Goal: Task Accomplishment & Management: Use online tool/utility

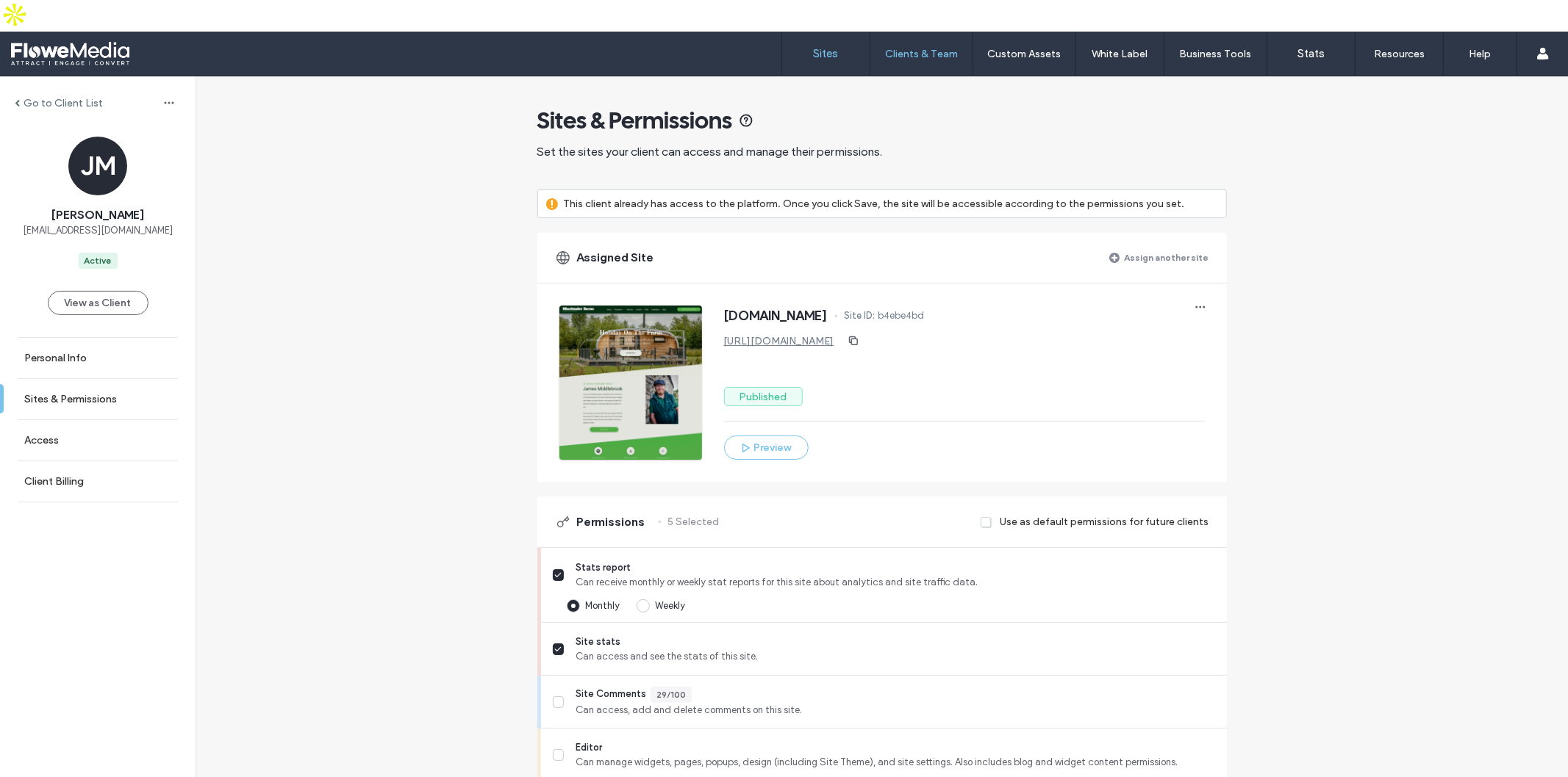
click at [826, 47] on label "Sites" at bounding box center [826, 54] width 25 height 13
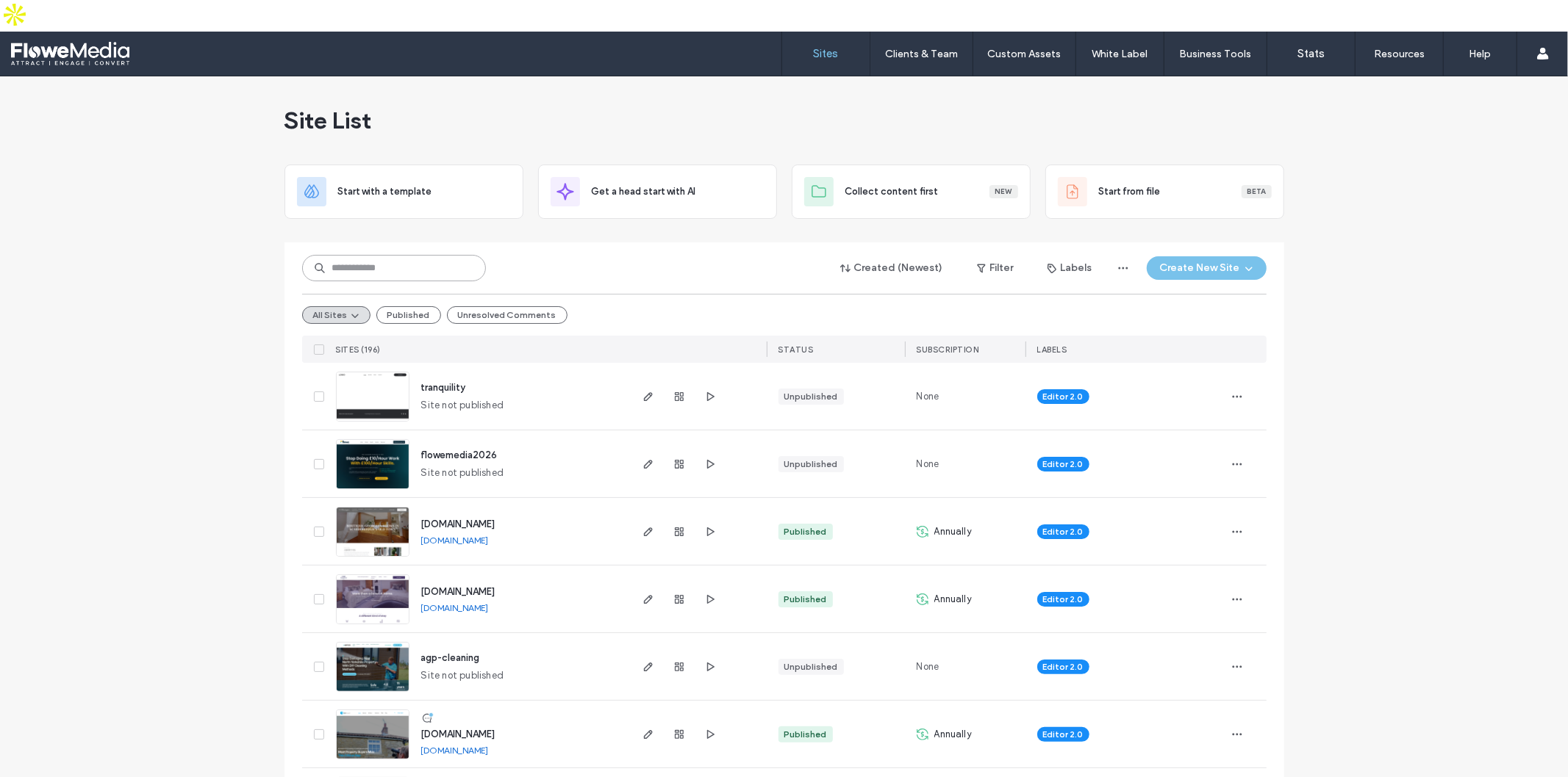
click at [385, 255] on input at bounding box center [393, 268] width 183 height 26
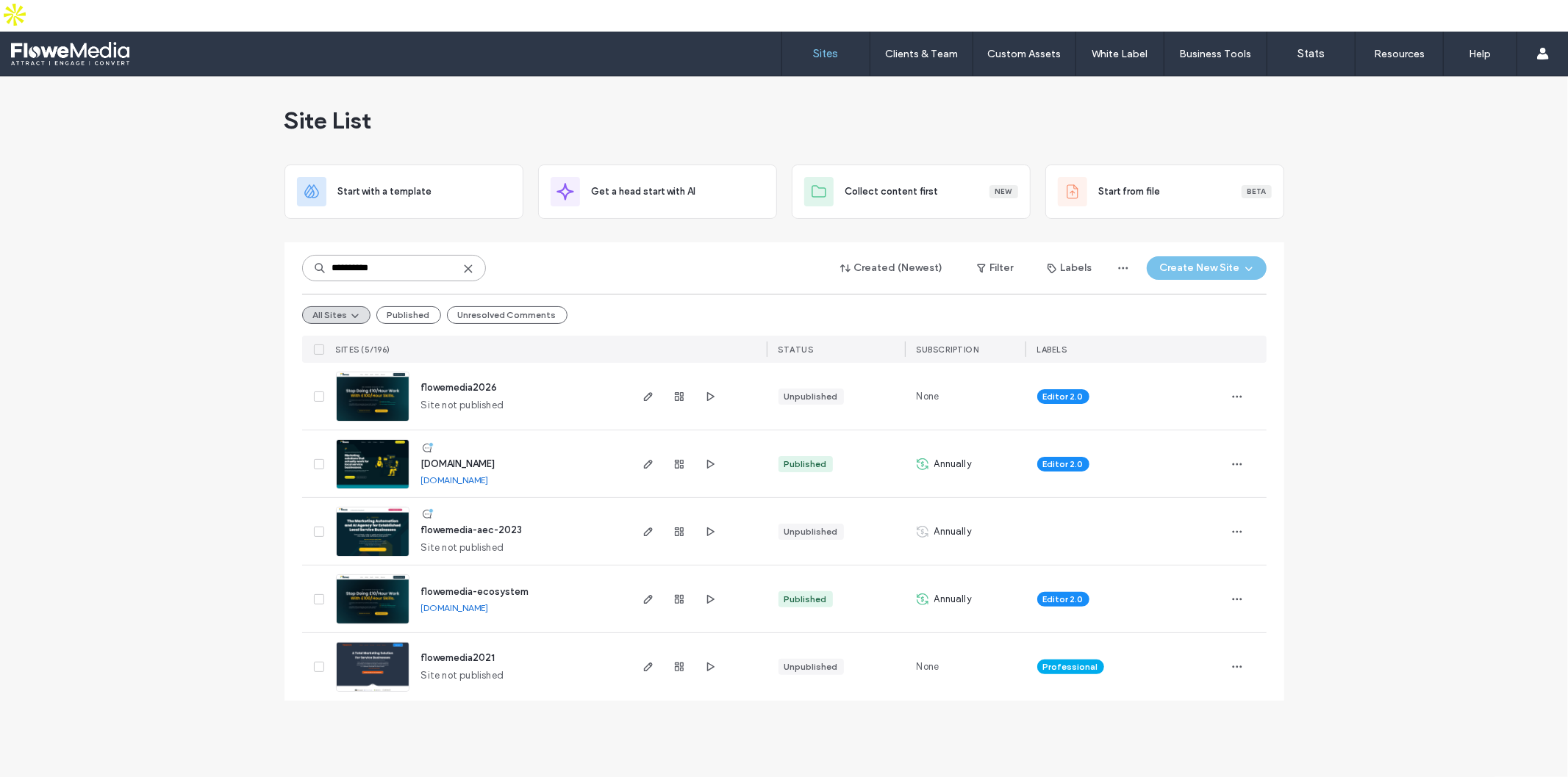
type input "**********"
click at [648, 594] on icon "button" at bounding box center [648, 599] width 12 height 12
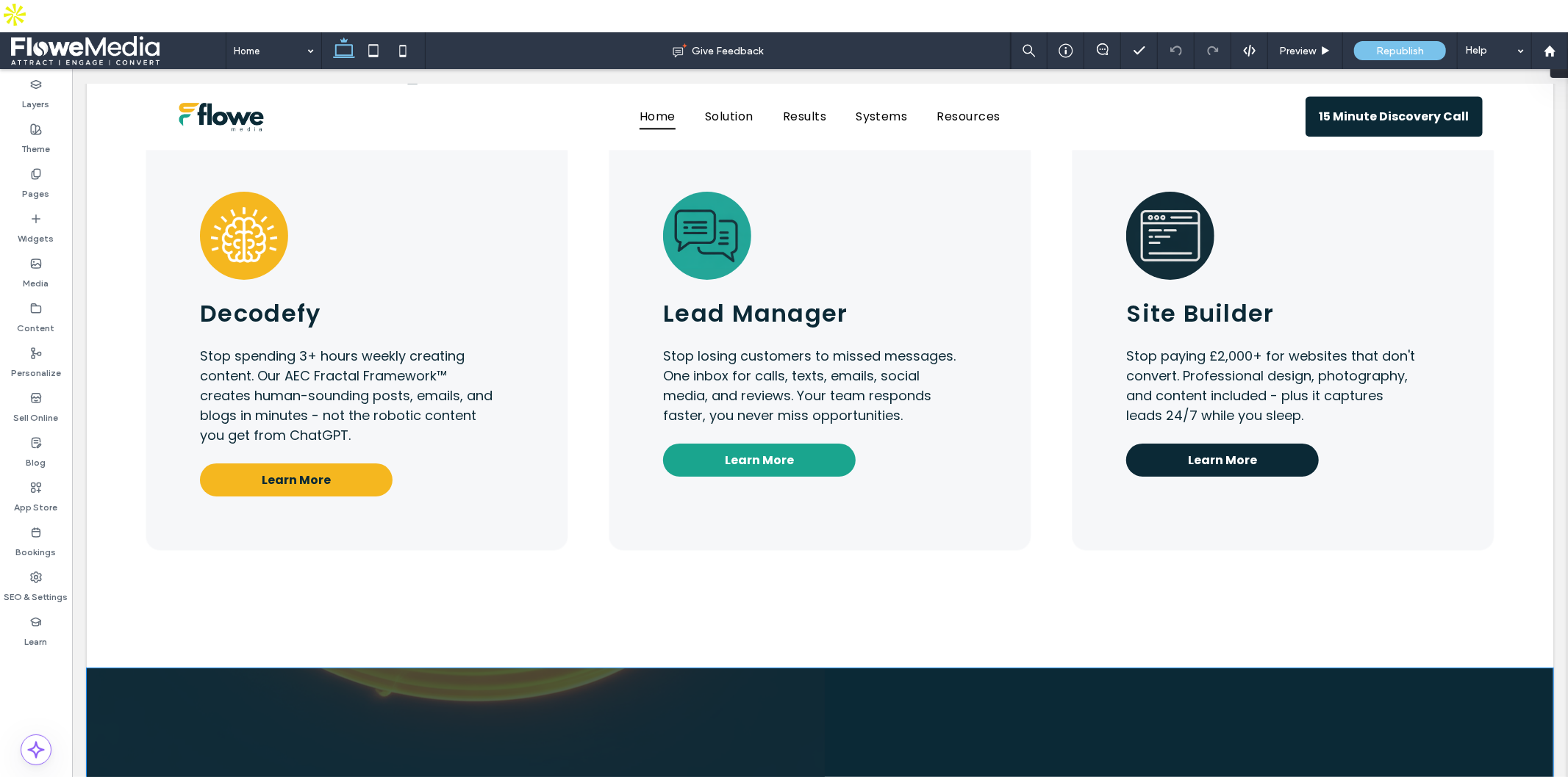
scroll to position [2895, 0]
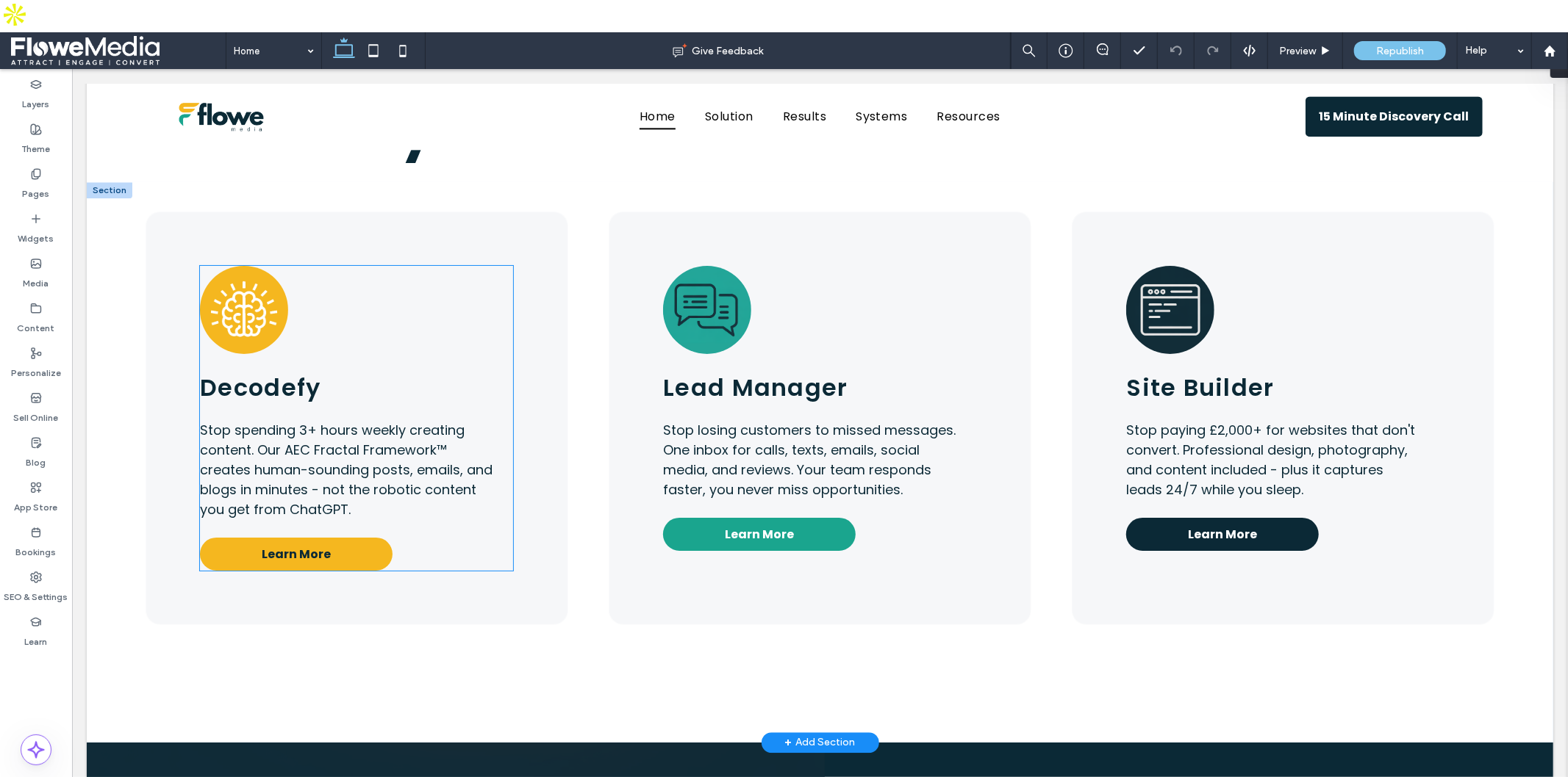
click at [302, 544] on span "Learn More" at bounding box center [295, 554] width 69 height 19
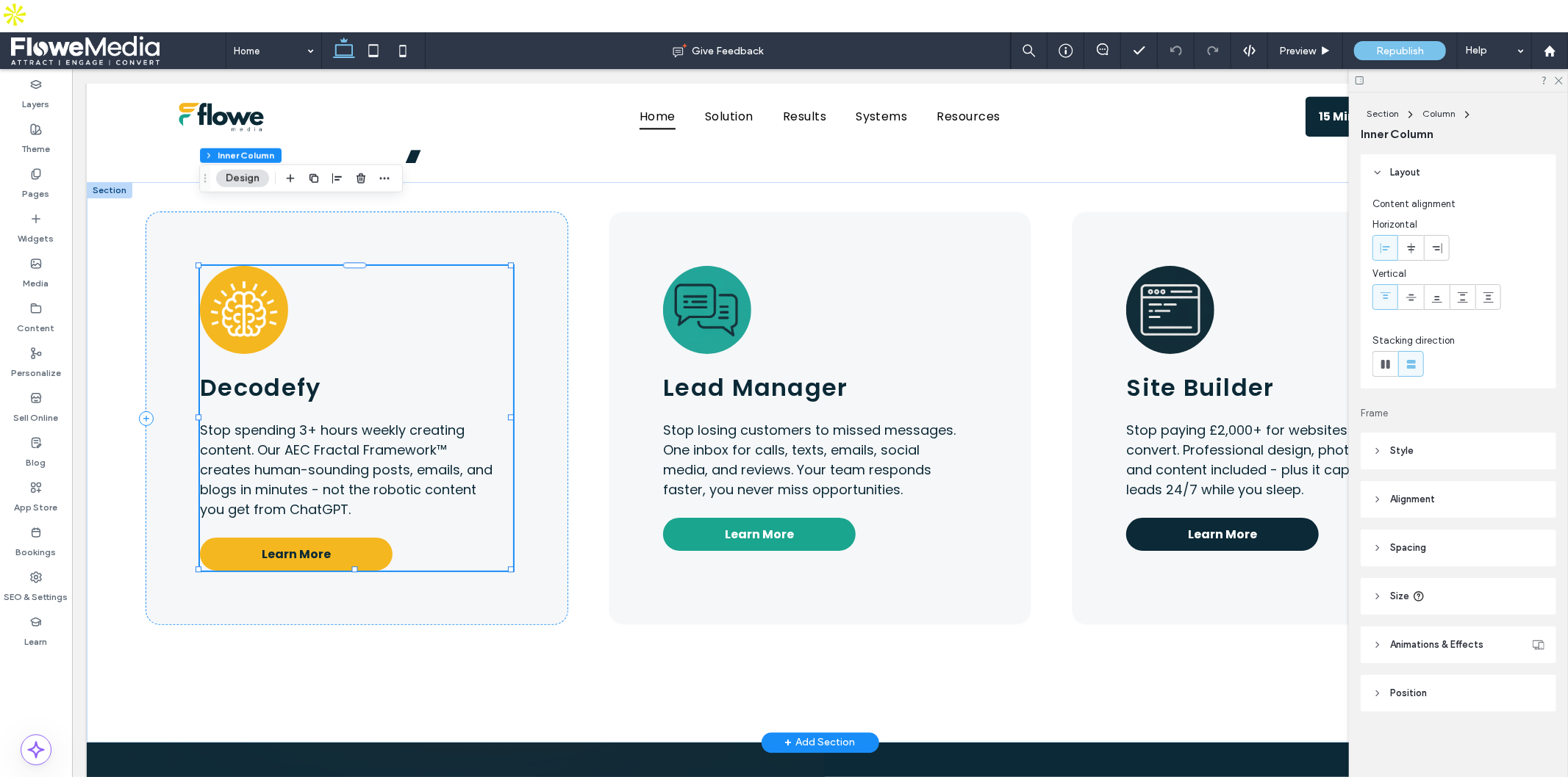
click at [302, 544] on span "Learn More" at bounding box center [295, 554] width 69 height 19
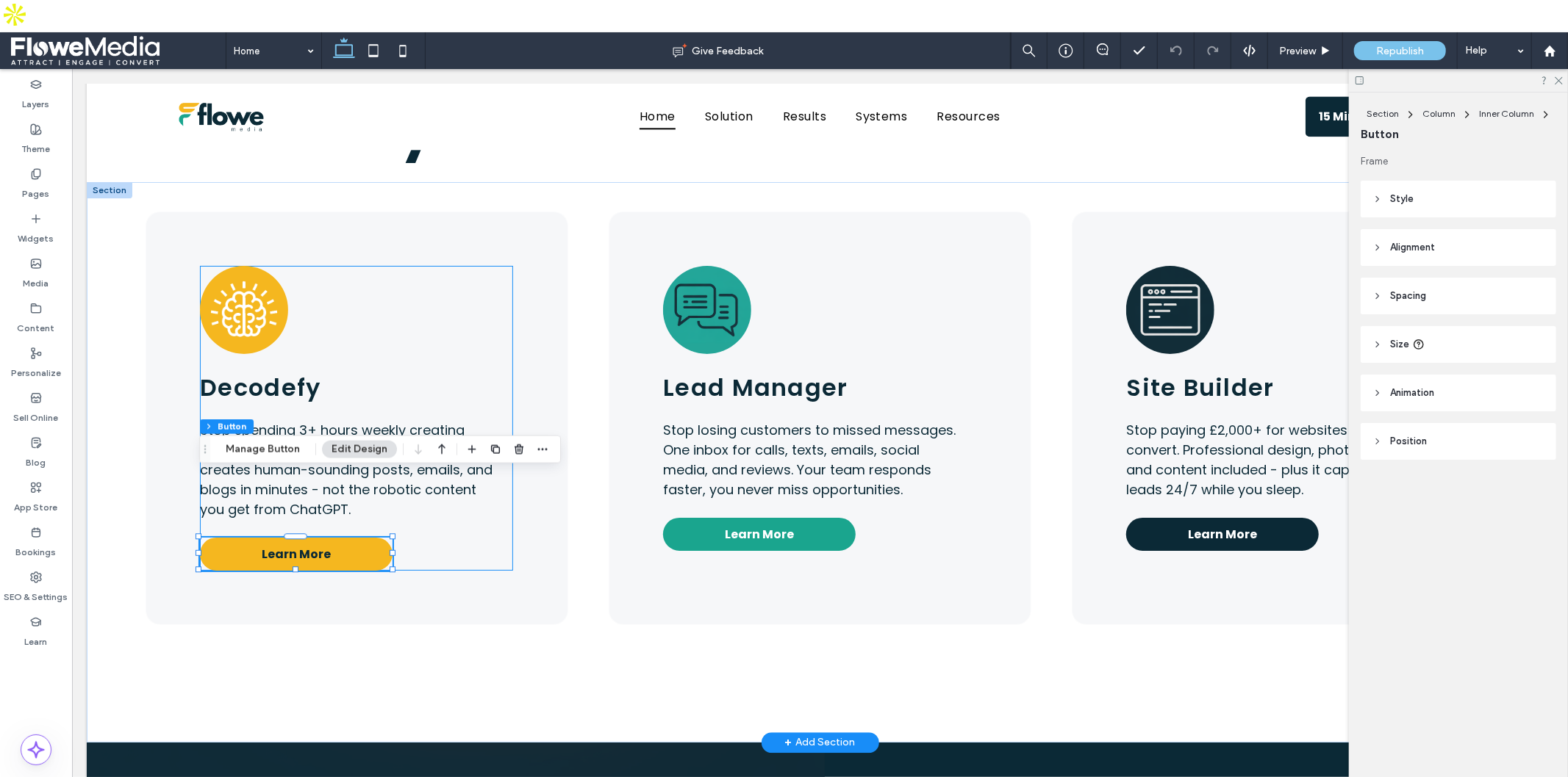
click at [302, 544] on span "Learn More" at bounding box center [295, 554] width 69 height 19
click at [289, 449] on button "Manage Button" at bounding box center [263, 449] width 93 height 18
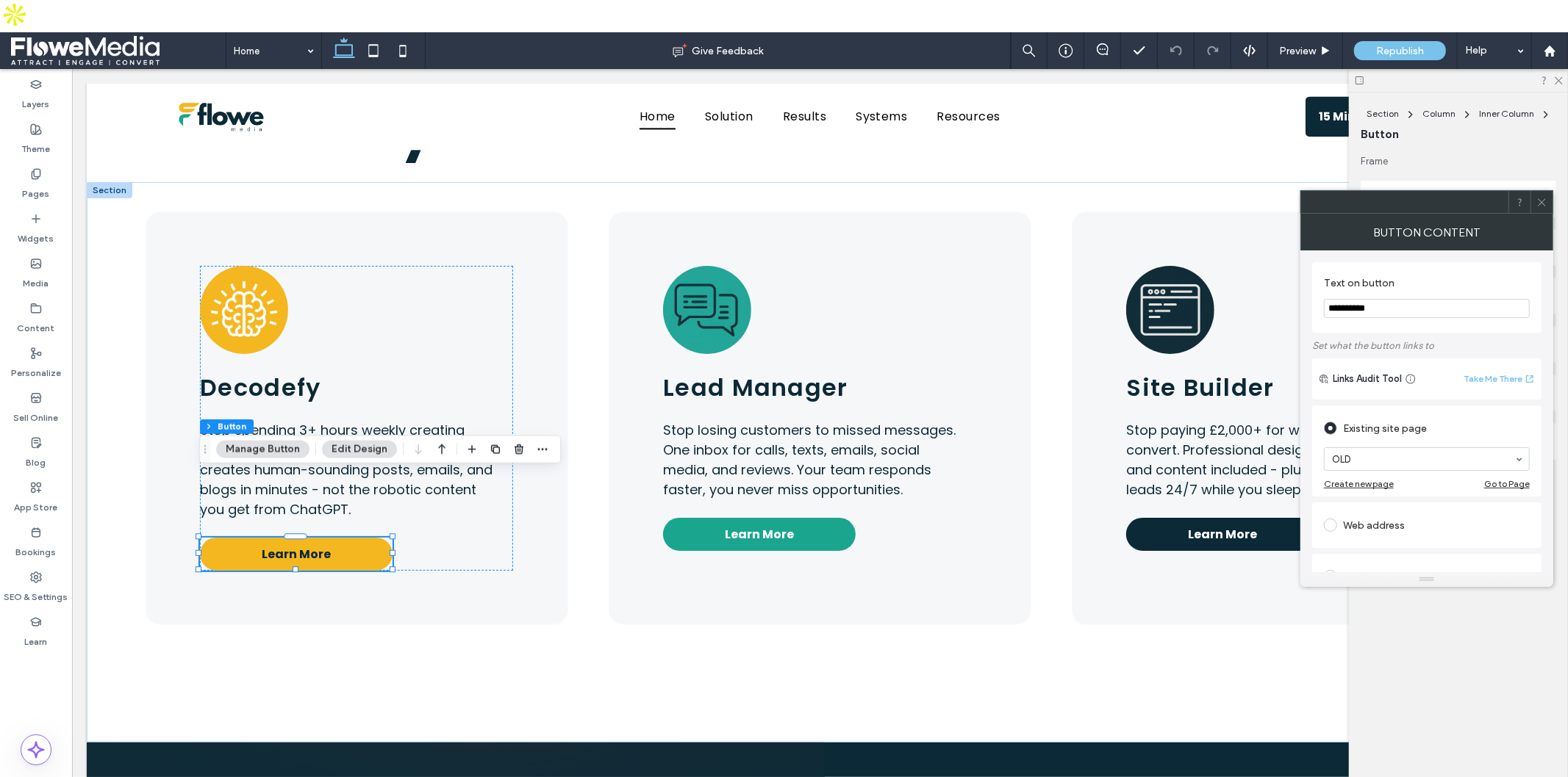
click at [1351, 310] on input "**********" at bounding box center [1426, 308] width 206 height 20
click at [1348, 526] on div "Web address" at bounding box center [1426, 525] width 206 height 23
click at [1355, 510] on input "url" at bounding box center [1426, 508] width 206 height 20
click at [1358, 429] on div "Existing site page" at bounding box center [1426, 428] width 206 height 23
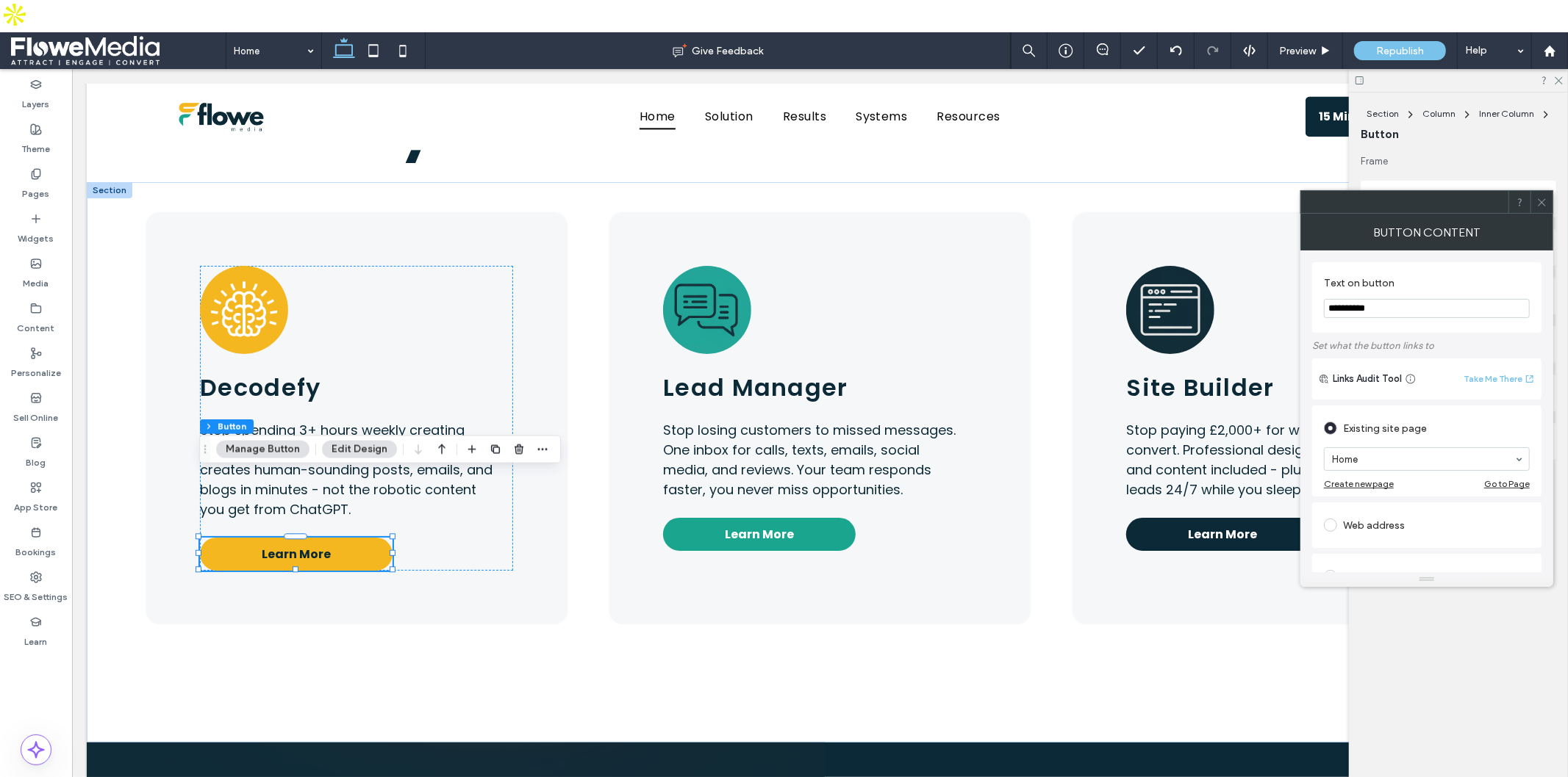
click at [1346, 525] on div "Web address" at bounding box center [1426, 525] width 206 height 23
drag, startPoint x: 1364, startPoint y: 510, endPoint x: 1331, endPoint y: 510, distance: 33.0
click at [1331, 510] on input "*******" at bounding box center [1426, 508] width 206 height 20
type input "*"
click at [1325, 538] on div "* Open in a new window Set as no follow Set as sponsored Set as User Generated …" at bounding box center [1426, 550] width 206 height 117
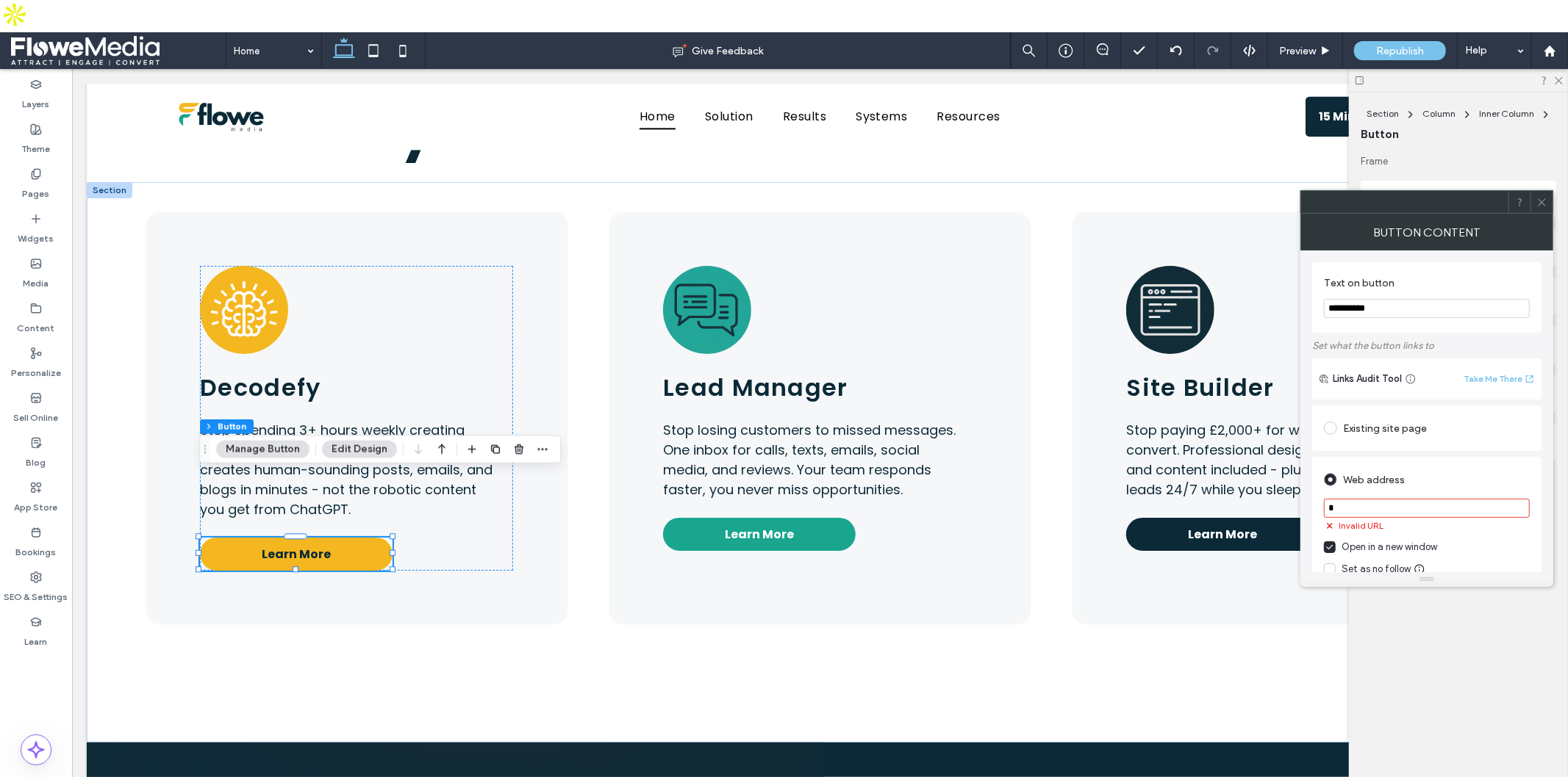
click at [1318, 494] on div "Web address * Invalid URL Open in a new window Set as no follow Set as sponsore…" at bounding box center [1426, 543] width 229 height 171
click at [1354, 428] on div "Existing site page" at bounding box center [1426, 428] width 206 height 23
click at [1538, 201] on icon at bounding box center [1542, 203] width 11 height 11
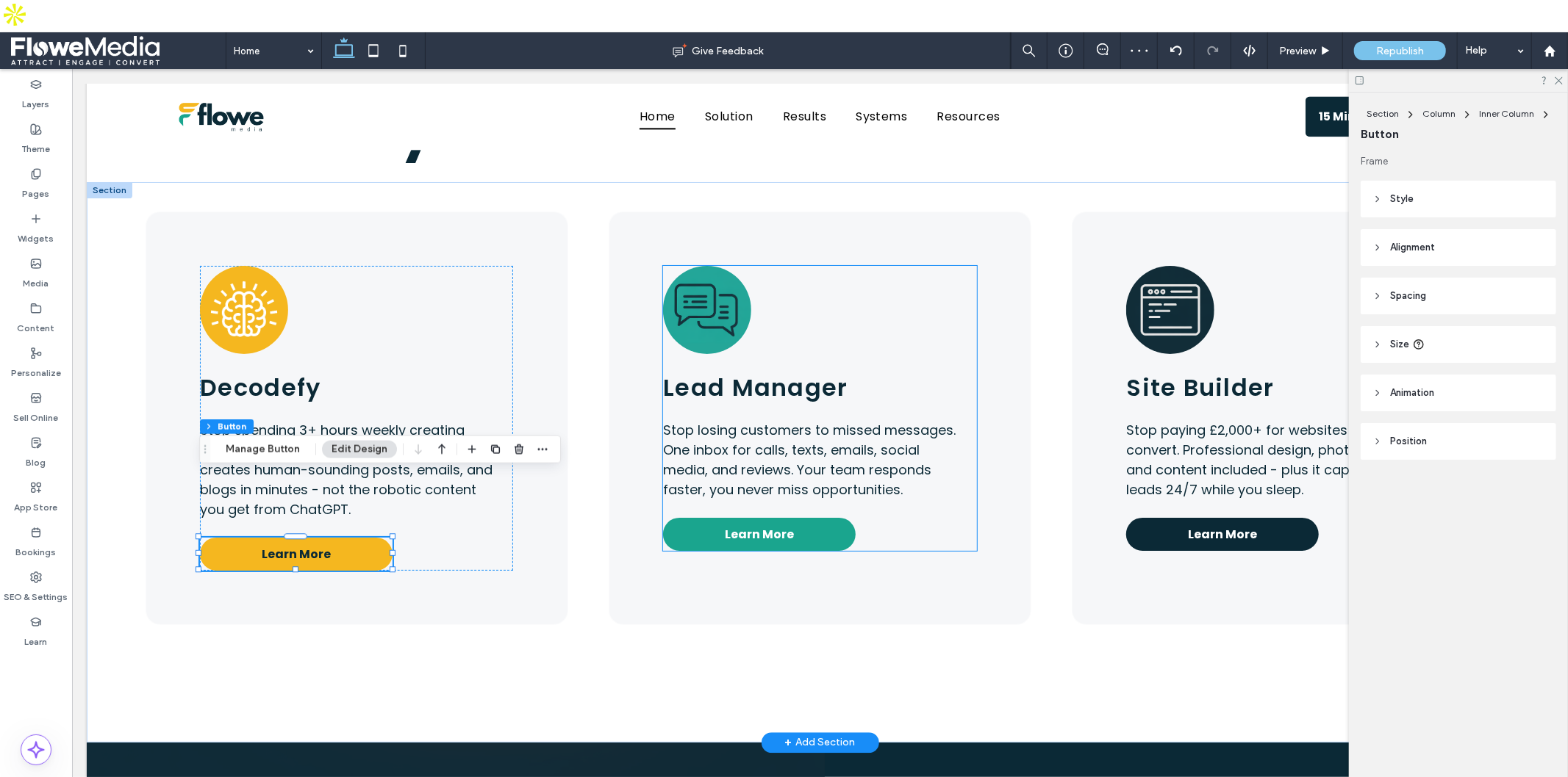
click at [738, 517] on link "Learn More" at bounding box center [758, 534] width 193 height 33
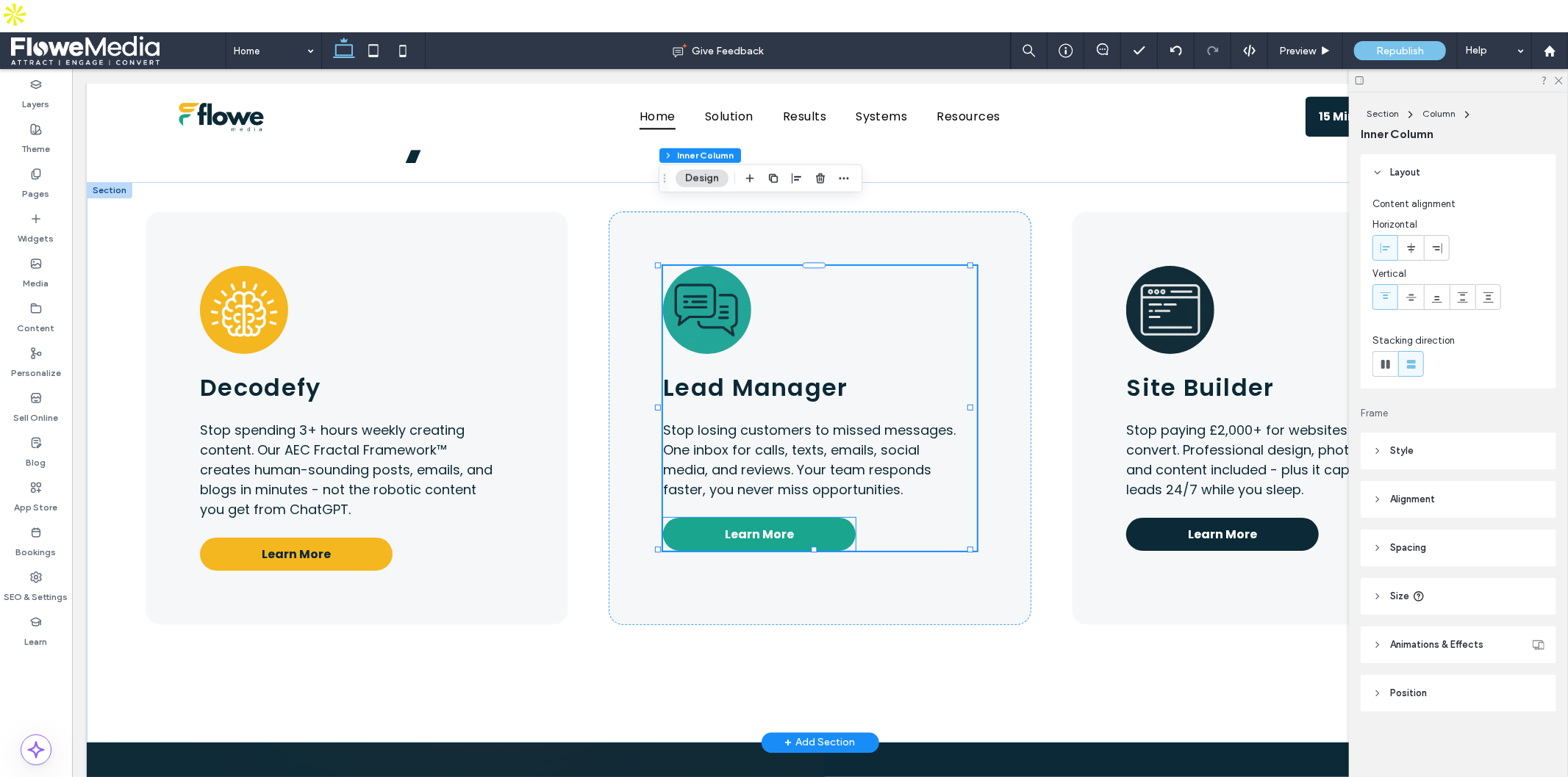
click at [738, 525] on span "Learn More" at bounding box center [759, 534] width 69 height 19
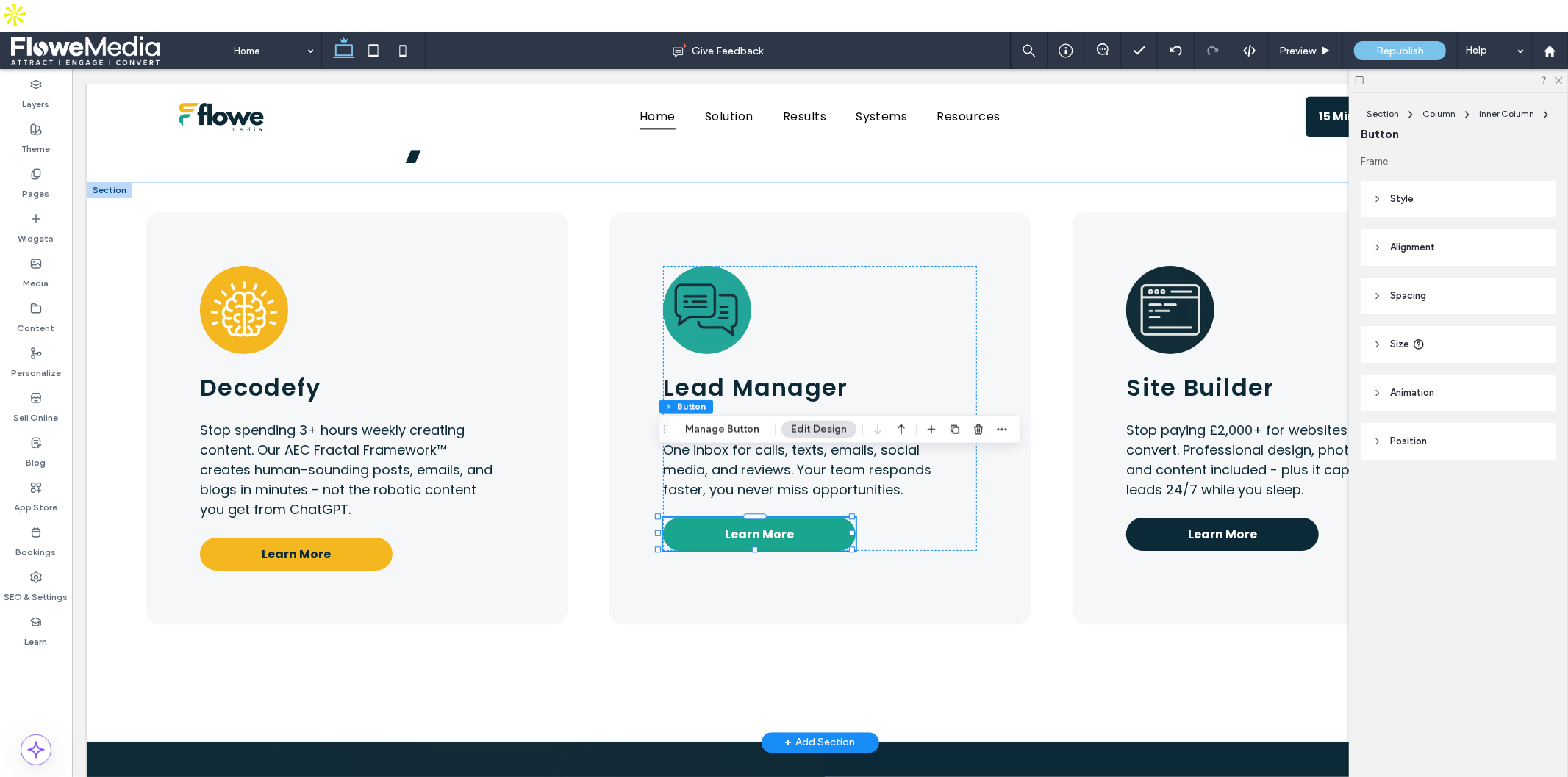
click at [738, 525] on span "Learn More" at bounding box center [759, 534] width 69 height 19
click at [728, 525] on span "Learn More" at bounding box center [759, 534] width 69 height 19
click at [733, 434] on button "Manage Button" at bounding box center [723, 429] width 93 height 18
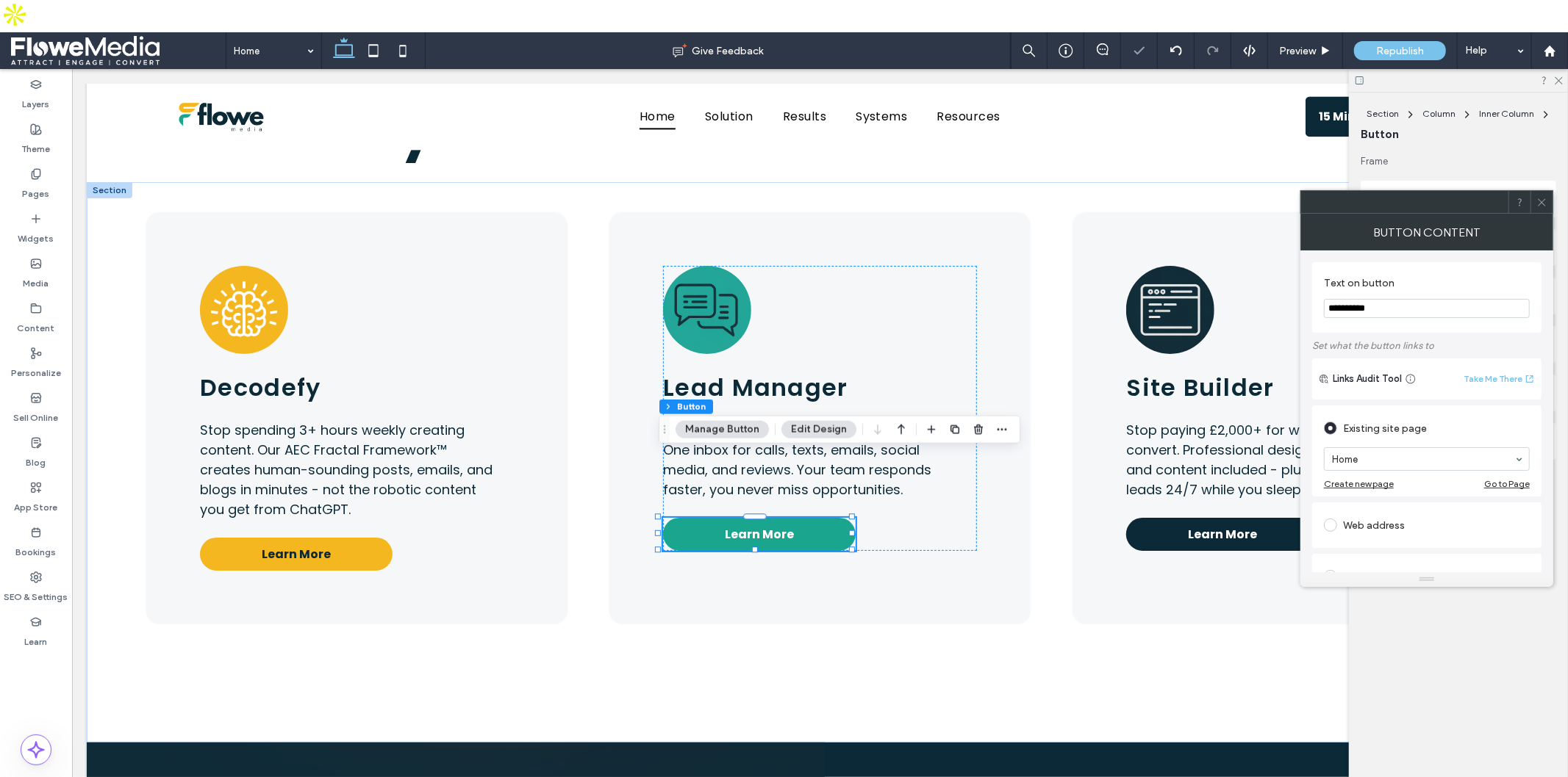
click at [1538, 201] on icon at bounding box center [1542, 203] width 11 height 11
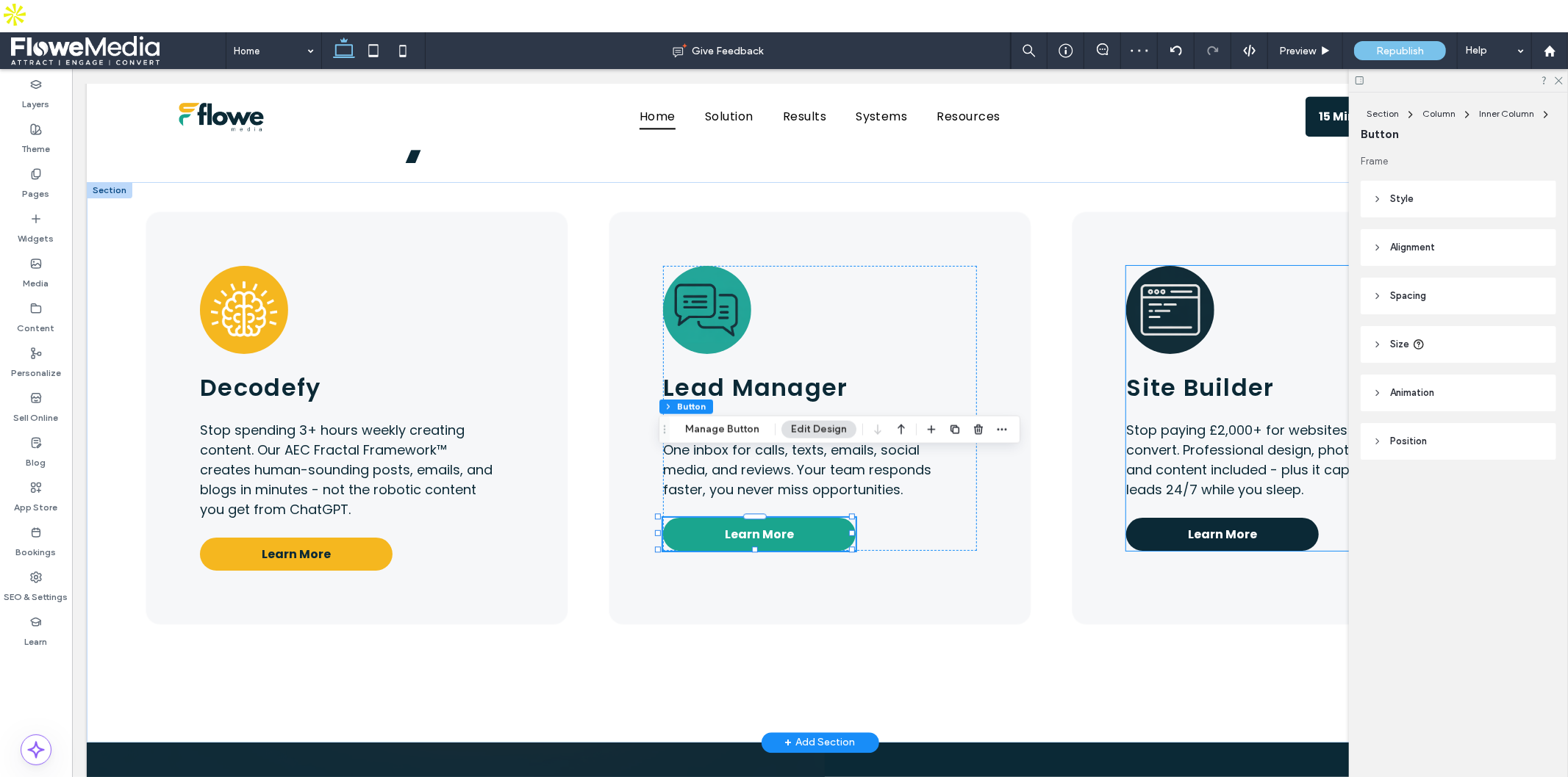
click at [1192, 525] on span "Learn More" at bounding box center [1222, 534] width 69 height 19
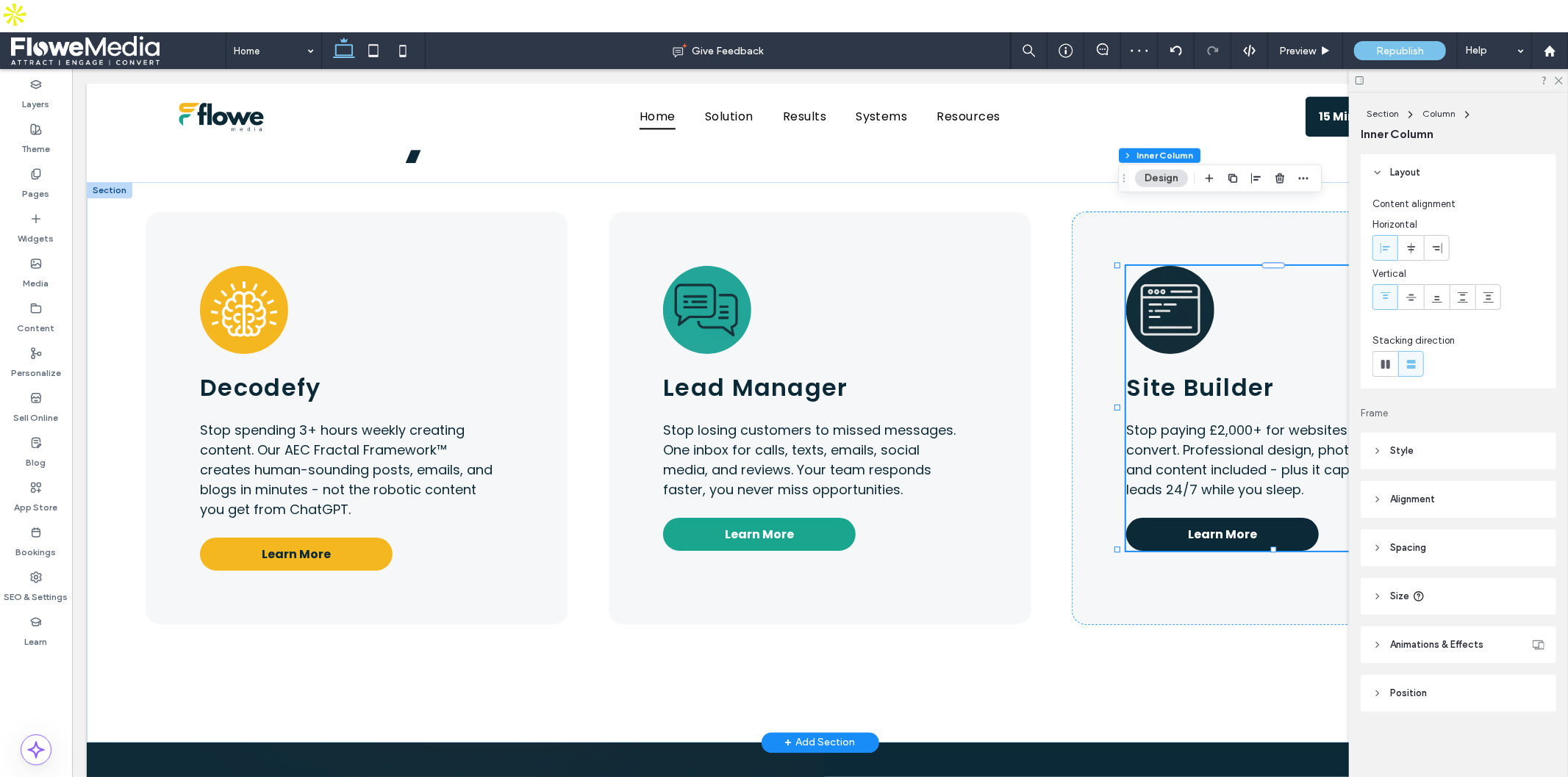
click at [1192, 525] on span "Learn More" at bounding box center [1222, 534] width 69 height 19
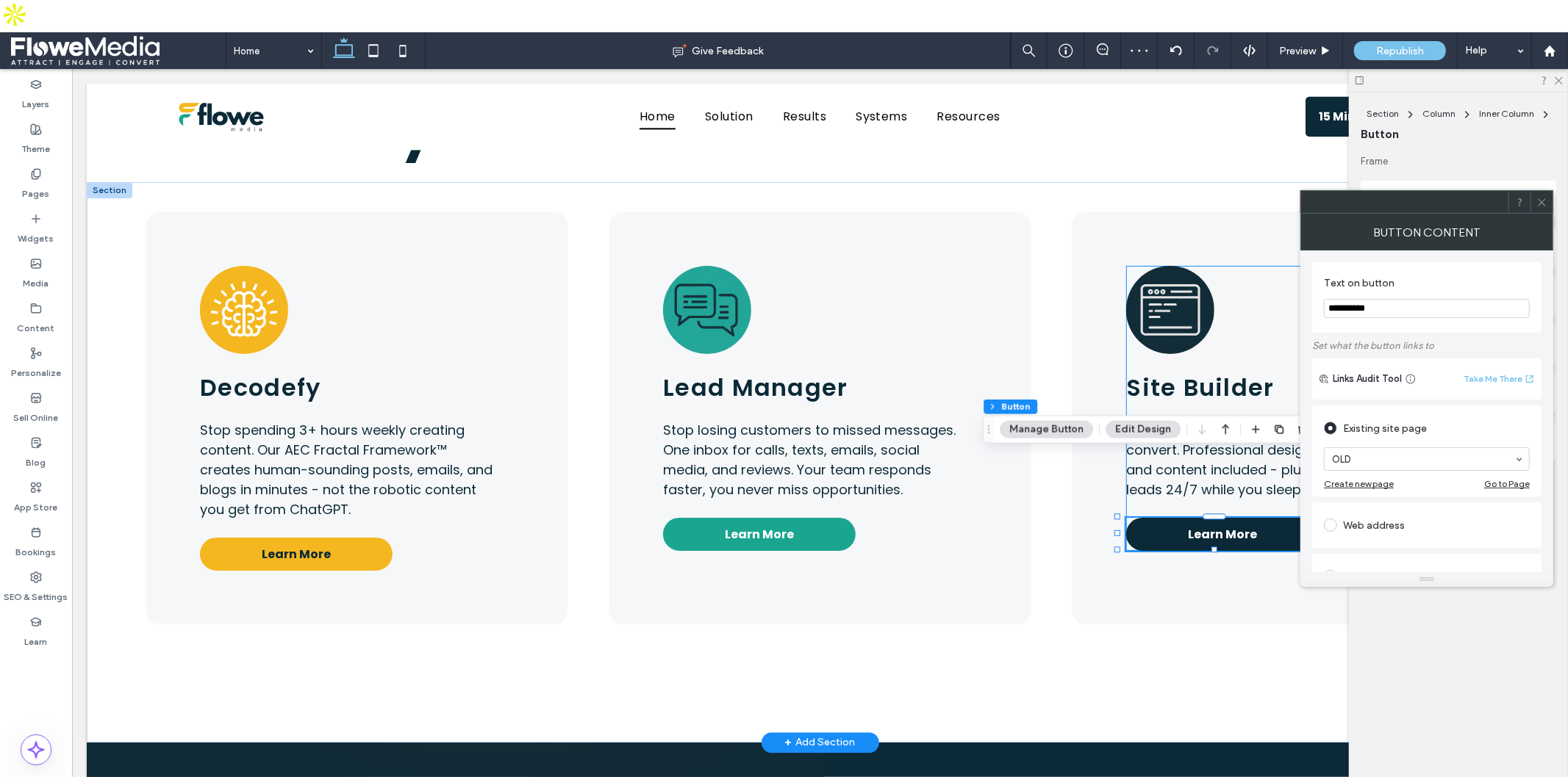
click at [1192, 525] on span "Learn More" at bounding box center [1222, 534] width 69 height 19
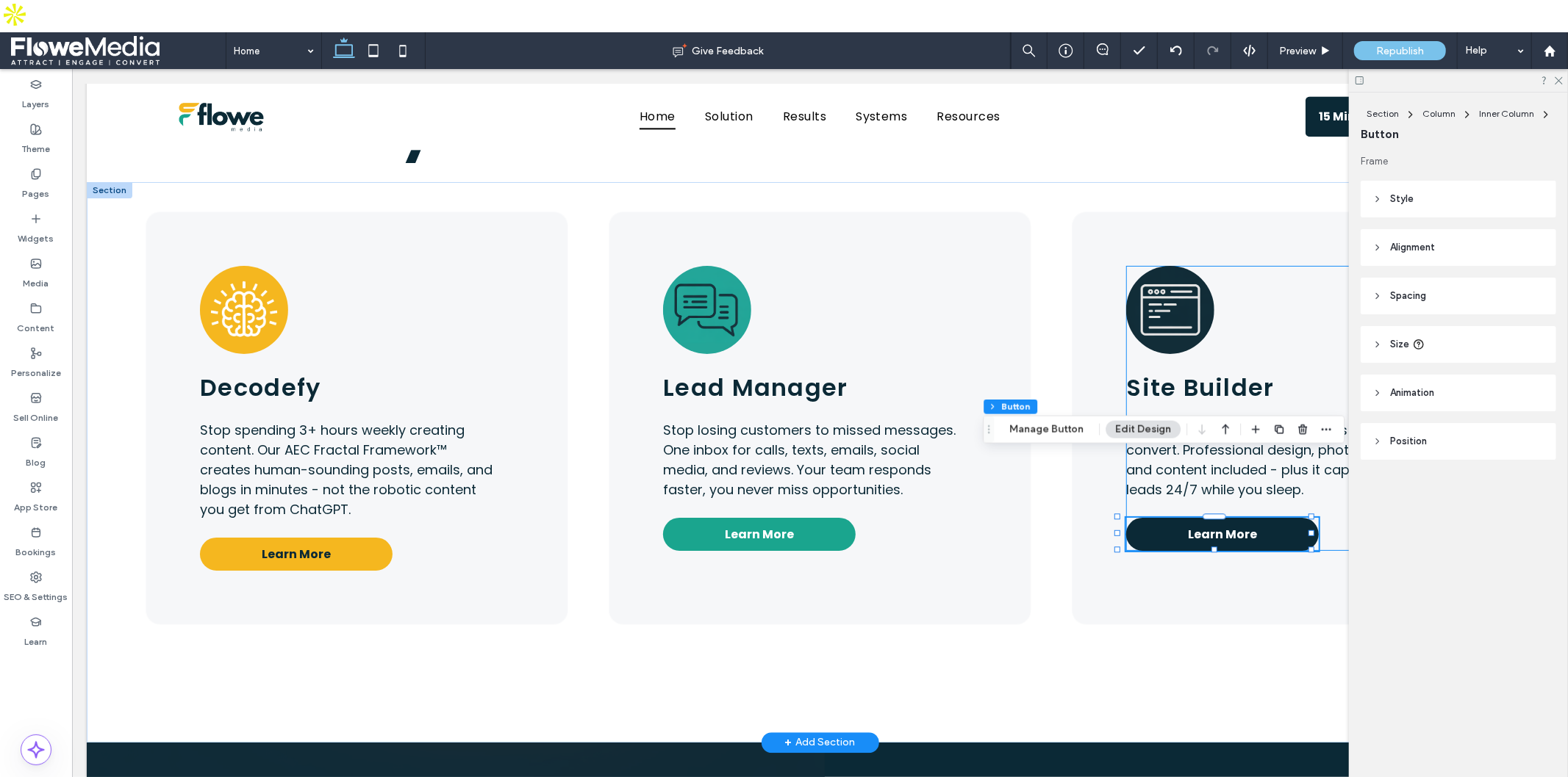
click at [1237, 525] on span "Learn More" at bounding box center [1222, 534] width 69 height 19
click at [1055, 432] on button "Manage Button" at bounding box center [1047, 429] width 93 height 18
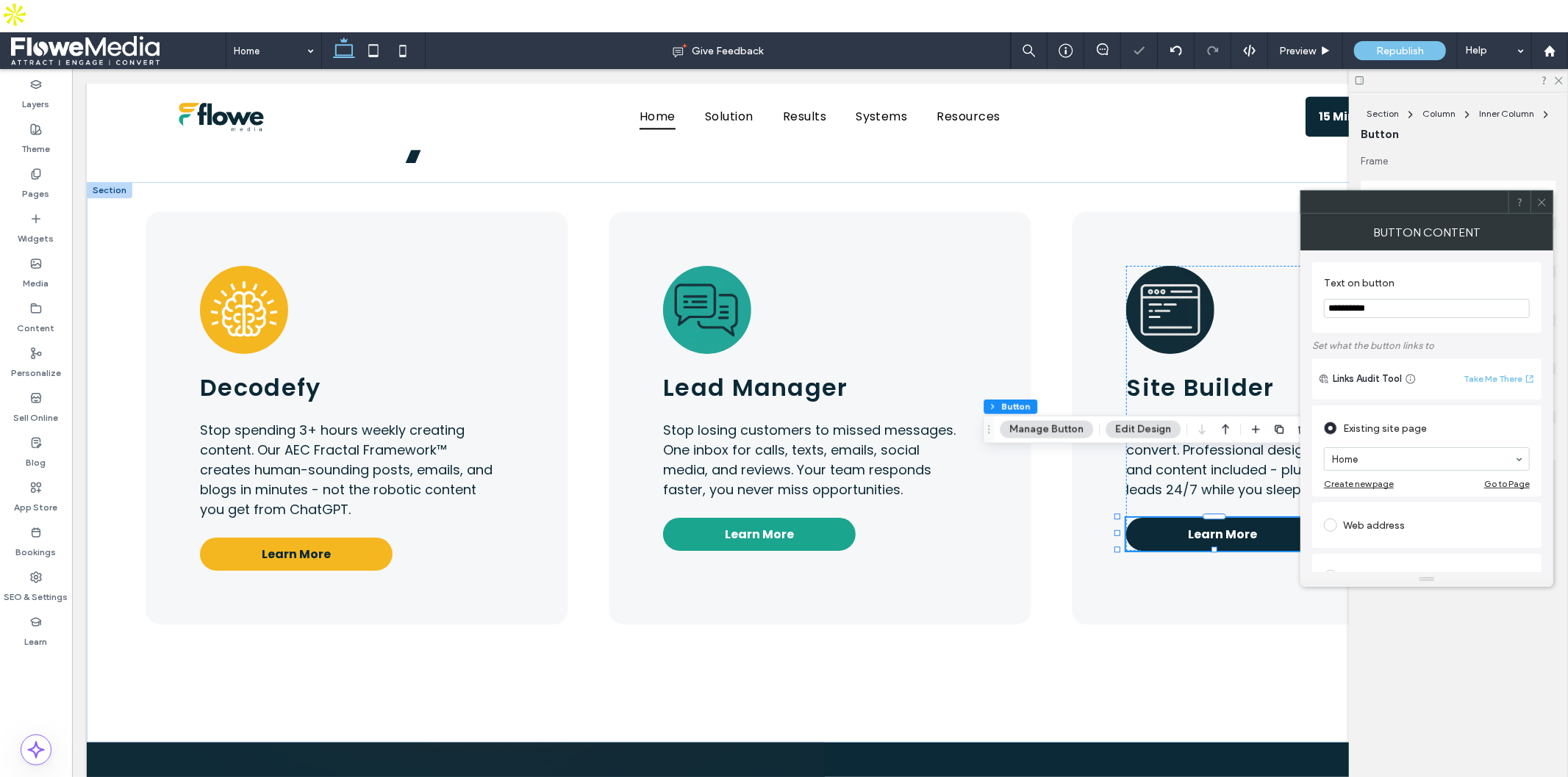
click at [1540, 198] on icon at bounding box center [1542, 203] width 11 height 11
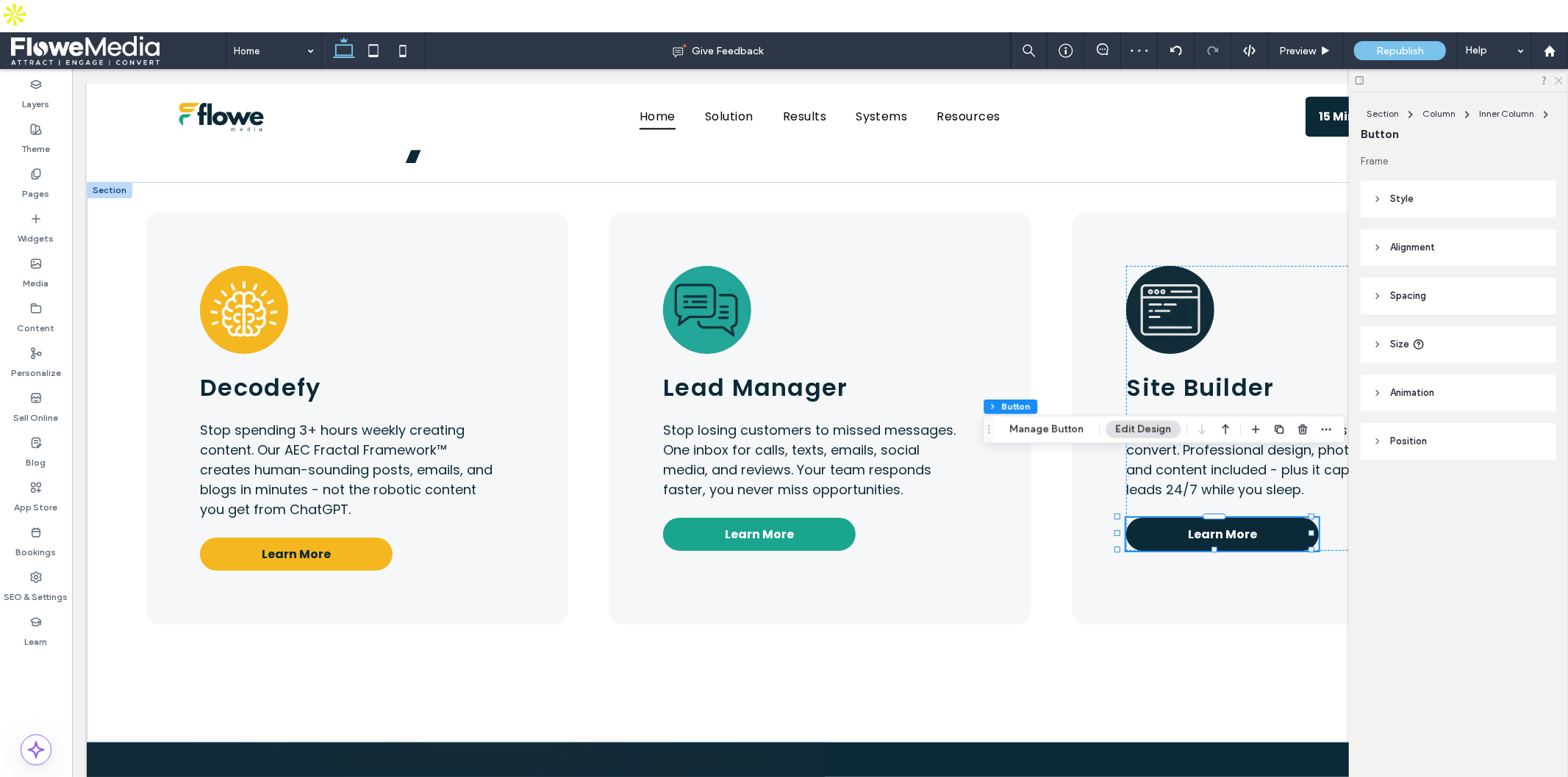
click at [1559, 77] on use at bounding box center [1559, 81] width 8 height 8
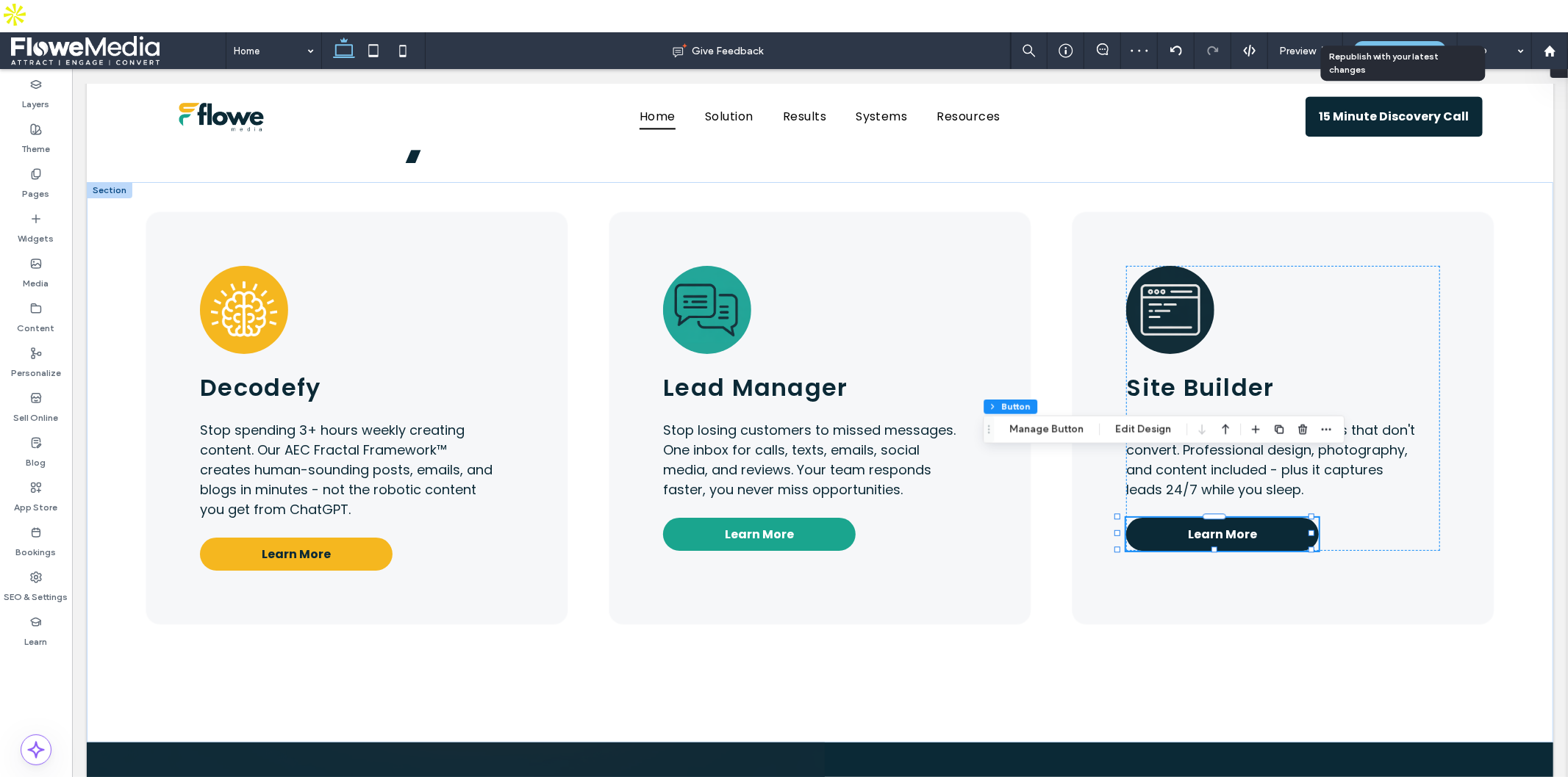
click at [1404, 45] on span "Republish" at bounding box center [1399, 50] width 47 height 12
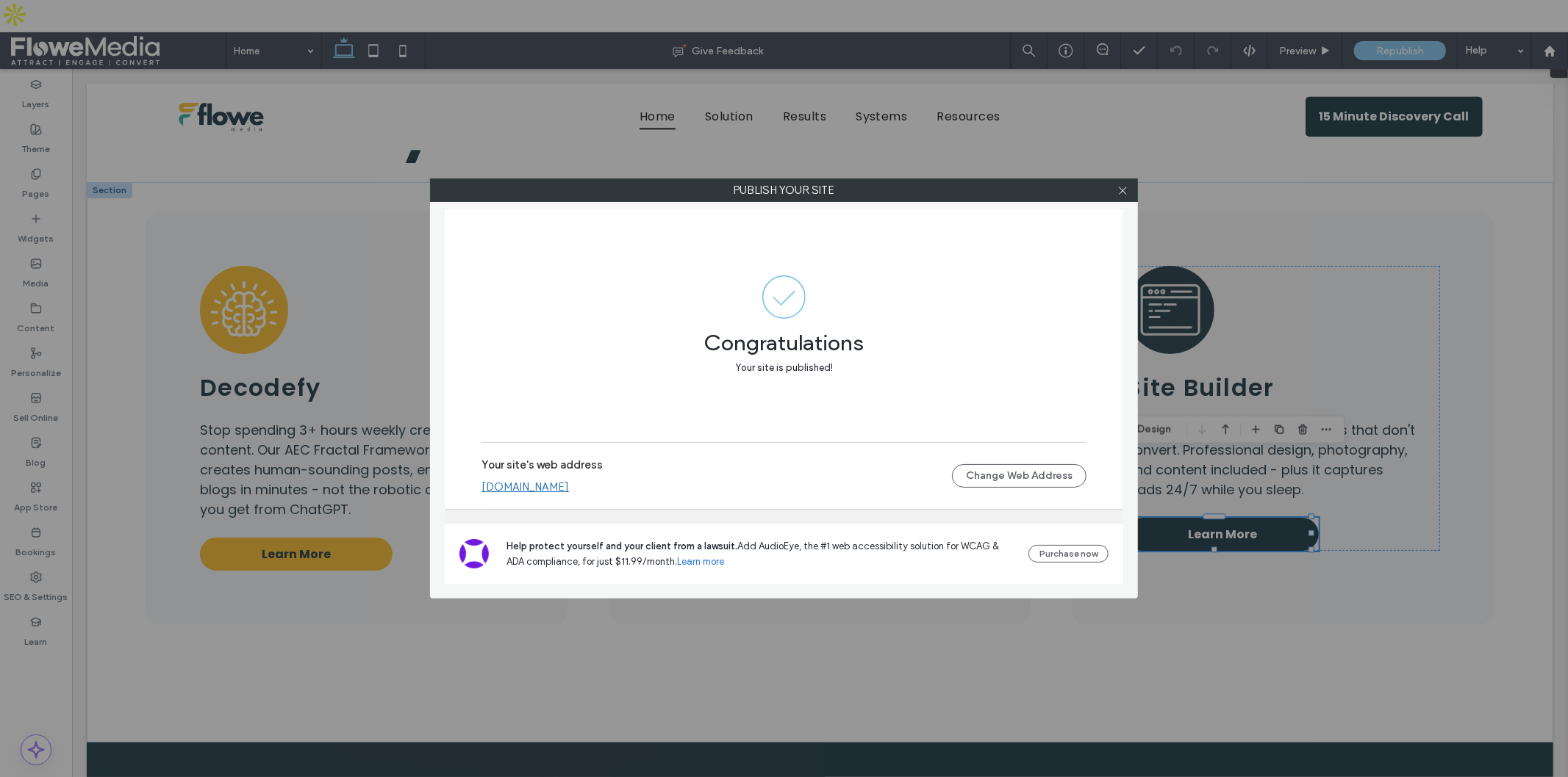
drag, startPoint x: 1122, startPoint y: 191, endPoint x: 1257, endPoint y: 145, distance: 142.6
click at [1122, 191] on use at bounding box center [1123, 191] width 7 height 7
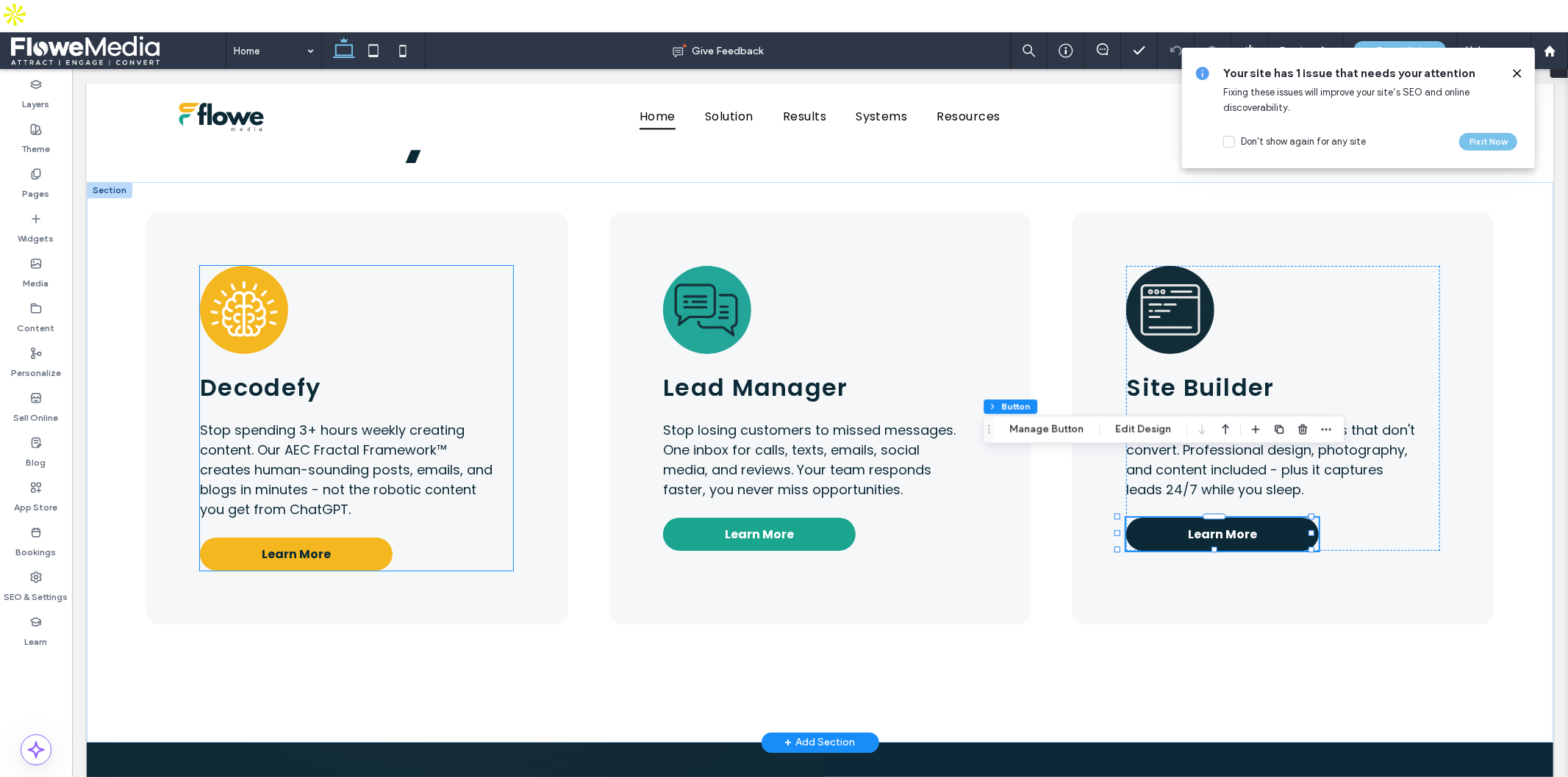
click at [291, 544] on span "Learn More" at bounding box center [295, 554] width 69 height 19
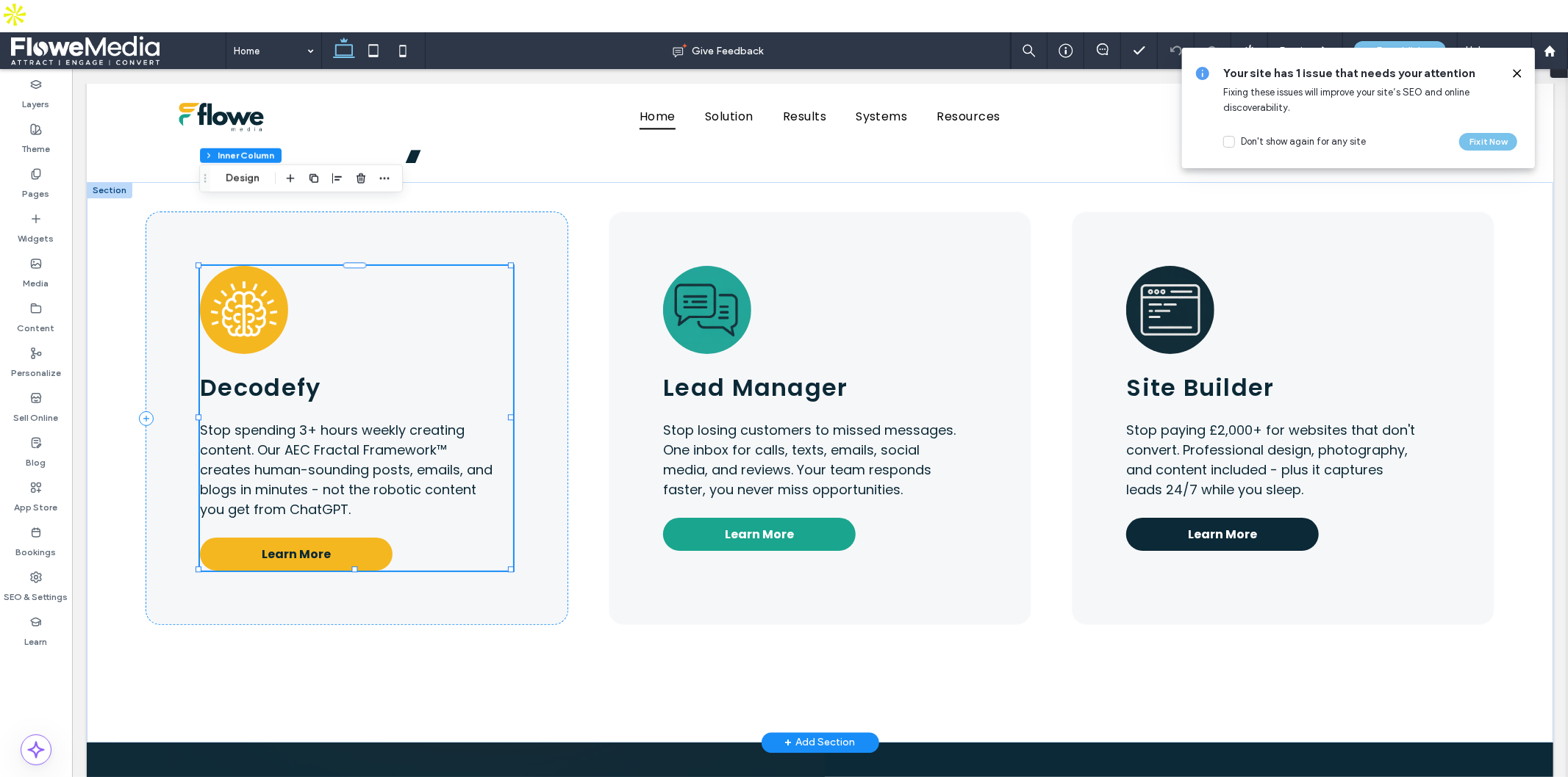
click at [318, 544] on span "Learn More" at bounding box center [295, 554] width 69 height 19
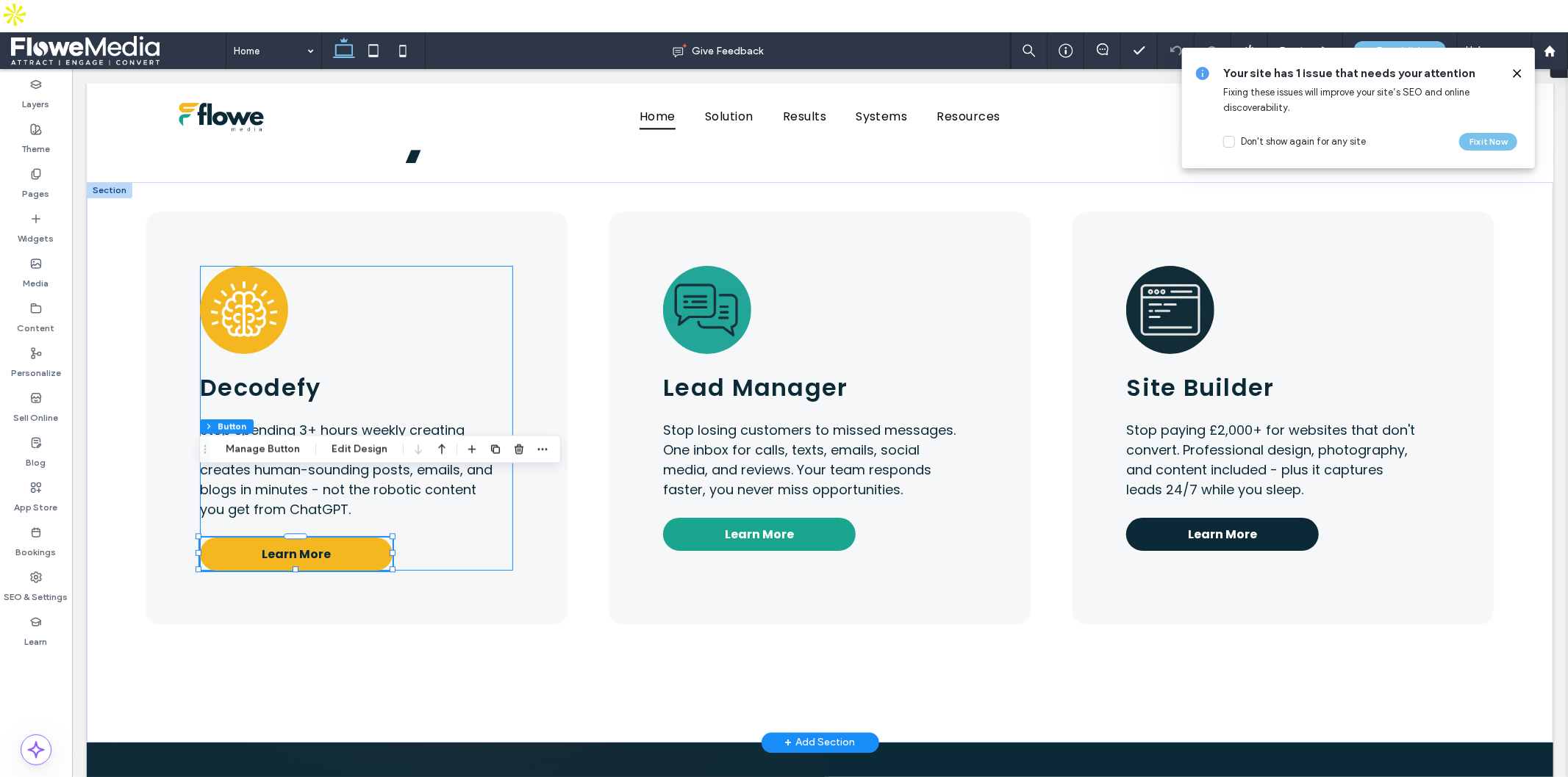
click at [318, 544] on span "Learn More" at bounding box center [295, 554] width 69 height 19
drag, startPoint x: 283, startPoint y: 449, endPoint x: 379, endPoint y: 390, distance: 112.7
click at [283, 449] on button "Manage Button" at bounding box center [263, 449] width 93 height 18
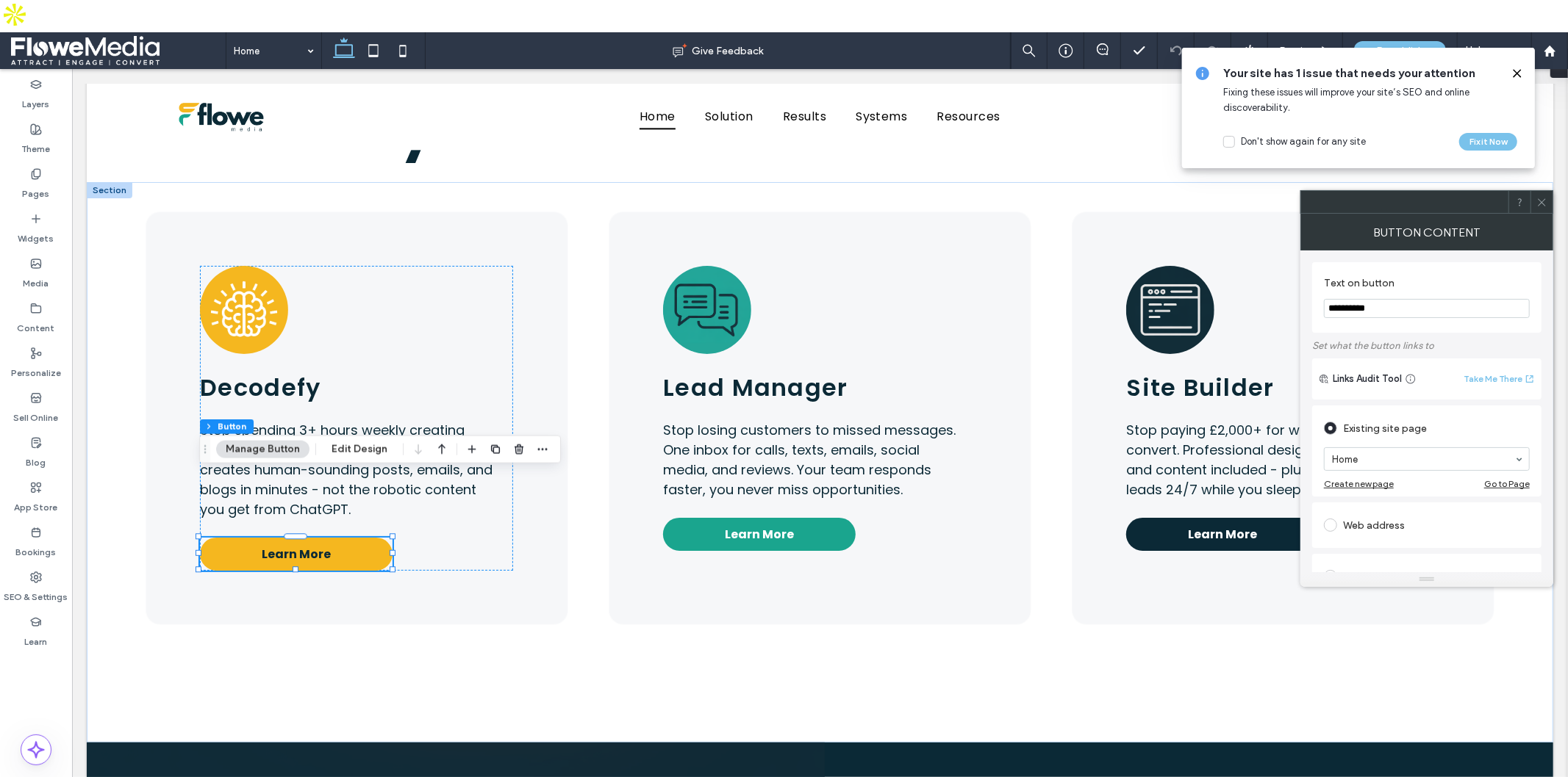
click at [1358, 518] on div "Web address" at bounding box center [1426, 525] width 206 height 23
click at [1344, 508] on input "url" at bounding box center [1426, 508] width 206 height 20
paste input "**********"
type input "**********"
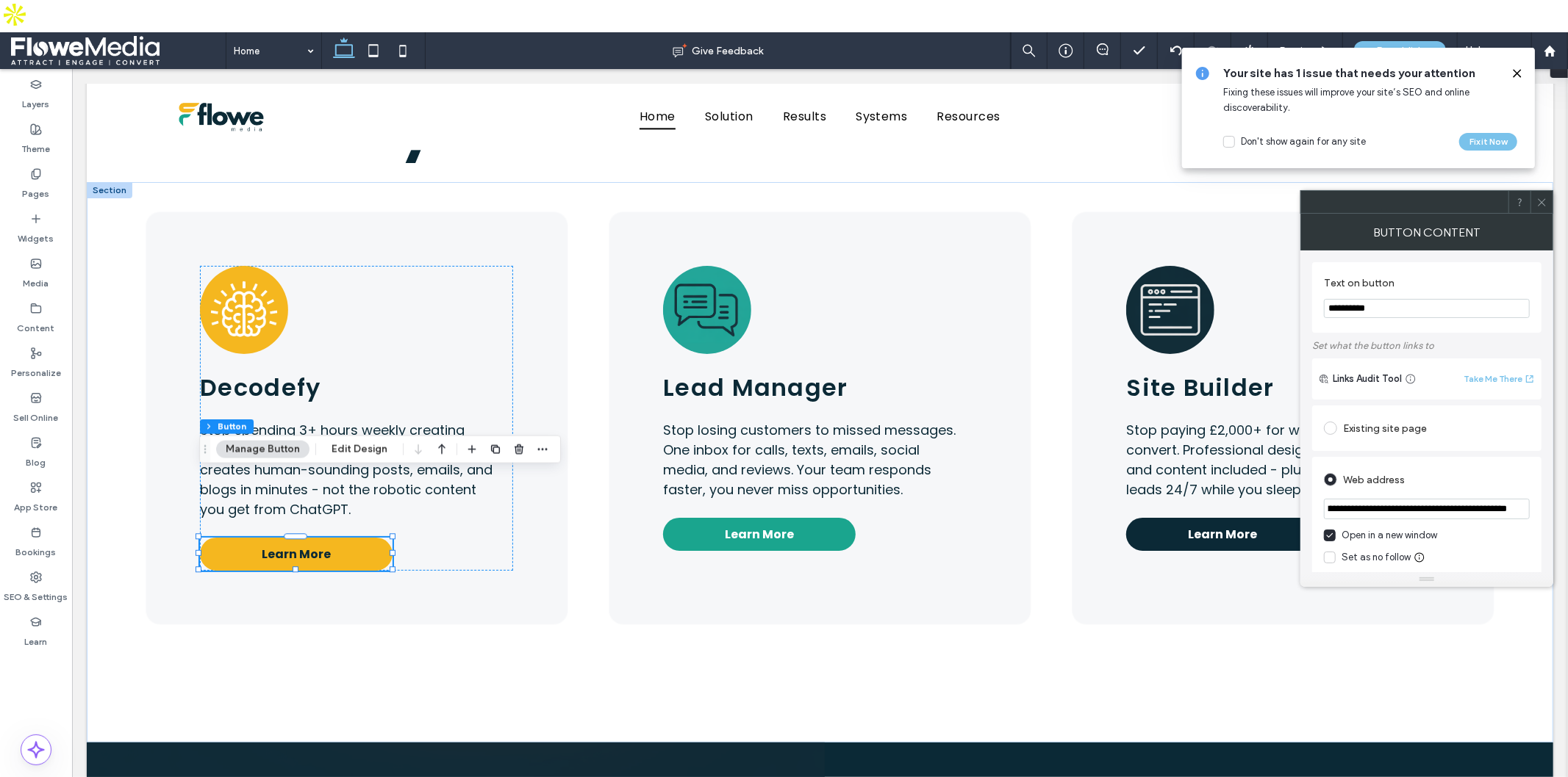
click at [1329, 558] on icon at bounding box center [1330, 557] width 7 height 6
click at [1431, 467] on div "Web address" at bounding box center [1426, 477] width 206 height 27
click at [1327, 560] on icon at bounding box center [1330, 558] width 6 height 4
click at [1542, 197] on icon at bounding box center [1542, 203] width 11 height 11
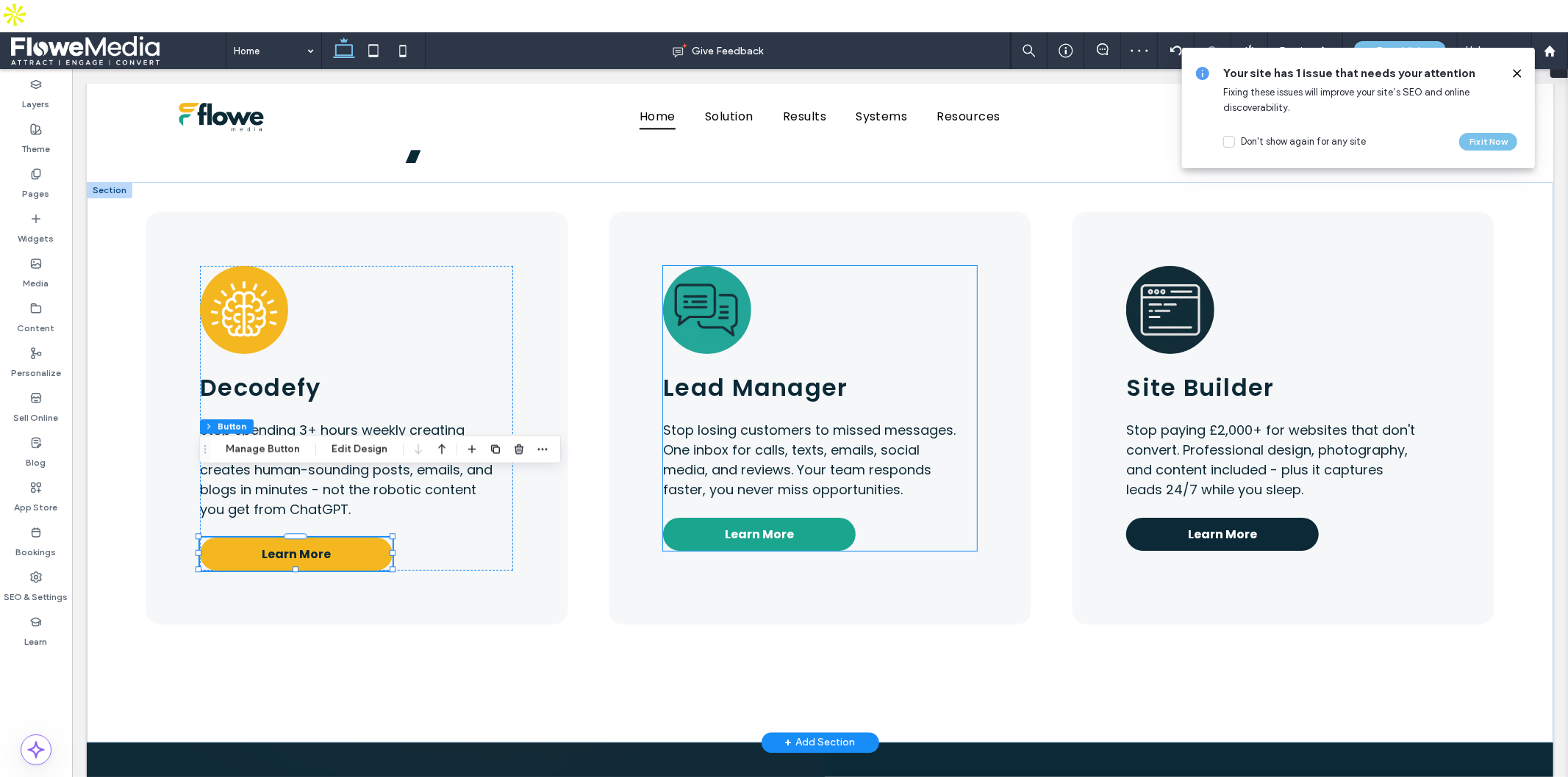
click at [780, 525] on span "Learn More" at bounding box center [759, 534] width 69 height 19
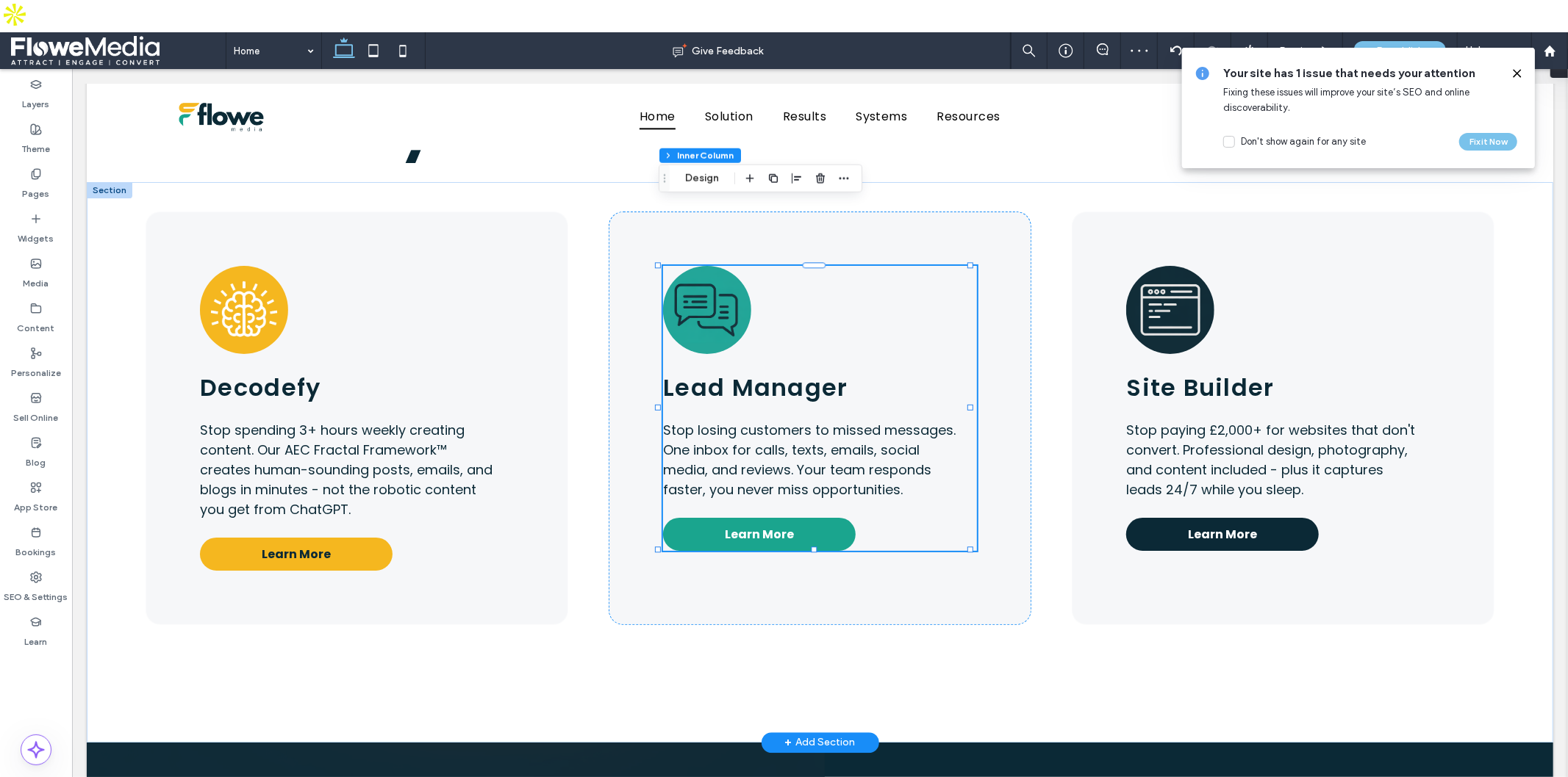
click at [779, 525] on span "Learn More" at bounding box center [759, 534] width 69 height 19
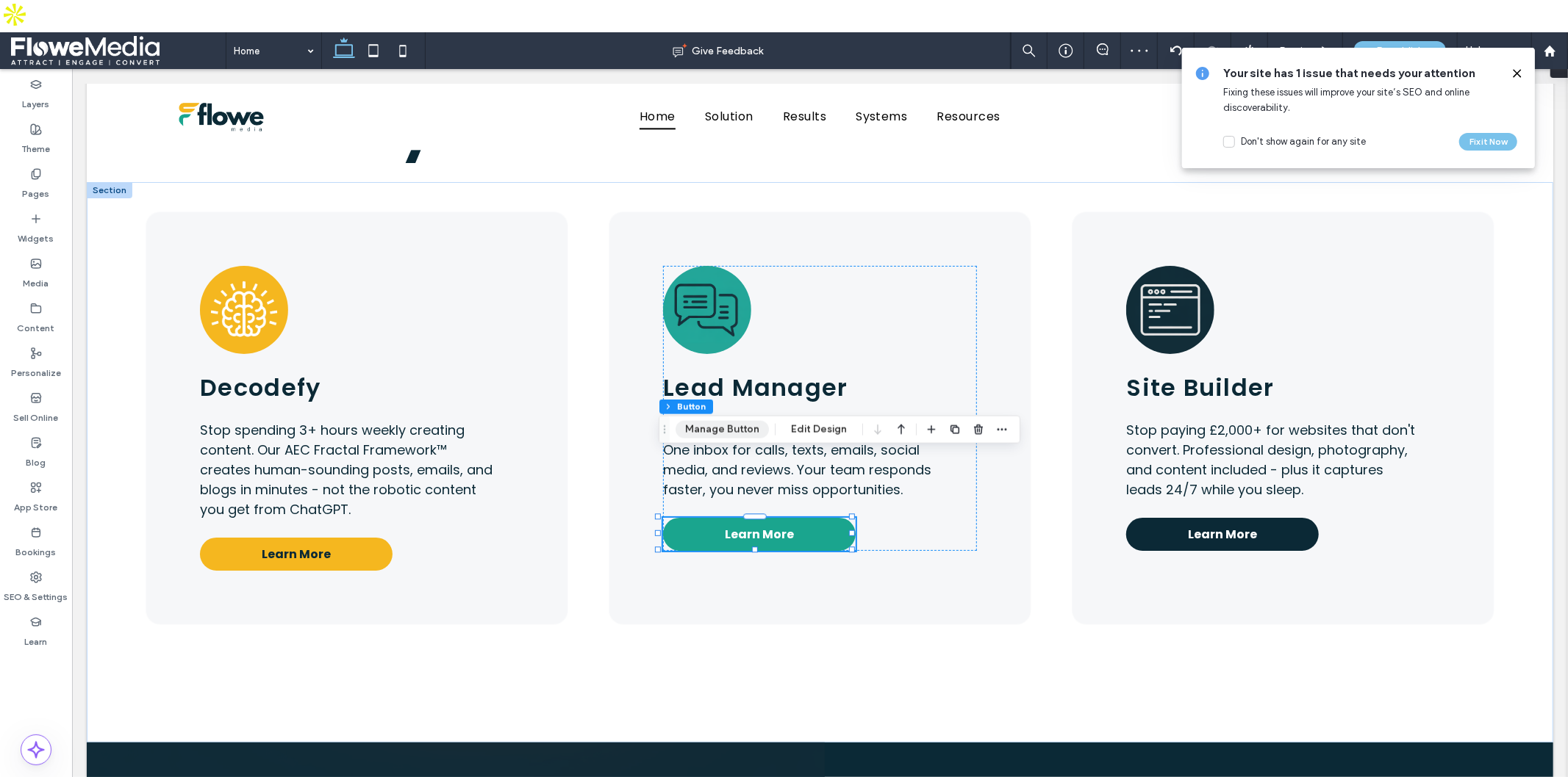
click at [716, 422] on button "Manage Button" at bounding box center [723, 429] width 93 height 18
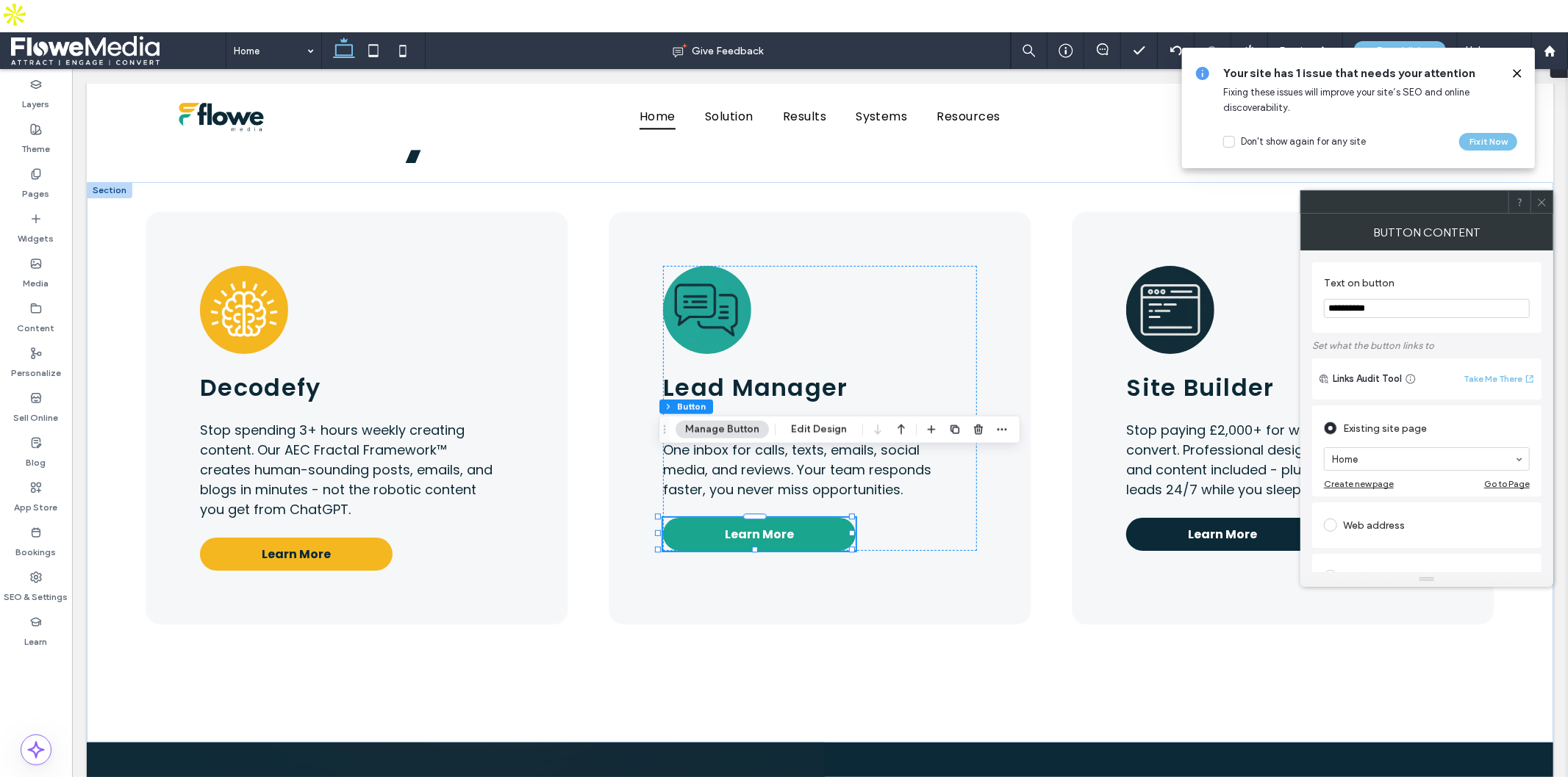
click at [1405, 528] on div "Web address" at bounding box center [1426, 525] width 206 height 23
click at [1402, 510] on input "url" at bounding box center [1426, 508] width 206 height 20
paste input "**********"
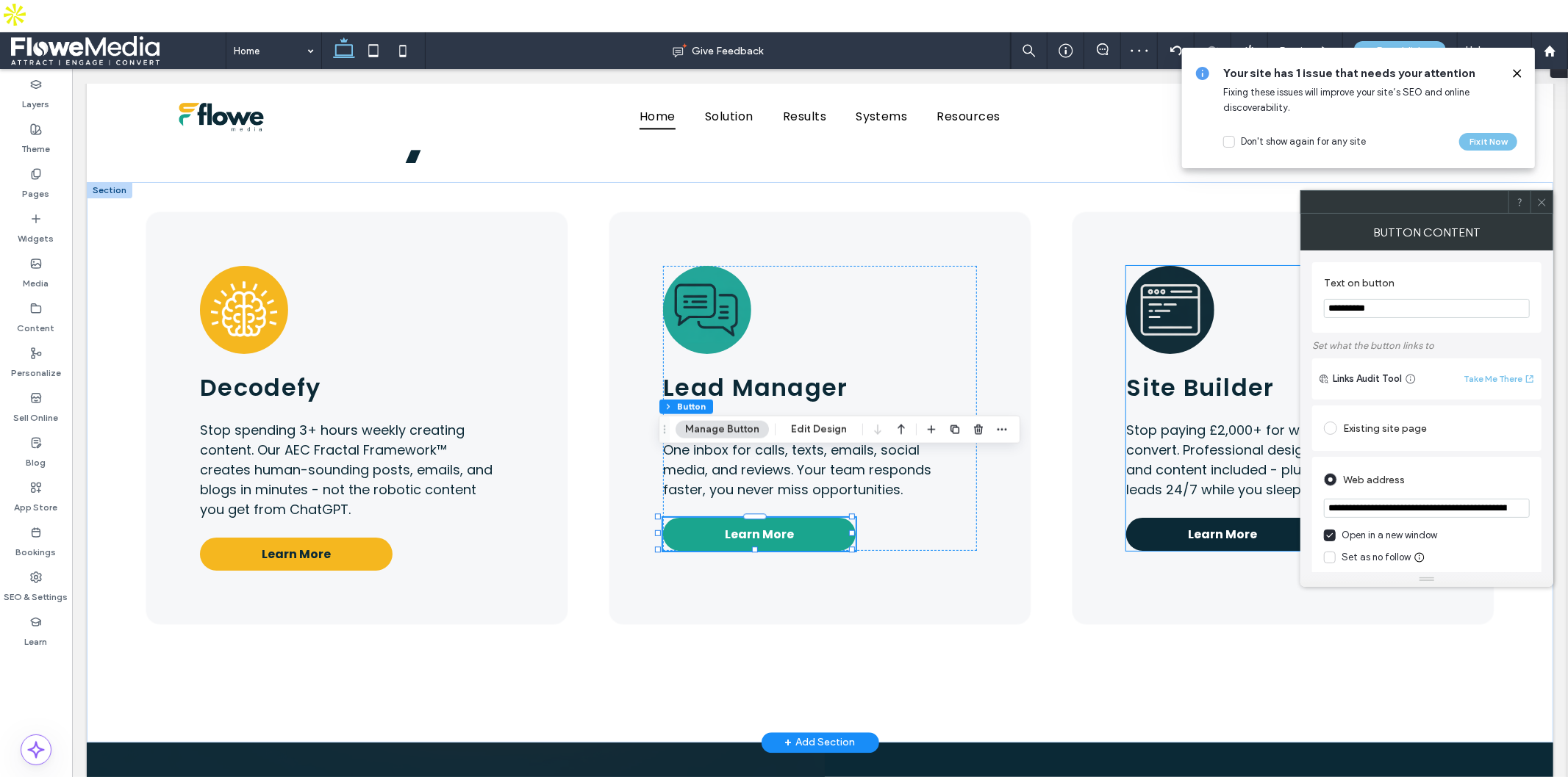
scroll to position [0, 115]
type input "**********"
click at [1326, 556] on icon at bounding box center [1330, 557] width 7 height 6
click at [1301, 413] on div "**********" at bounding box center [1427, 411] width 253 height 322
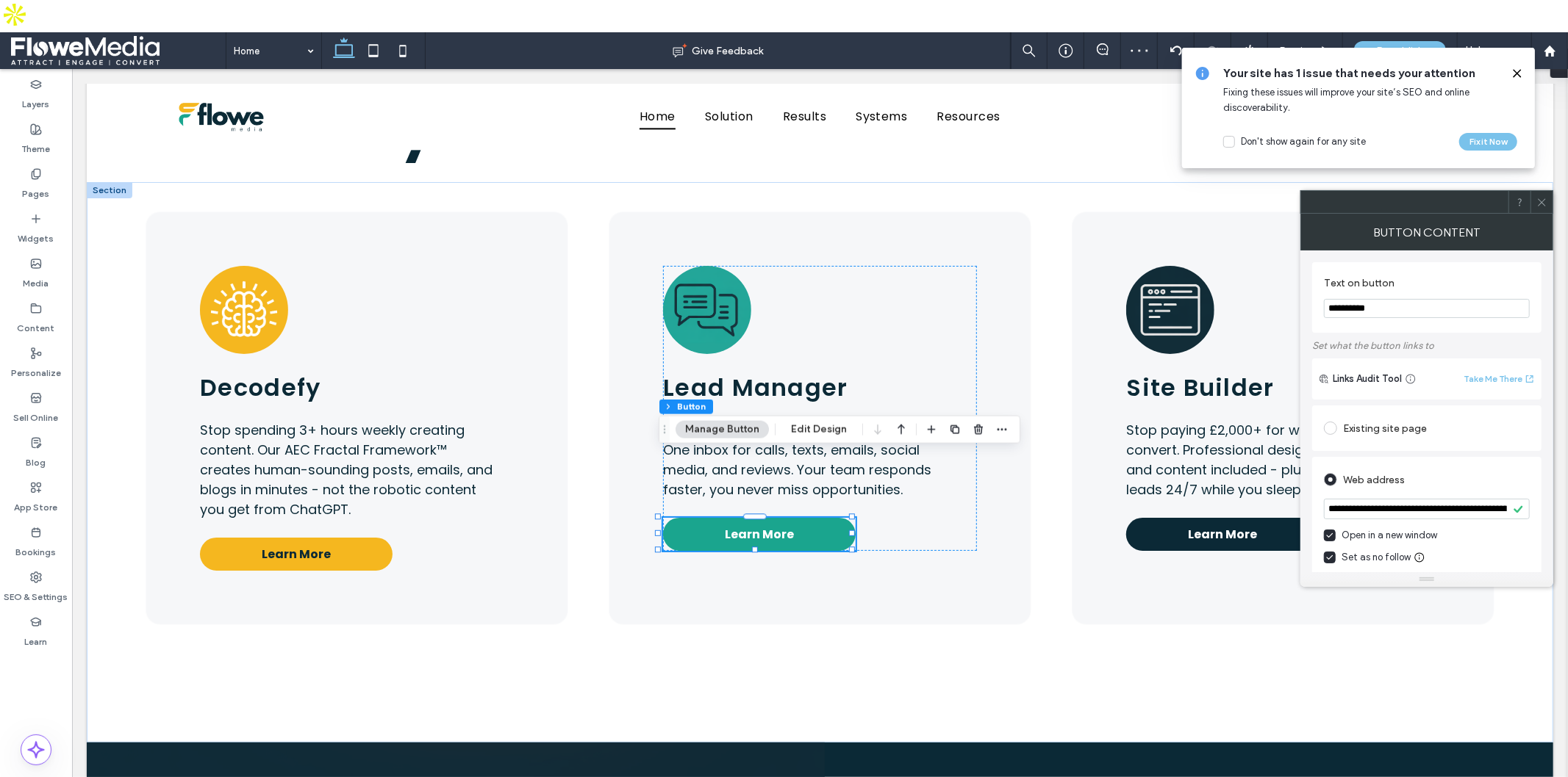
click at [1540, 198] on icon at bounding box center [1542, 203] width 11 height 11
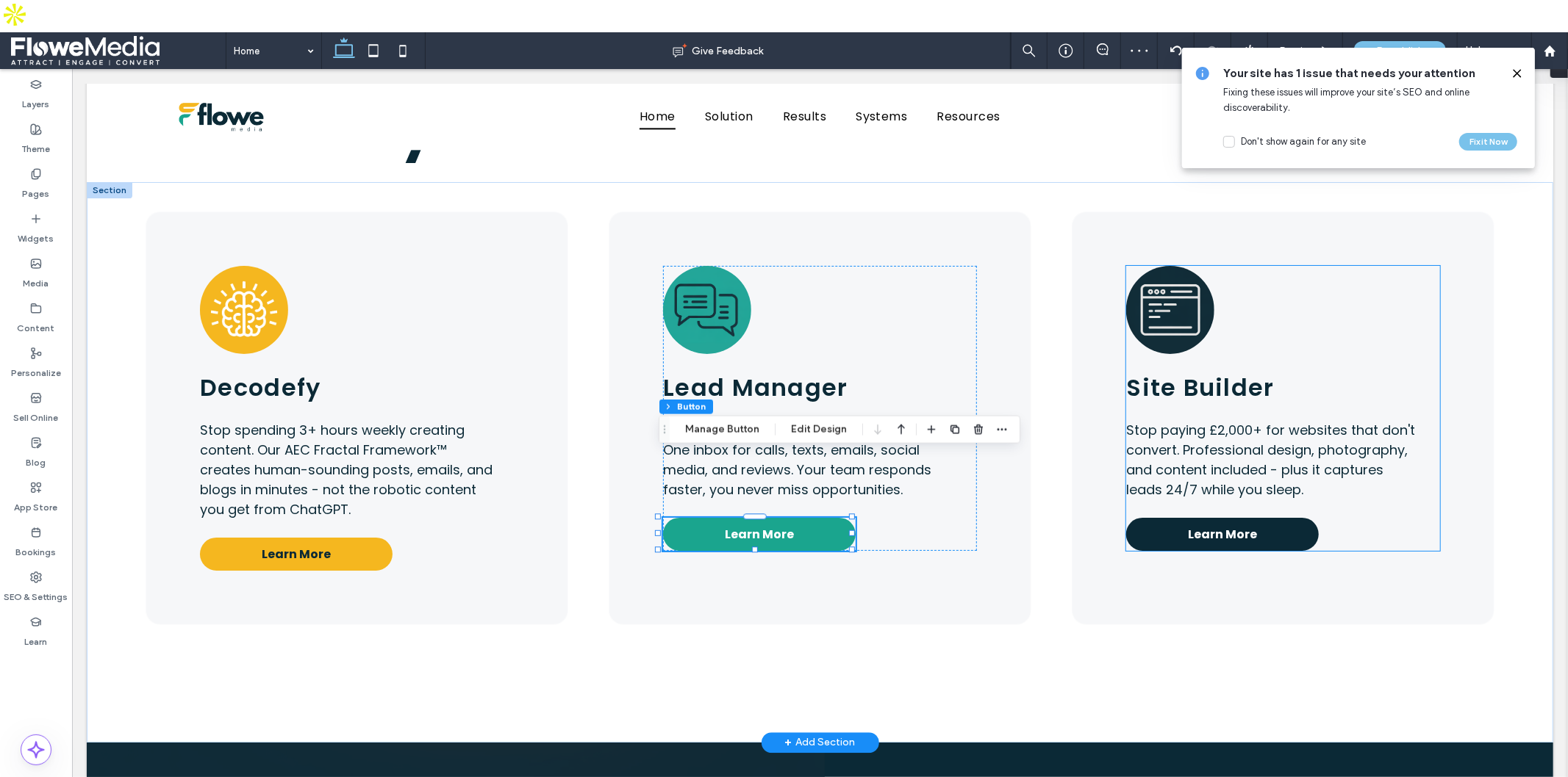
click at [1187, 525] on span "Learn More" at bounding box center [1222, 534] width 69 height 19
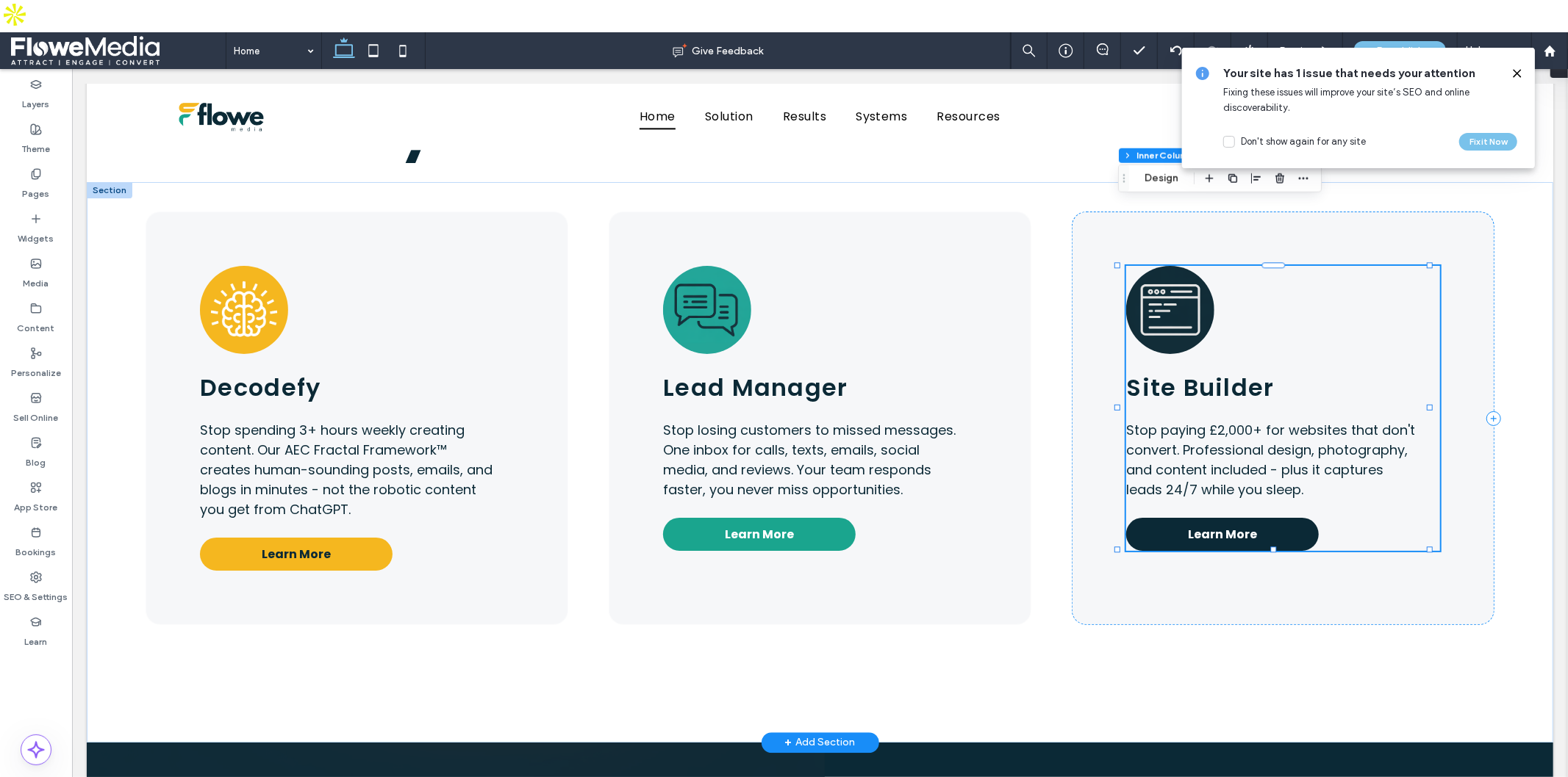
click at [1188, 525] on span "Learn More" at bounding box center [1222, 534] width 69 height 19
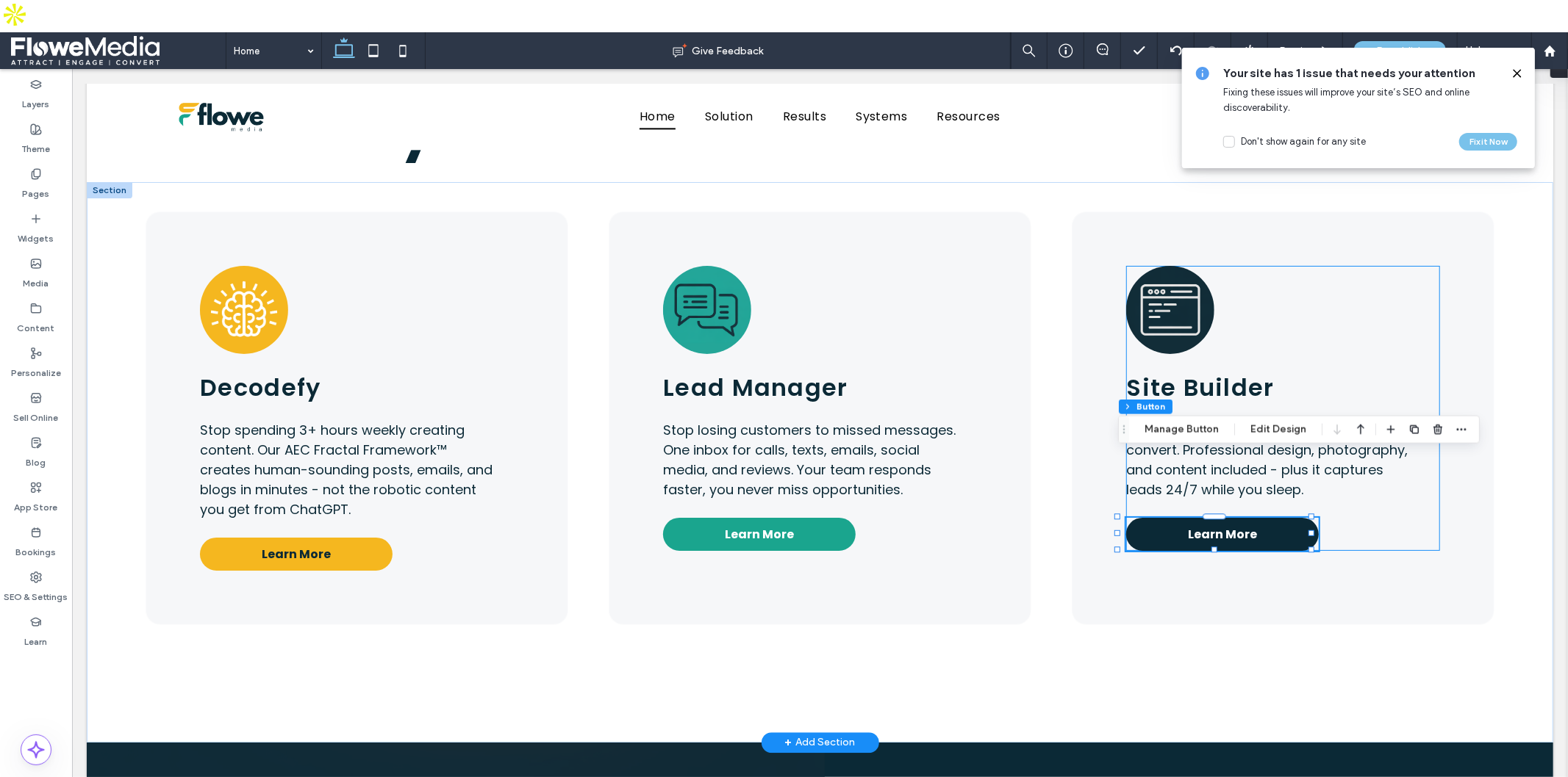
click at [1188, 525] on span "Learn More" at bounding box center [1222, 534] width 69 height 19
click at [1181, 435] on button "Manage Button" at bounding box center [1182, 429] width 93 height 18
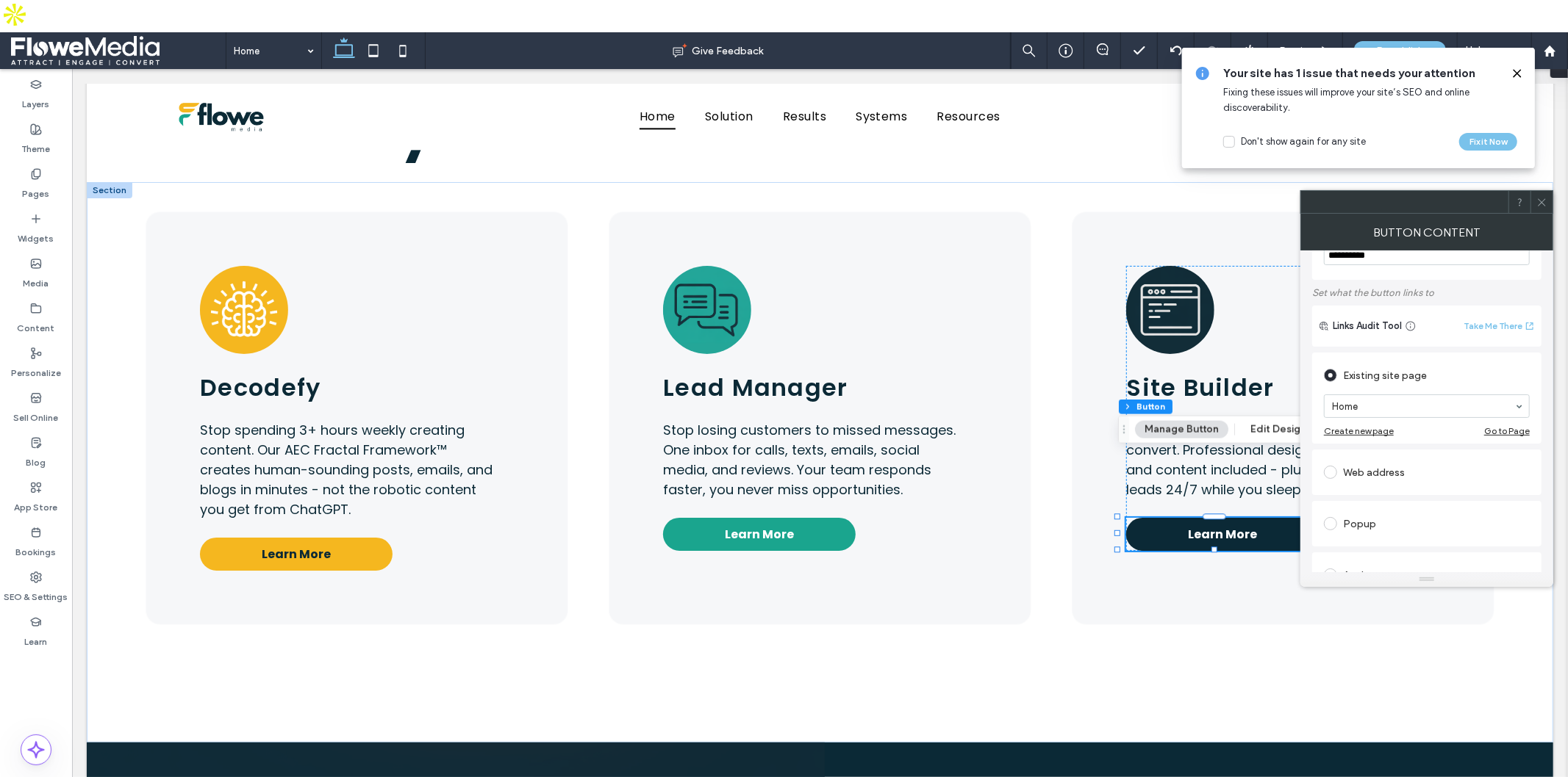
scroll to position [82, 0]
click at [1368, 445] on div "Web address" at bounding box center [1426, 443] width 206 height 23
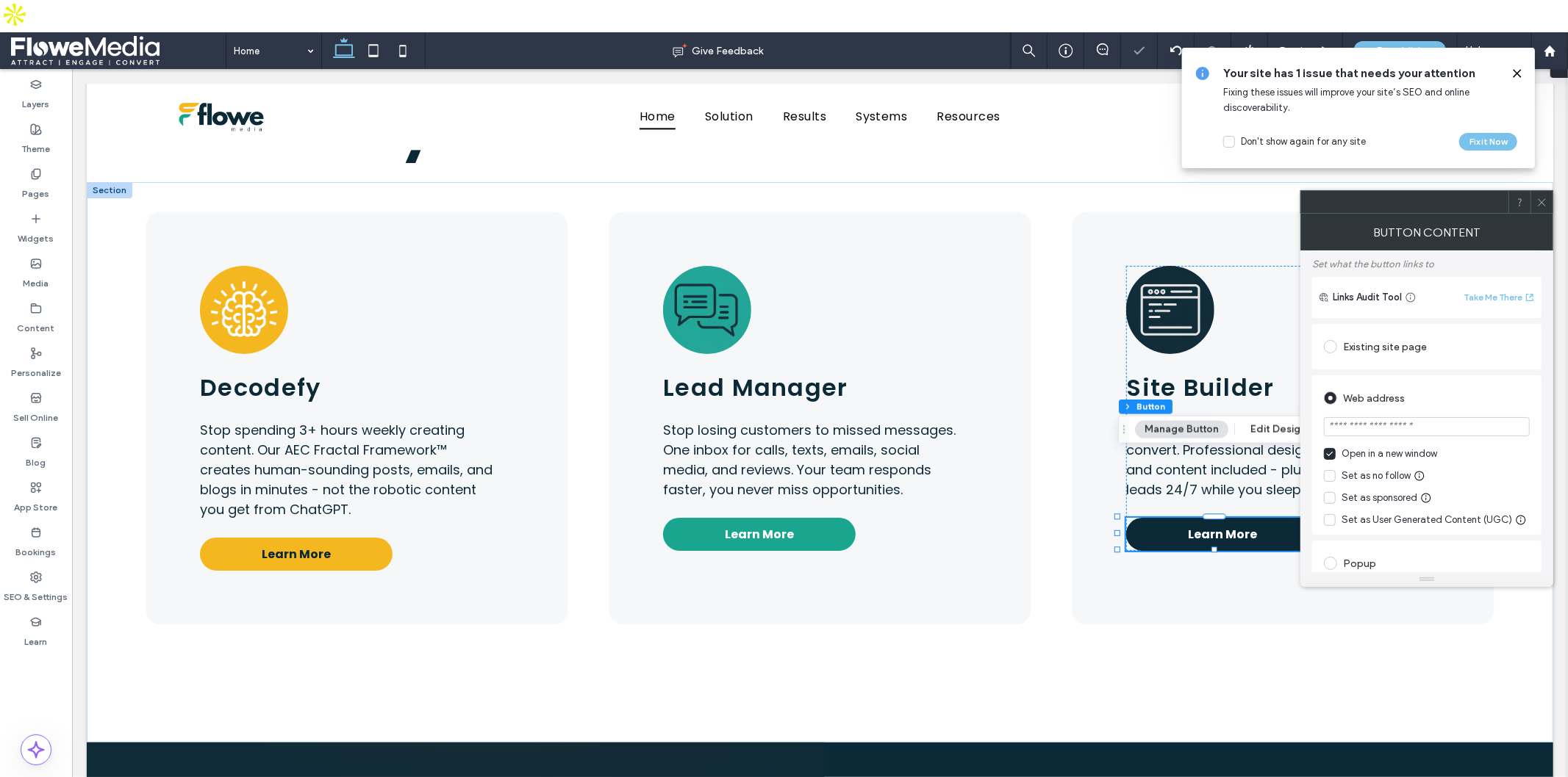
click at [1373, 427] on input "url" at bounding box center [1426, 426] width 206 height 20
paste input "**********"
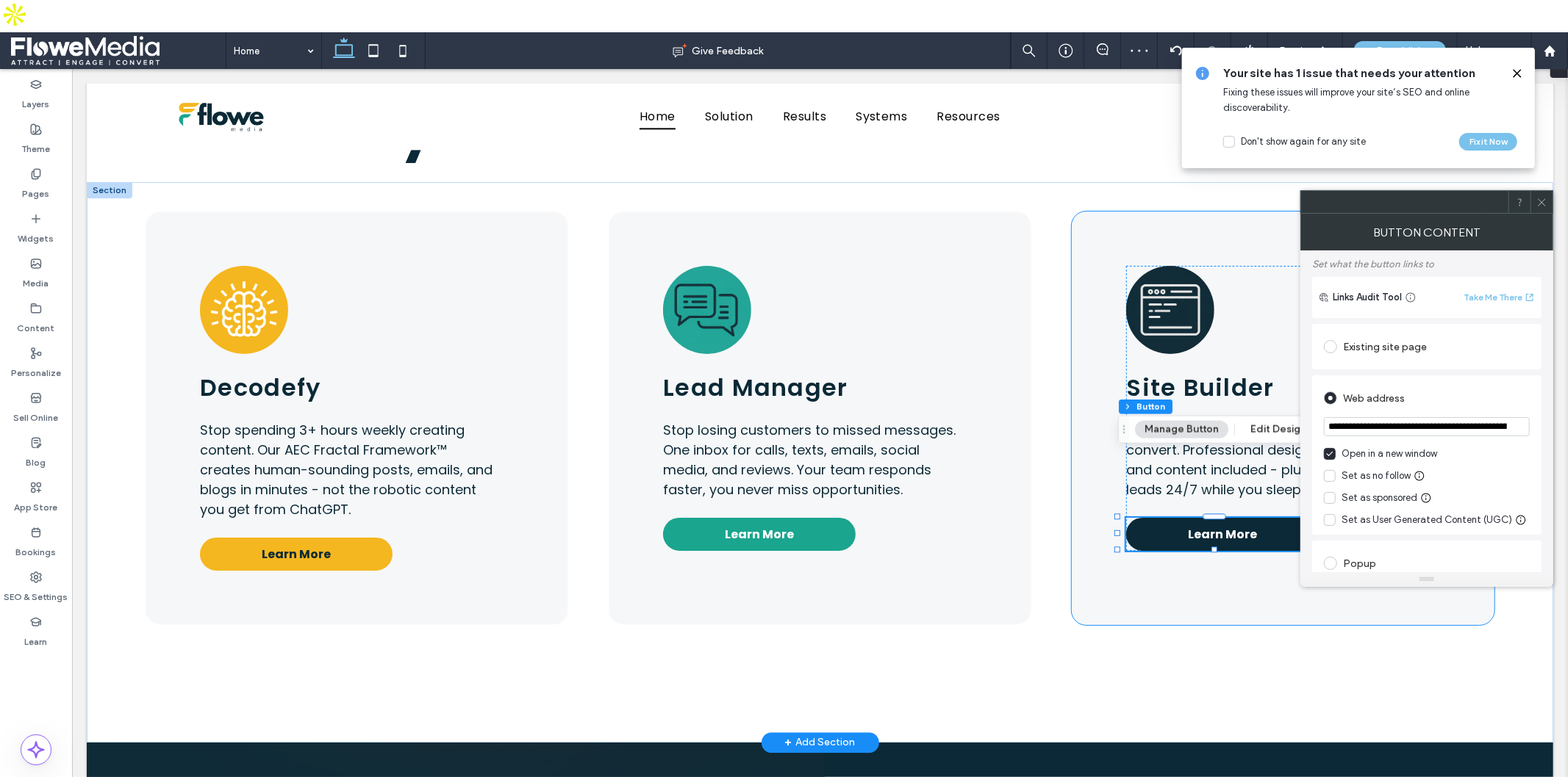
scroll to position [0, 115]
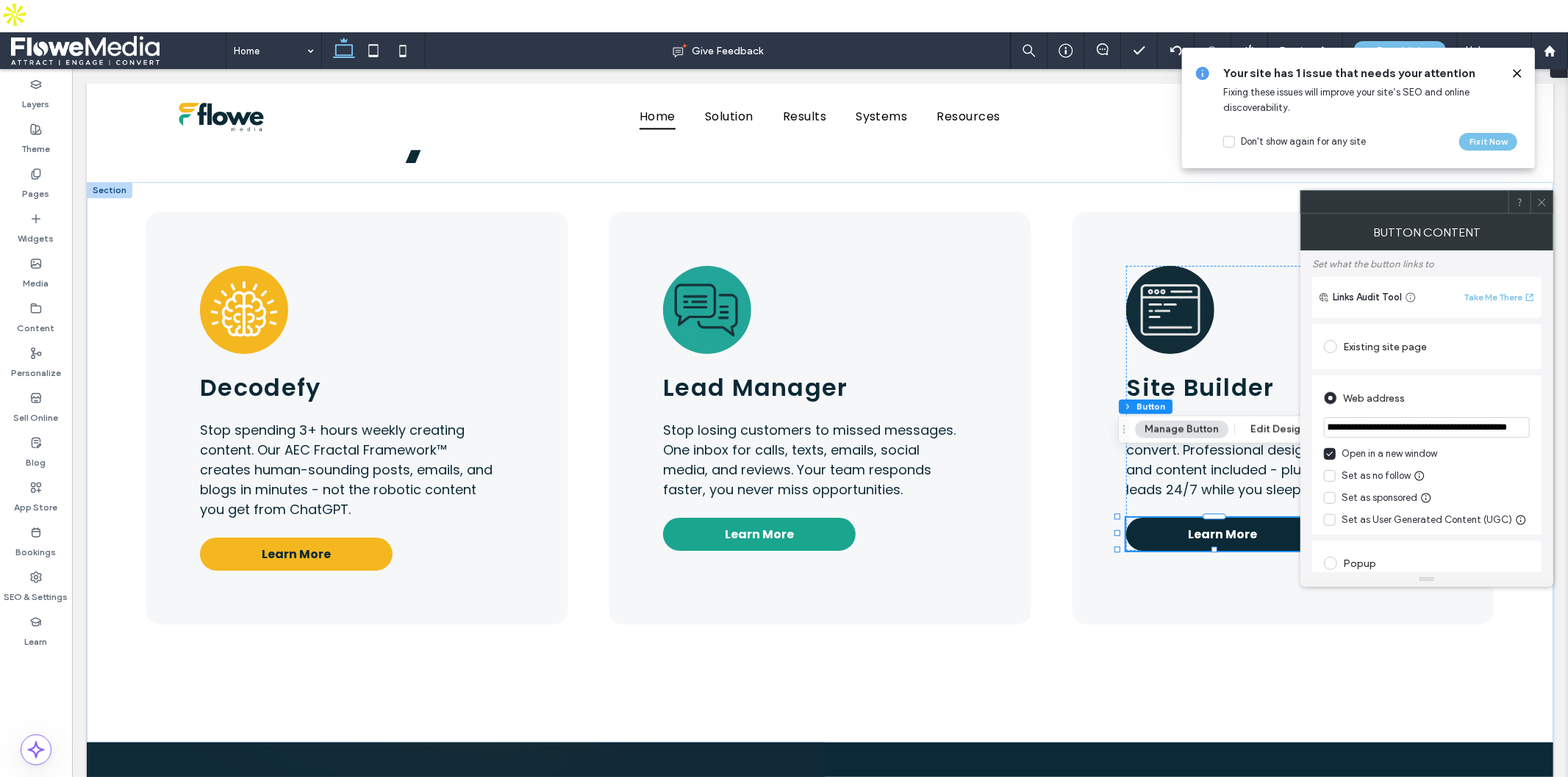
type input "**********"
click at [1329, 475] on icon at bounding box center [1330, 476] width 7 height 6
click at [1308, 259] on div "**********" at bounding box center [1427, 411] width 253 height 322
click at [1538, 199] on use at bounding box center [1542, 202] width 7 height 7
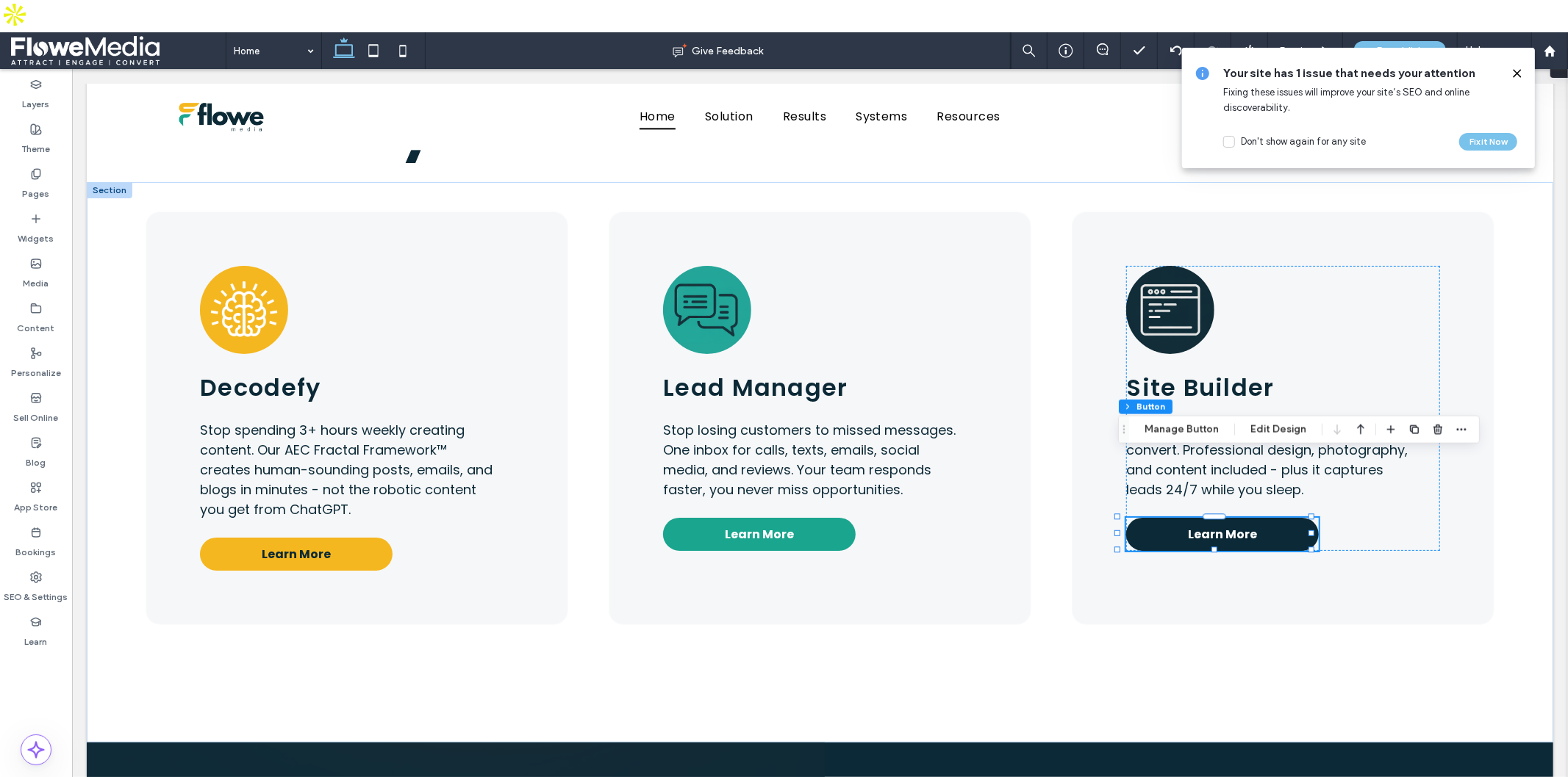
click at [1518, 71] on icon at bounding box center [1517, 74] width 12 height 12
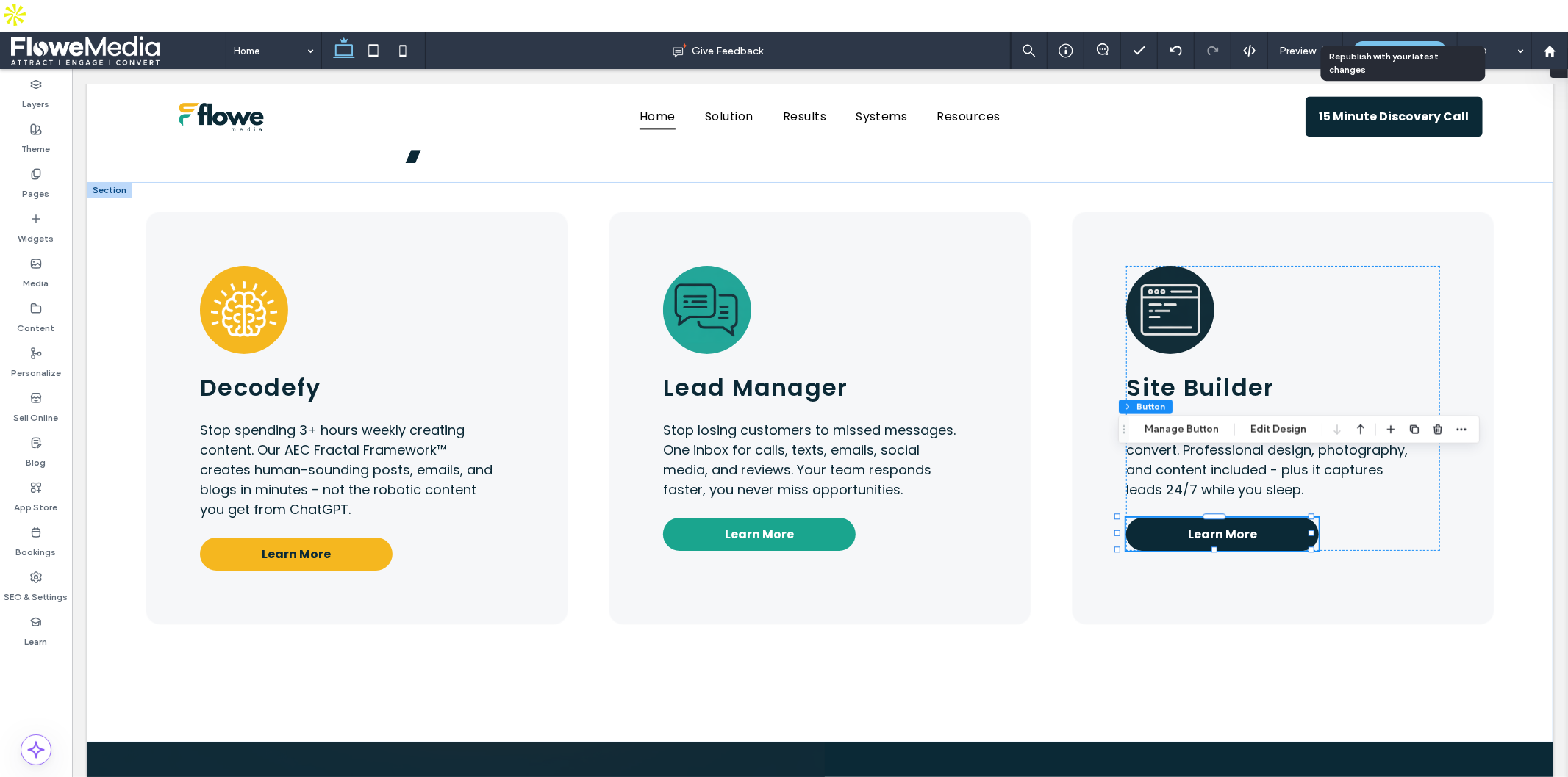
click at [1385, 45] on span "Republish" at bounding box center [1399, 50] width 47 height 12
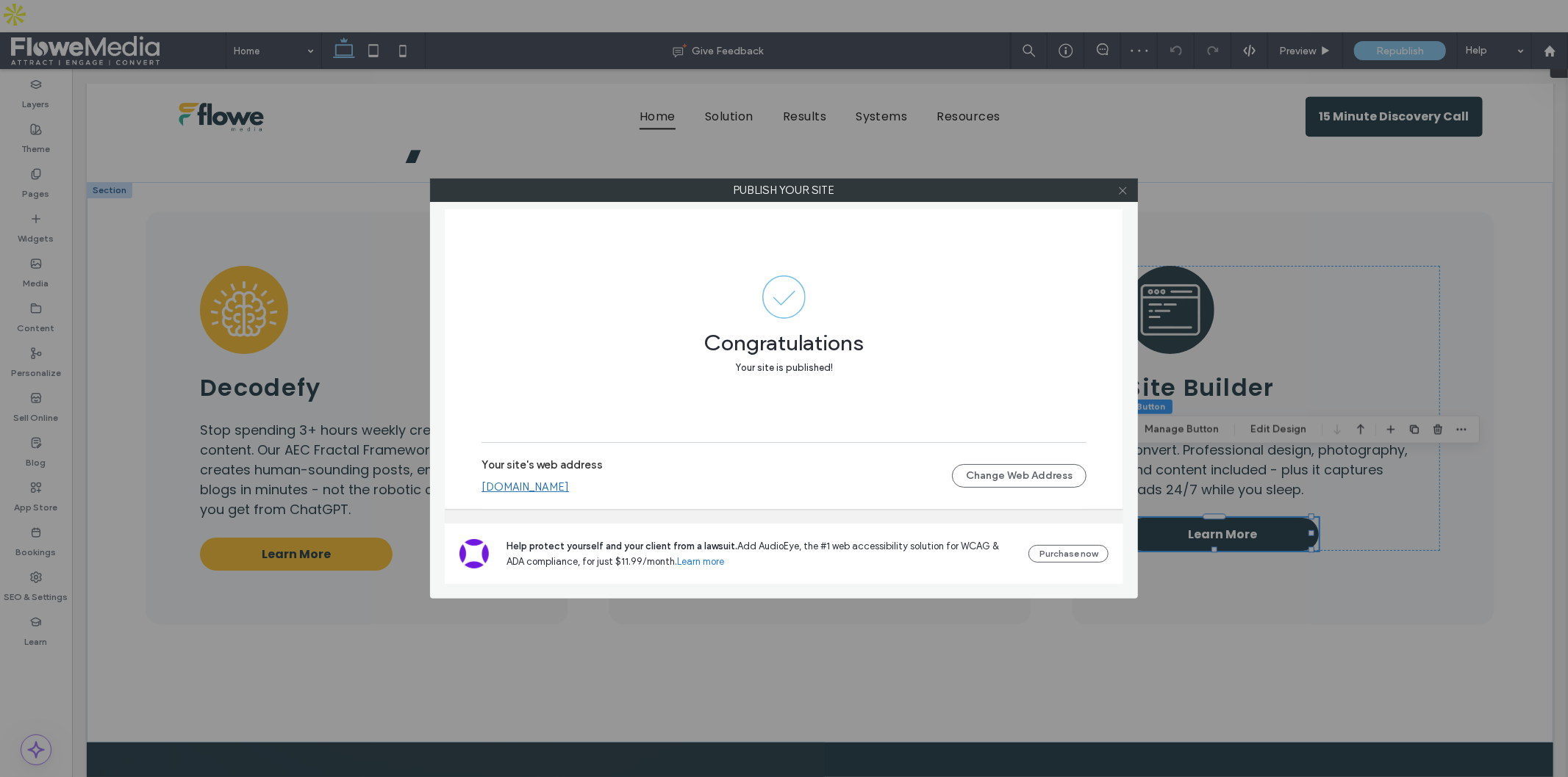
click at [1123, 194] on icon at bounding box center [1123, 191] width 11 height 11
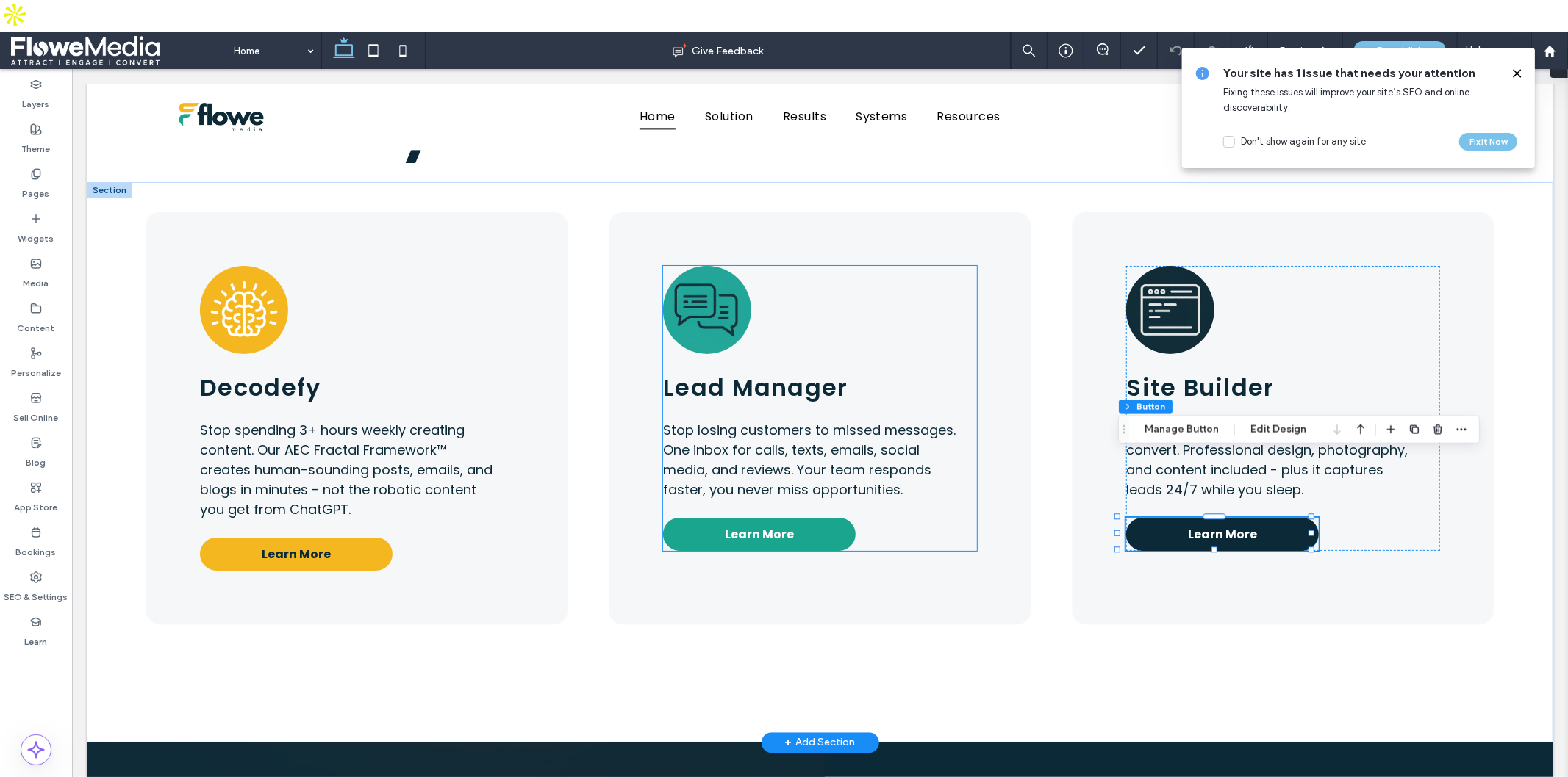
click at [746, 525] on span "Learn More" at bounding box center [759, 534] width 69 height 19
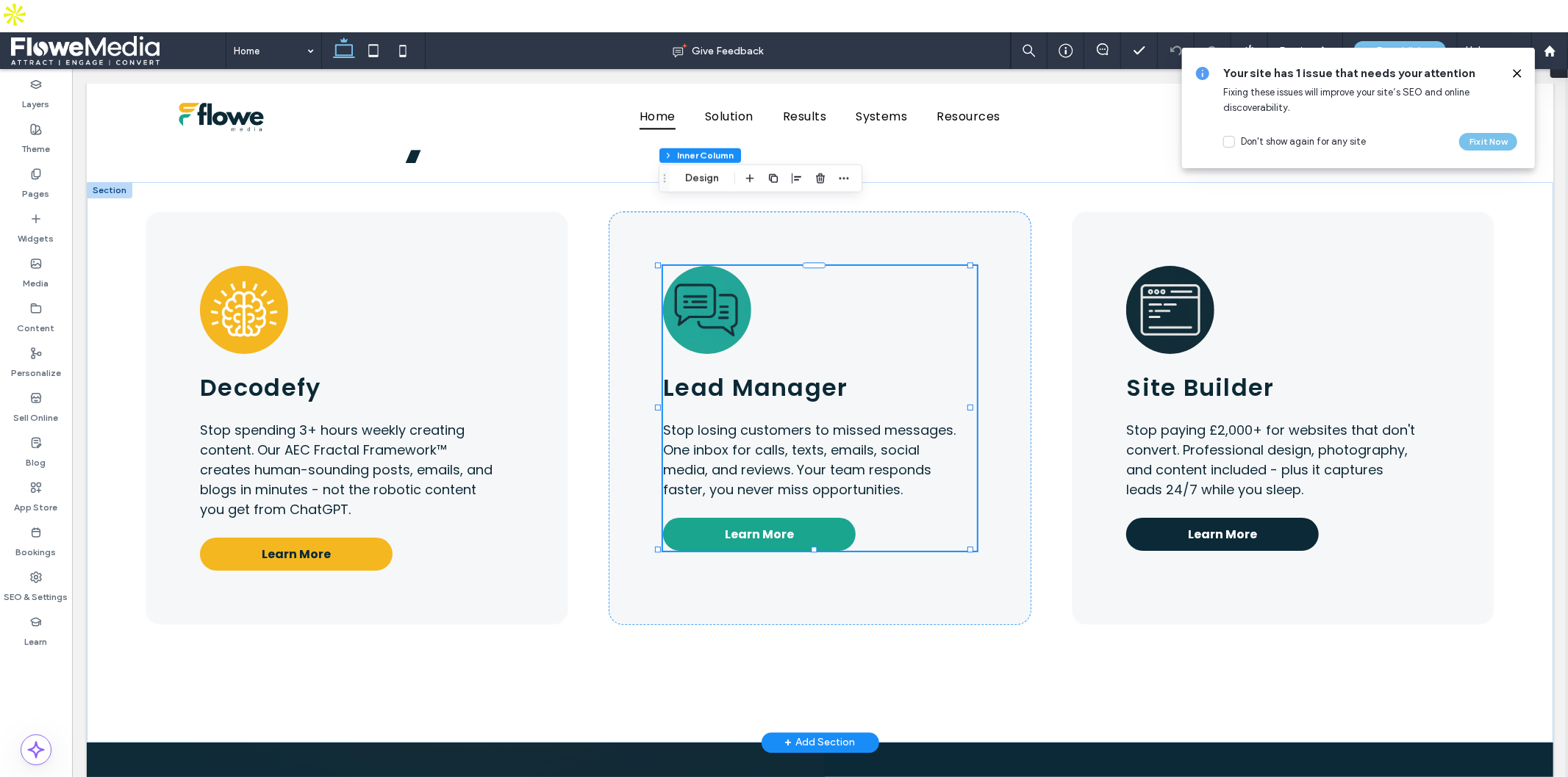
click at [752, 525] on span "Learn More" at bounding box center [759, 534] width 69 height 19
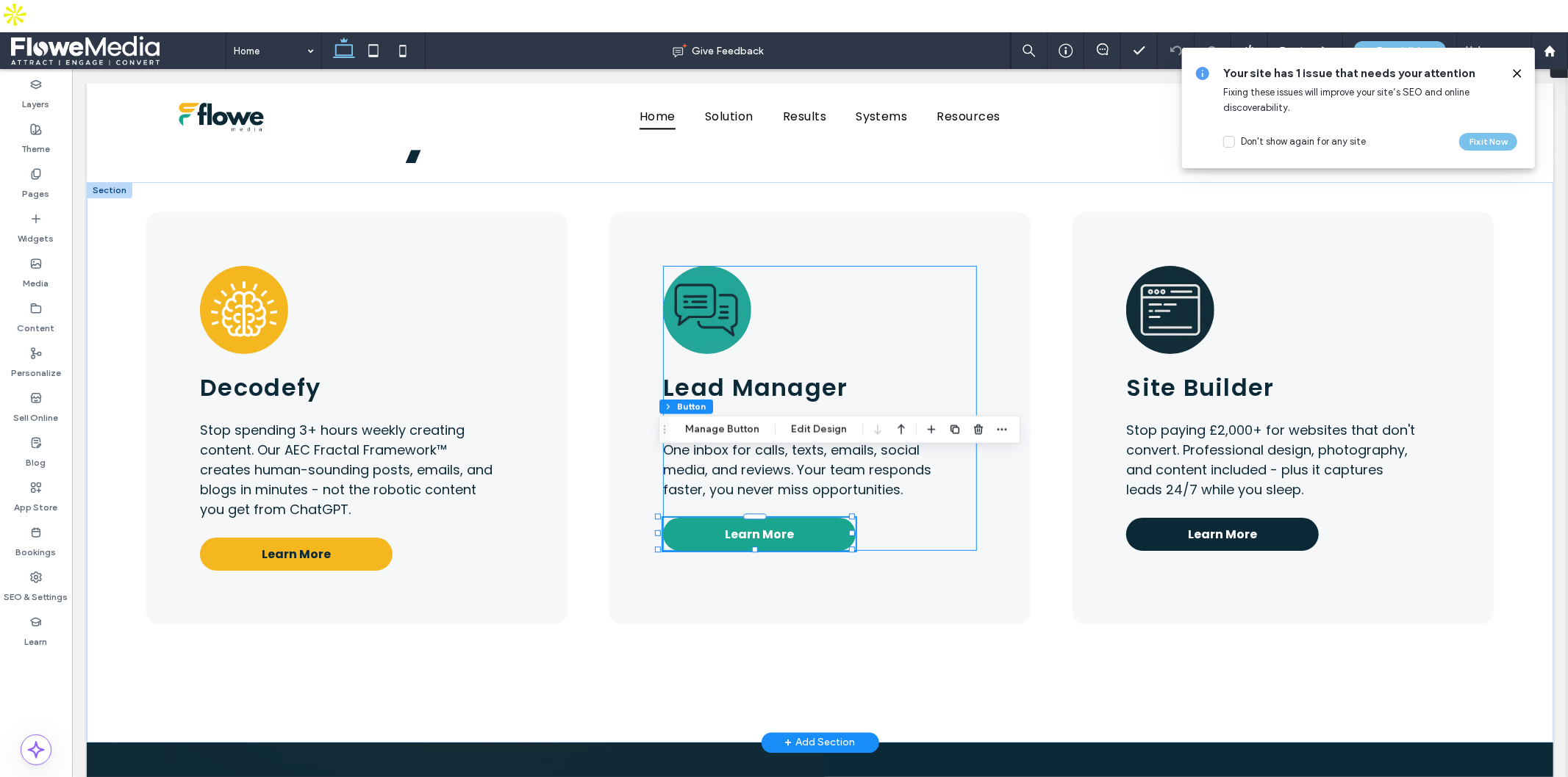
click at [752, 525] on span "Learn More" at bounding box center [759, 534] width 69 height 19
click at [735, 419] on div "Section Column Inner Column Button Manage Button Edit Design" at bounding box center [839, 430] width 361 height 28
click at [732, 430] on button "Manage Button" at bounding box center [723, 429] width 93 height 18
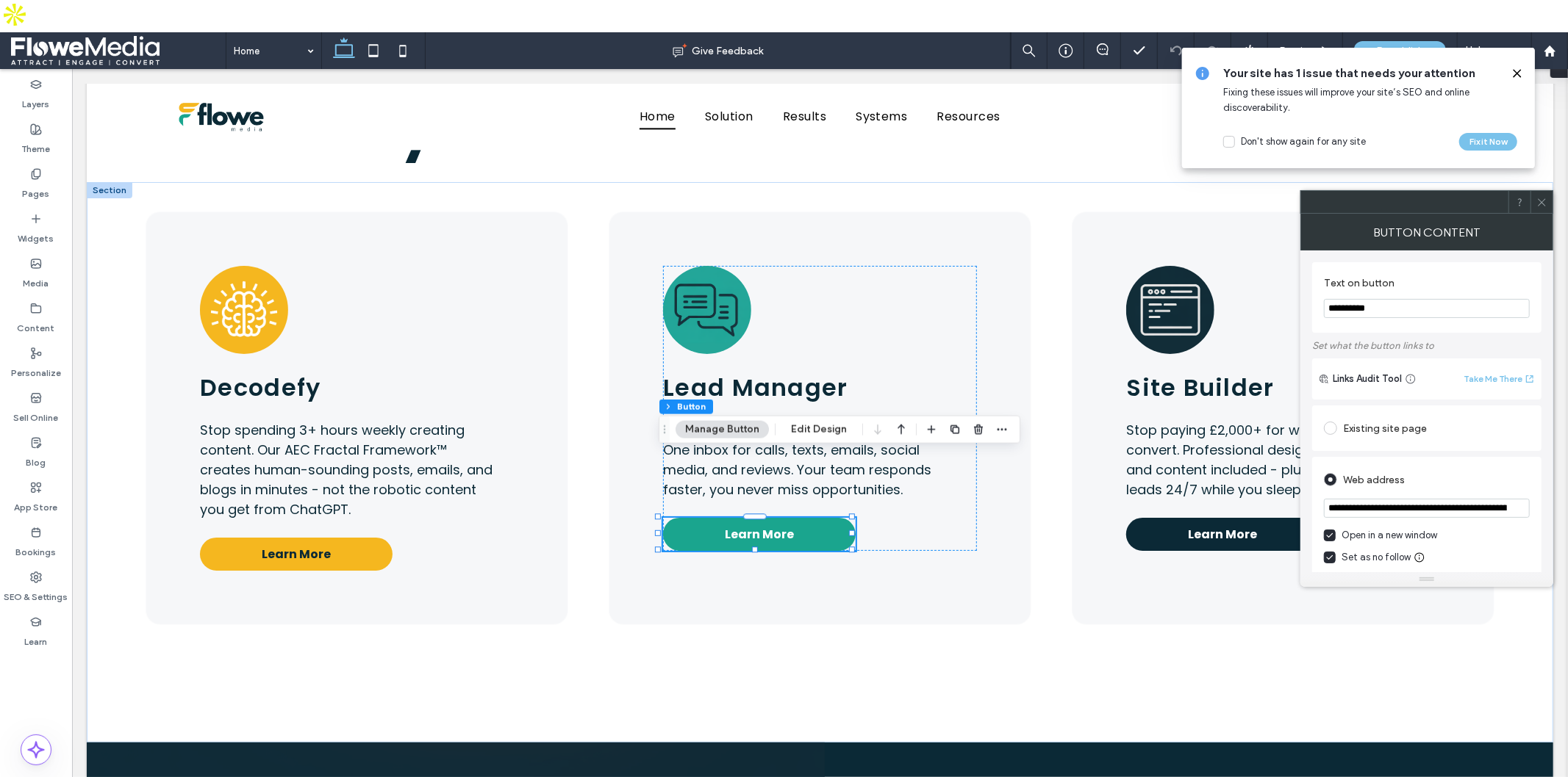
click at [1542, 202] on icon at bounding box center [1542, 203] width 11 height 11
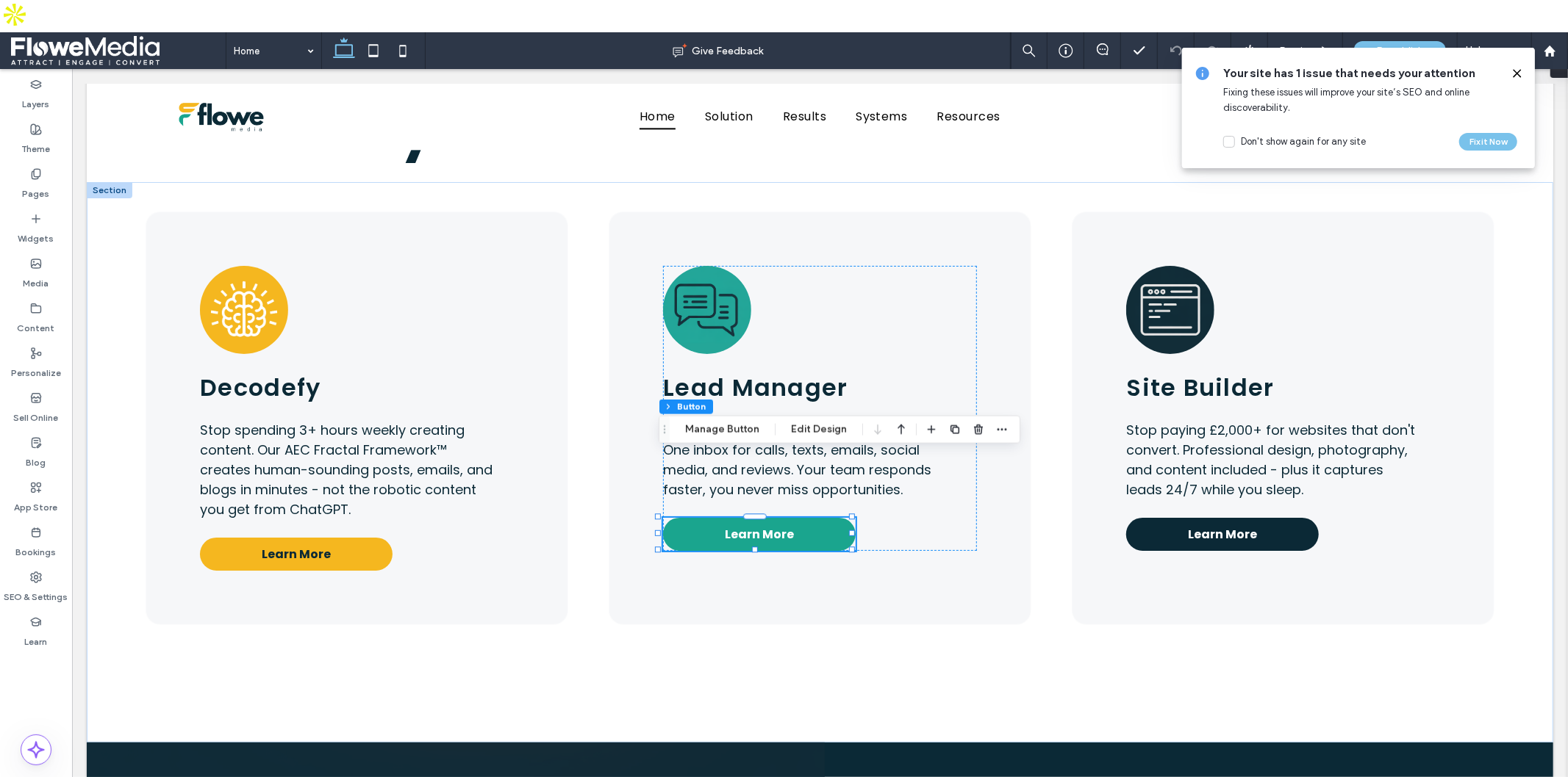
click at [1515, 72] on icon at bounding box center [1517, 74] width 12 height 12
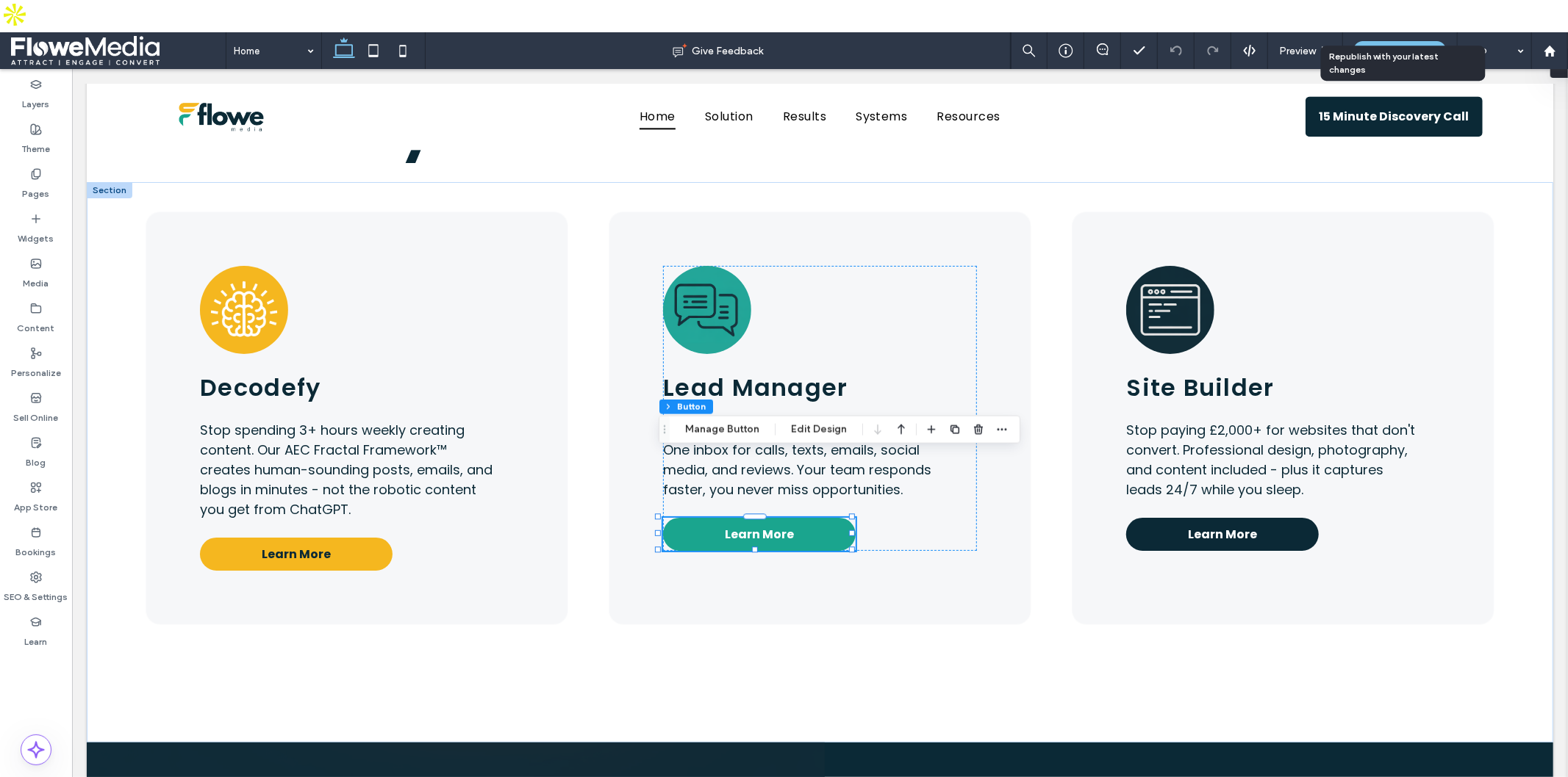
click at [1376, 45] on span "Republish" at bounding box center [1399, 50] width 47 height 12
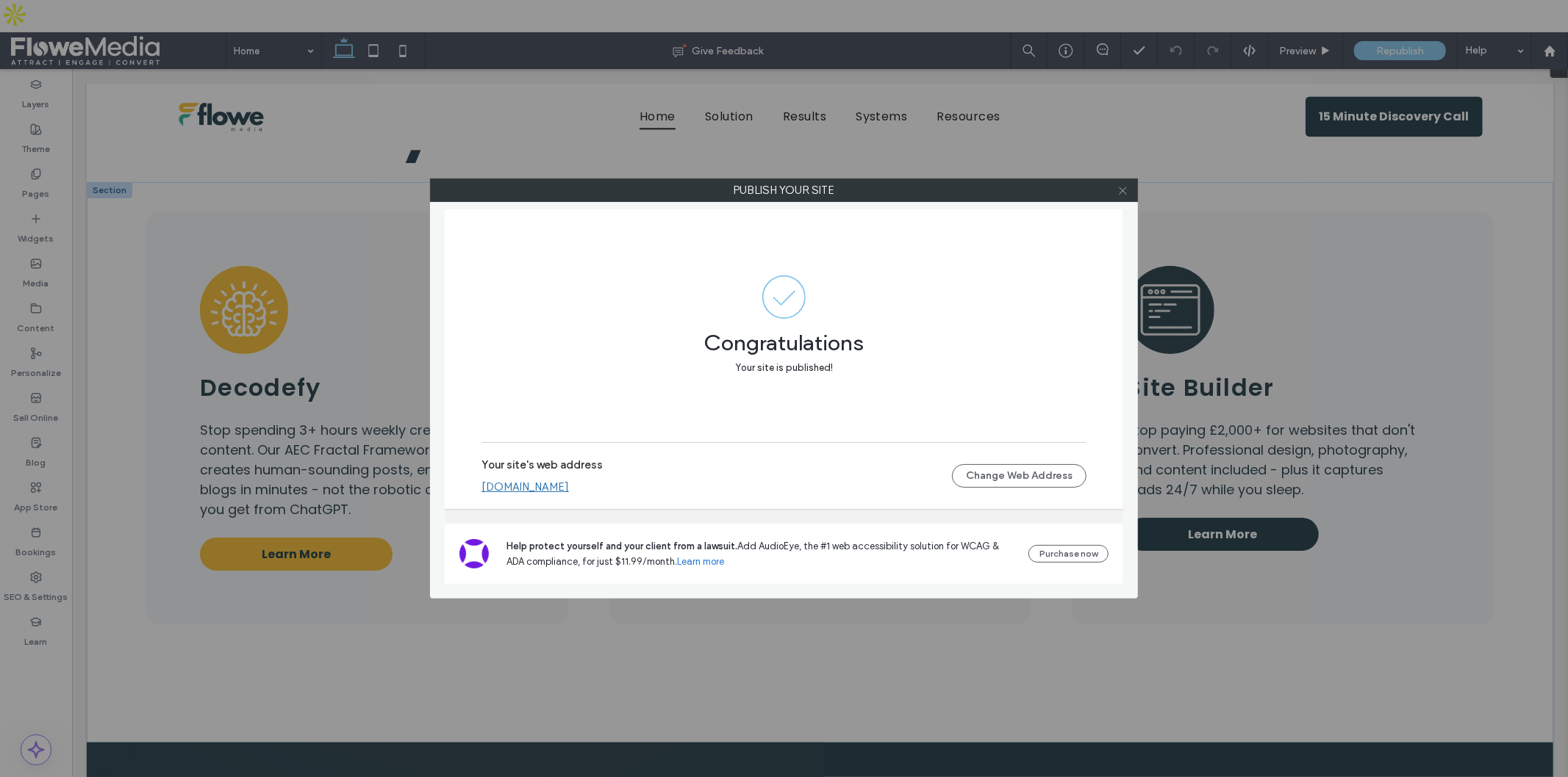
click at [1120, 189] on icon at bounding box center [1123, 191] width 11 height 11
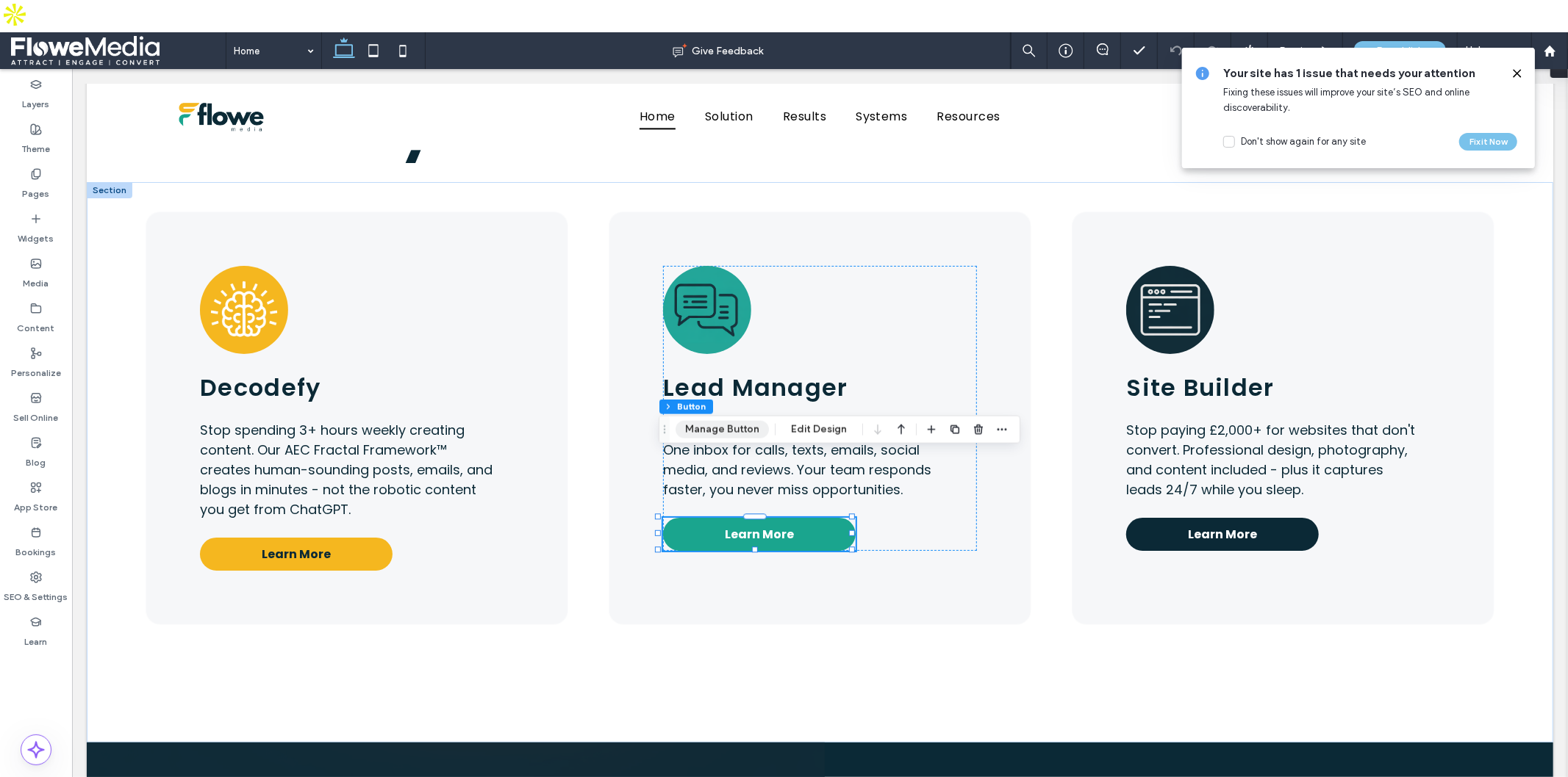
click at [750, 431] on button "Manage Button" at bounding box center [723, 429] width 93 height 18
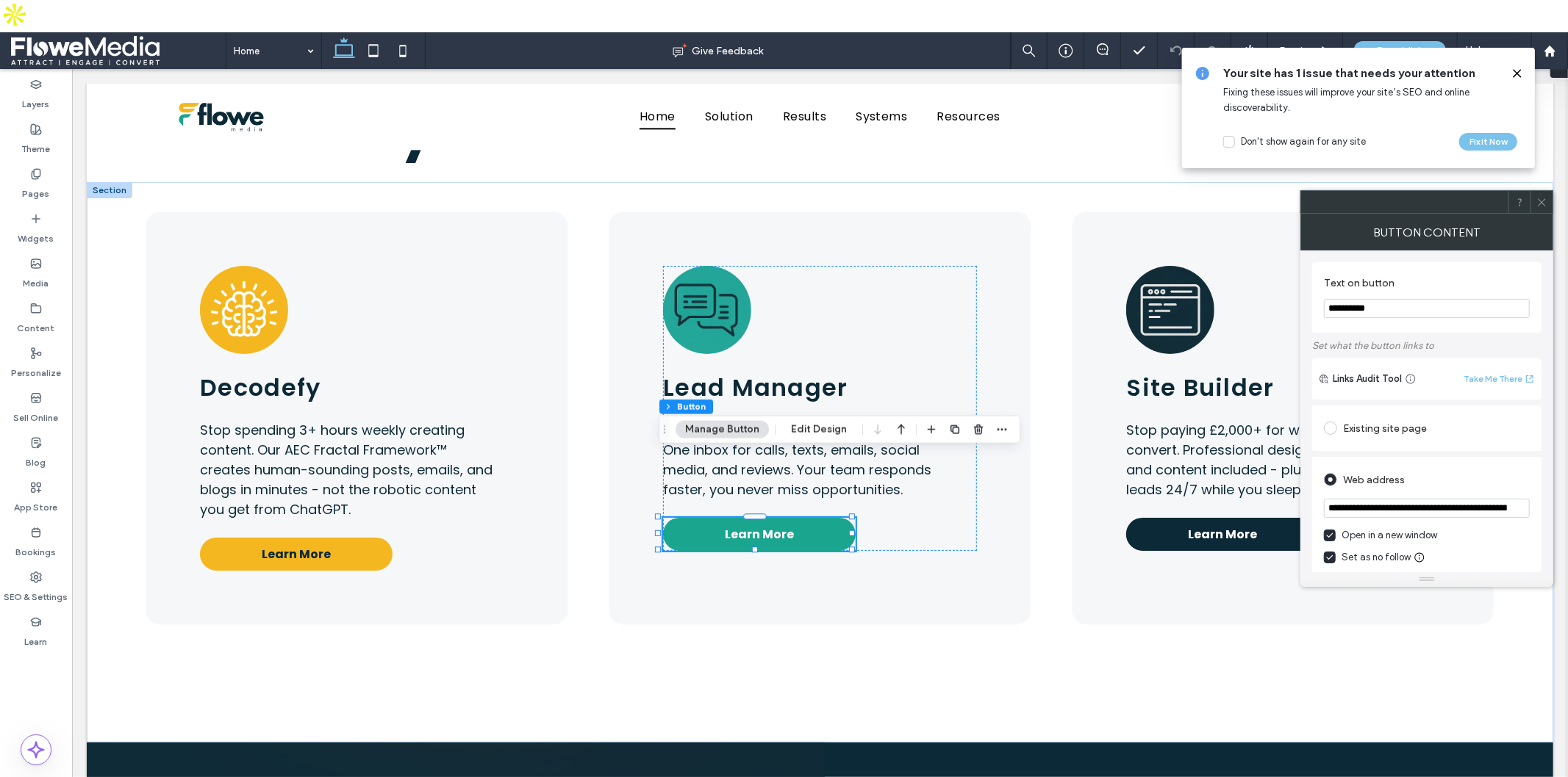
click at [1409, 510] on input "**********" at bounding box center [1426, 508] width 206 height 20
click at [1315, 509] on div "**********" at bounding box center [1426, 536] width 229 height 159
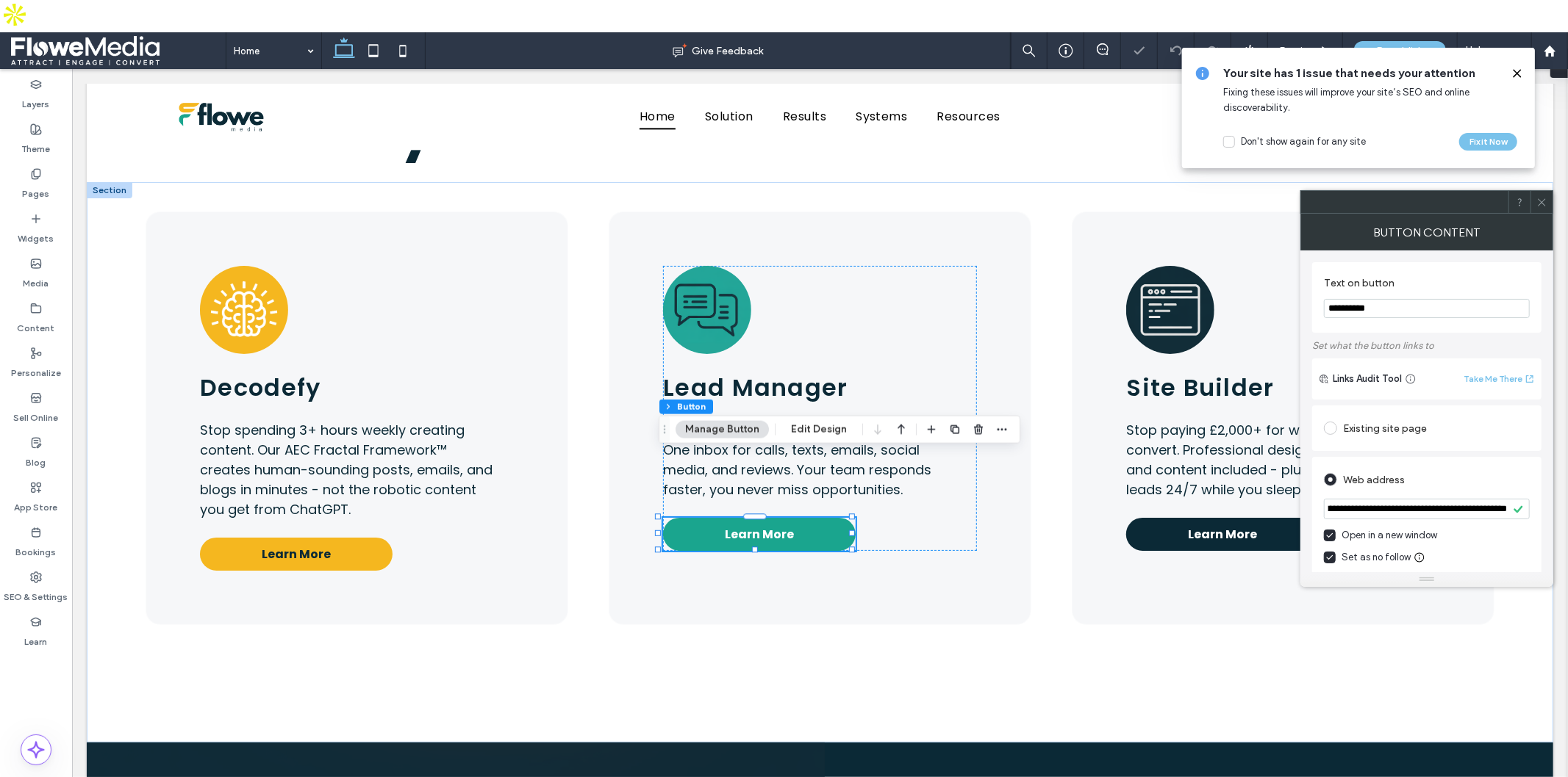
scroll to position [0, 0]
click at [1539, 200] on use at bounding box center [1542, 202] width 7 height 7
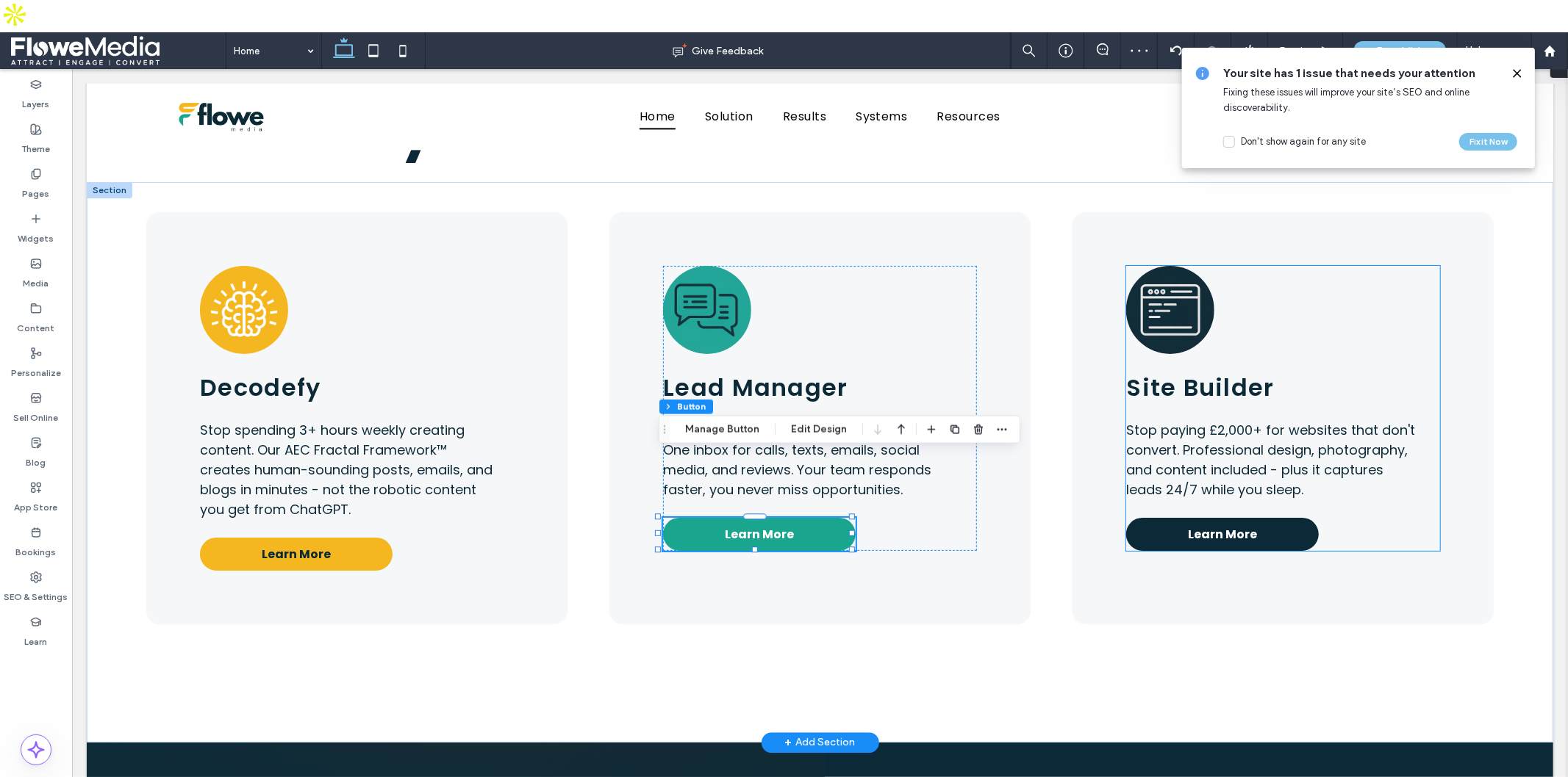
click at [1222, 525] on span "Learn More" at bounding box center [1222, 534] width 69 height 19
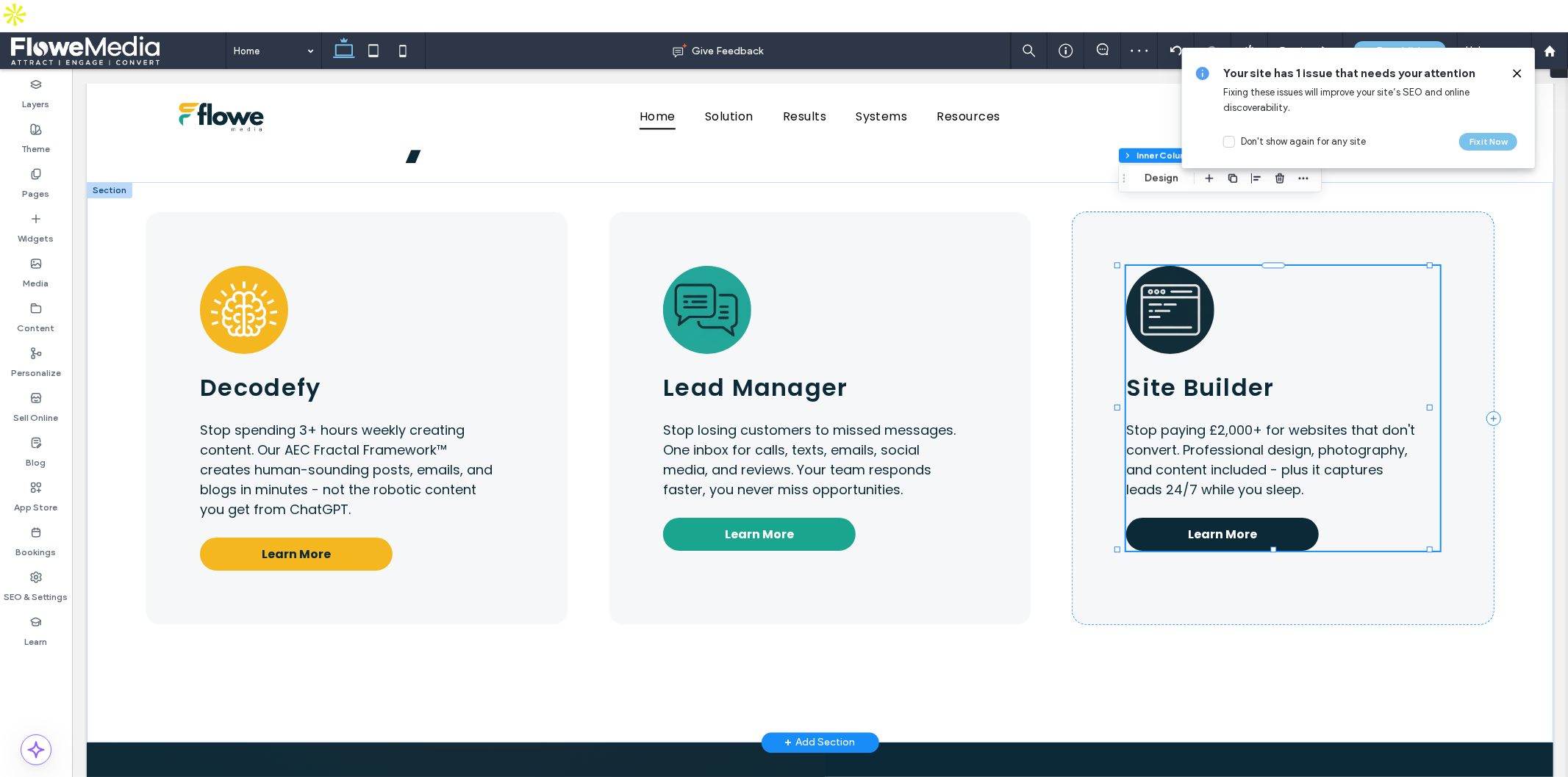
type input "**"
click at [1222, 525] on span "Learn More" at bounding box center [1222, 534] width 69 height 19
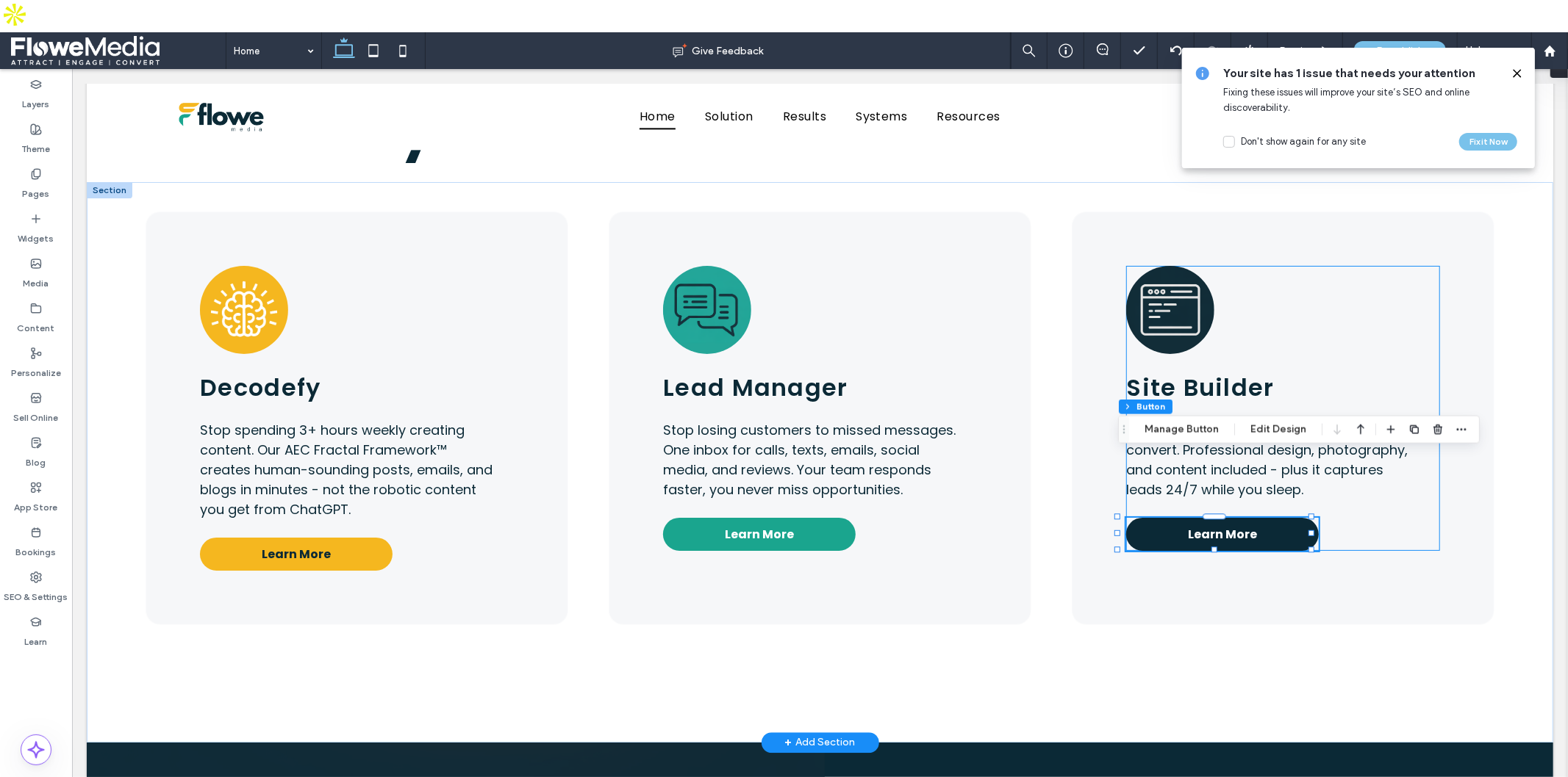
click at [1222, 525] on span "Learn More" at bounding box center [1222, 534] width 69 height 19
click at [1201, 431] on button "Manage Button" at bounding box center [1182, 429] width 93 height 18
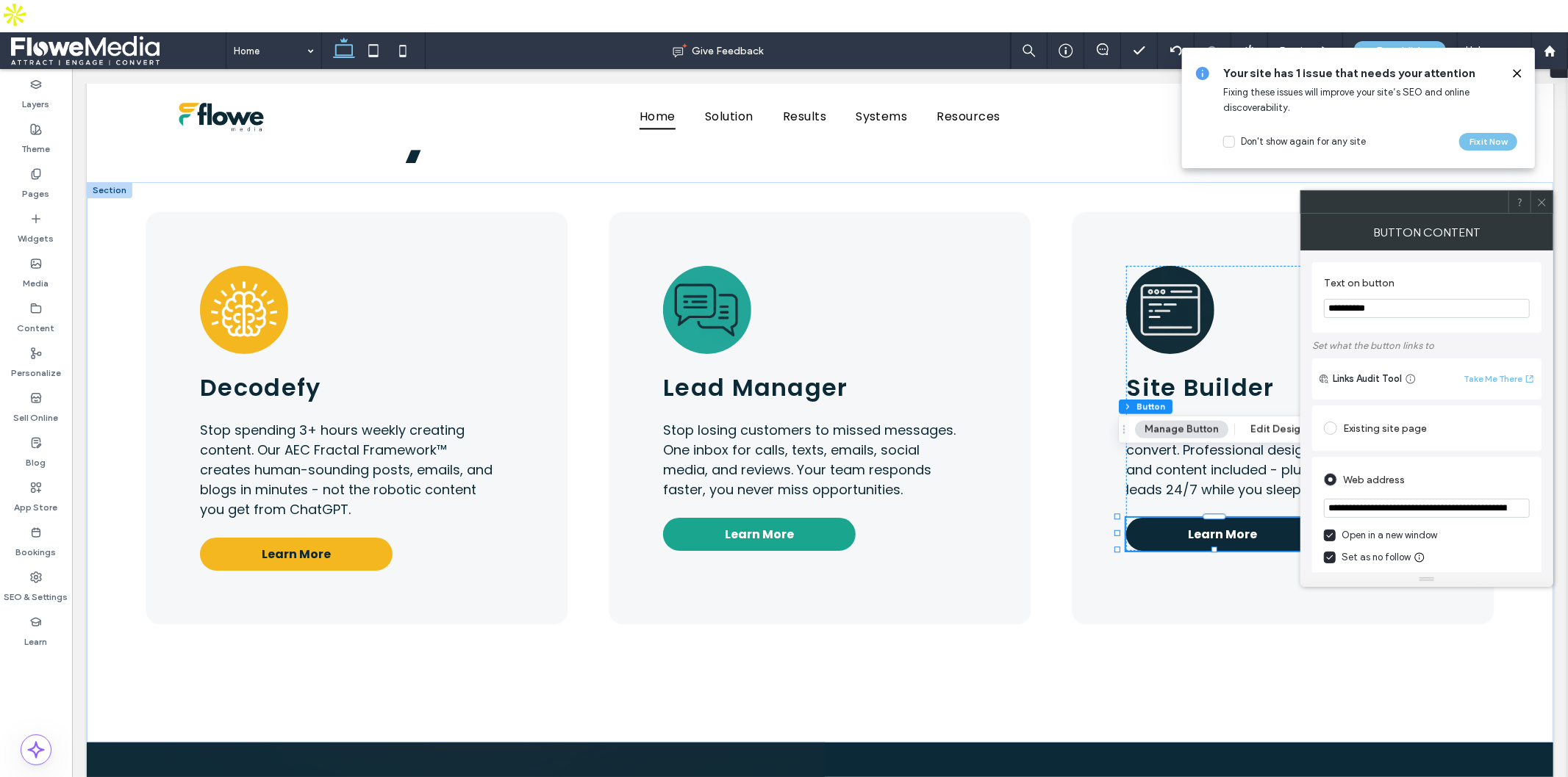
click at [1312, 490] on div "**********" at bounding box center [1426, 536] width 229 height 159
click at [1482, 513] on input "**********" at bounding box center [1426, 508] width 206 height 20
click at [1315, 494] on div "**********" at bounding box center [1426, 536] width 229 height 159
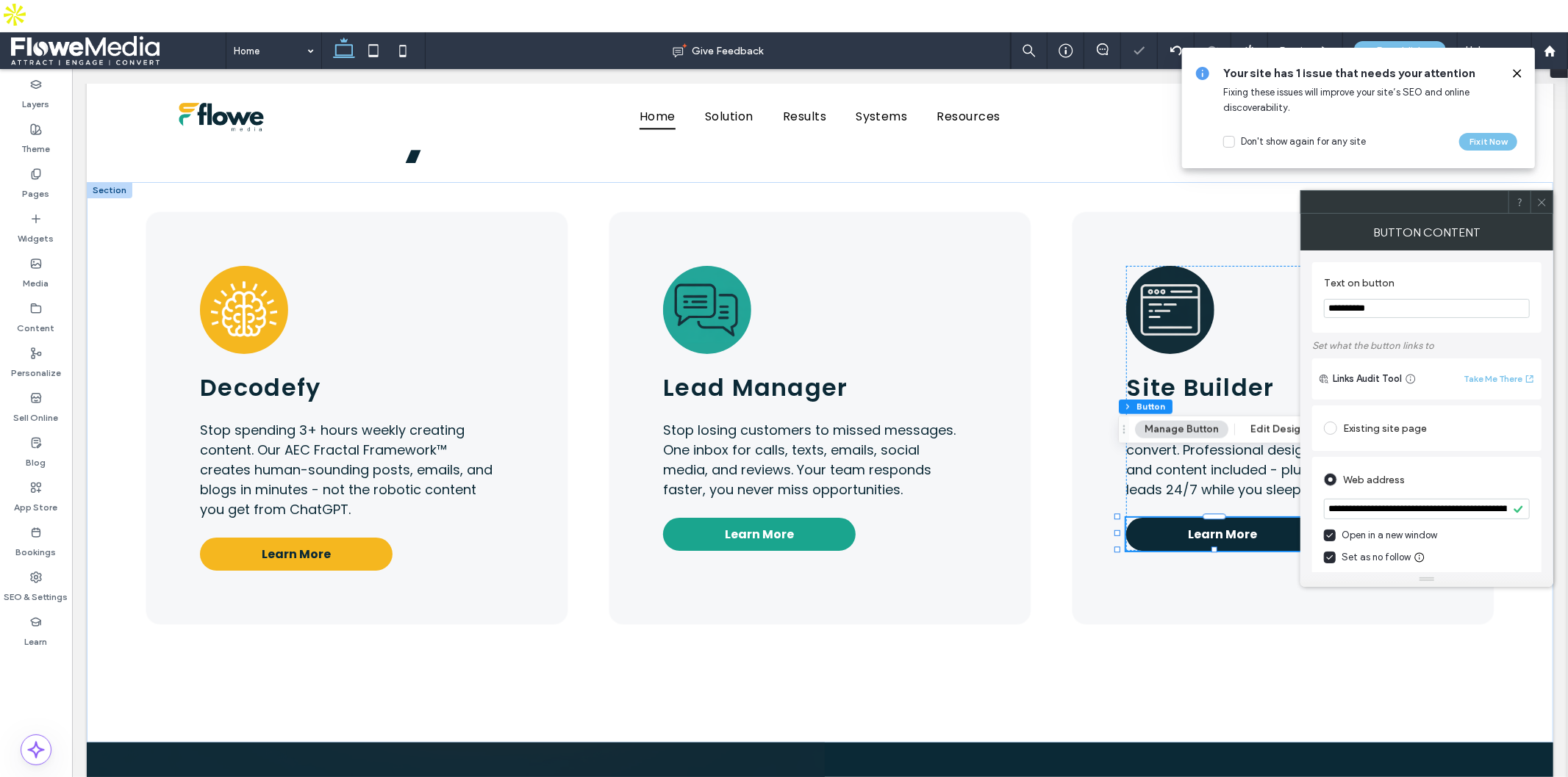
click at [1545, 204] on icon at bounding box center [1542, 203] width 11 height 11
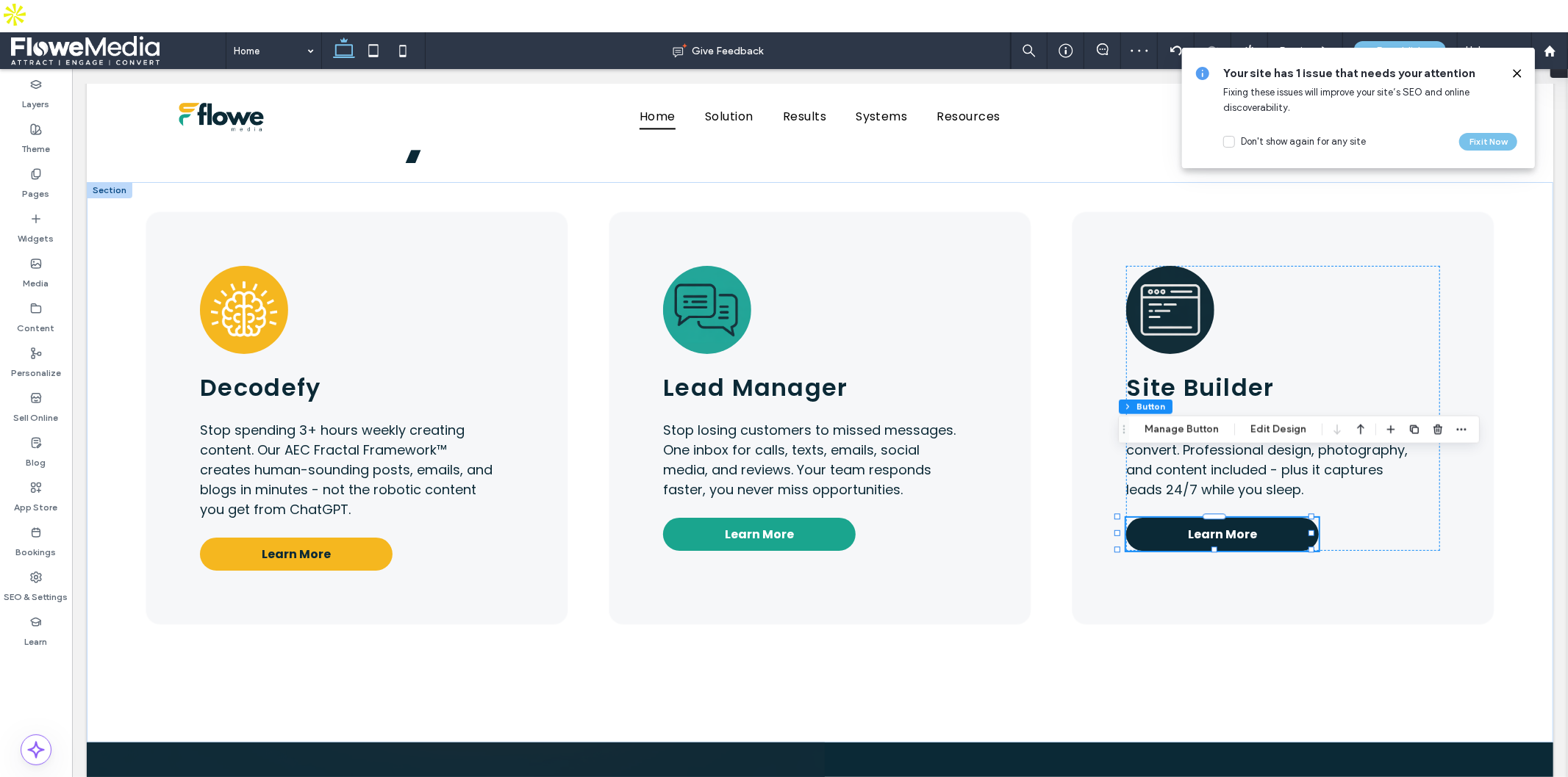
click at [1517, 74] on use at bounding box center [1517, 73] width 7 height 7
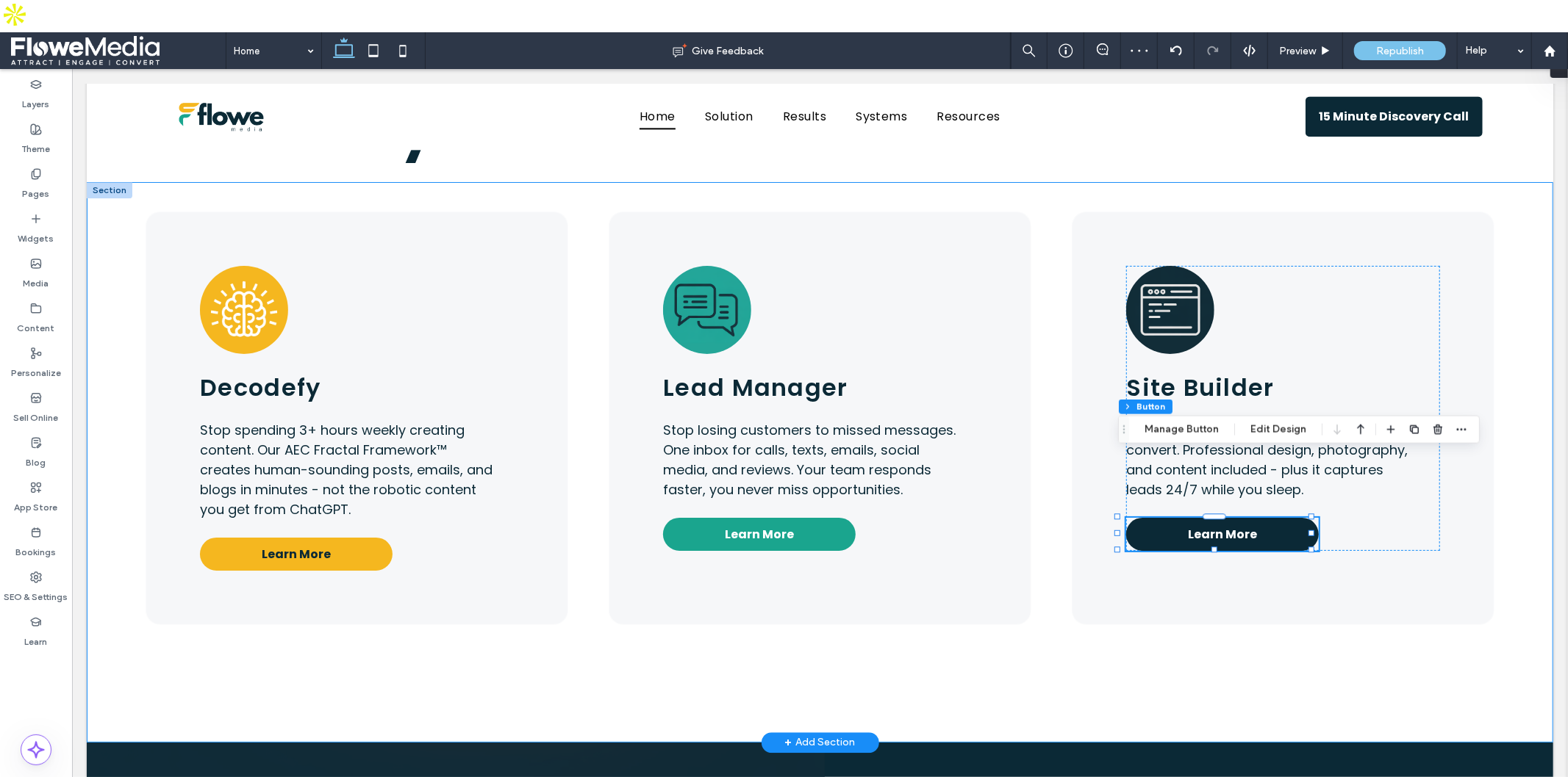
click at [1030, 181] on div "Decodefy Stop spending 3+ hours weekly creating content. Our AEC Fractal Framew…" at bounding box center [818, 462] width 1467 height 560
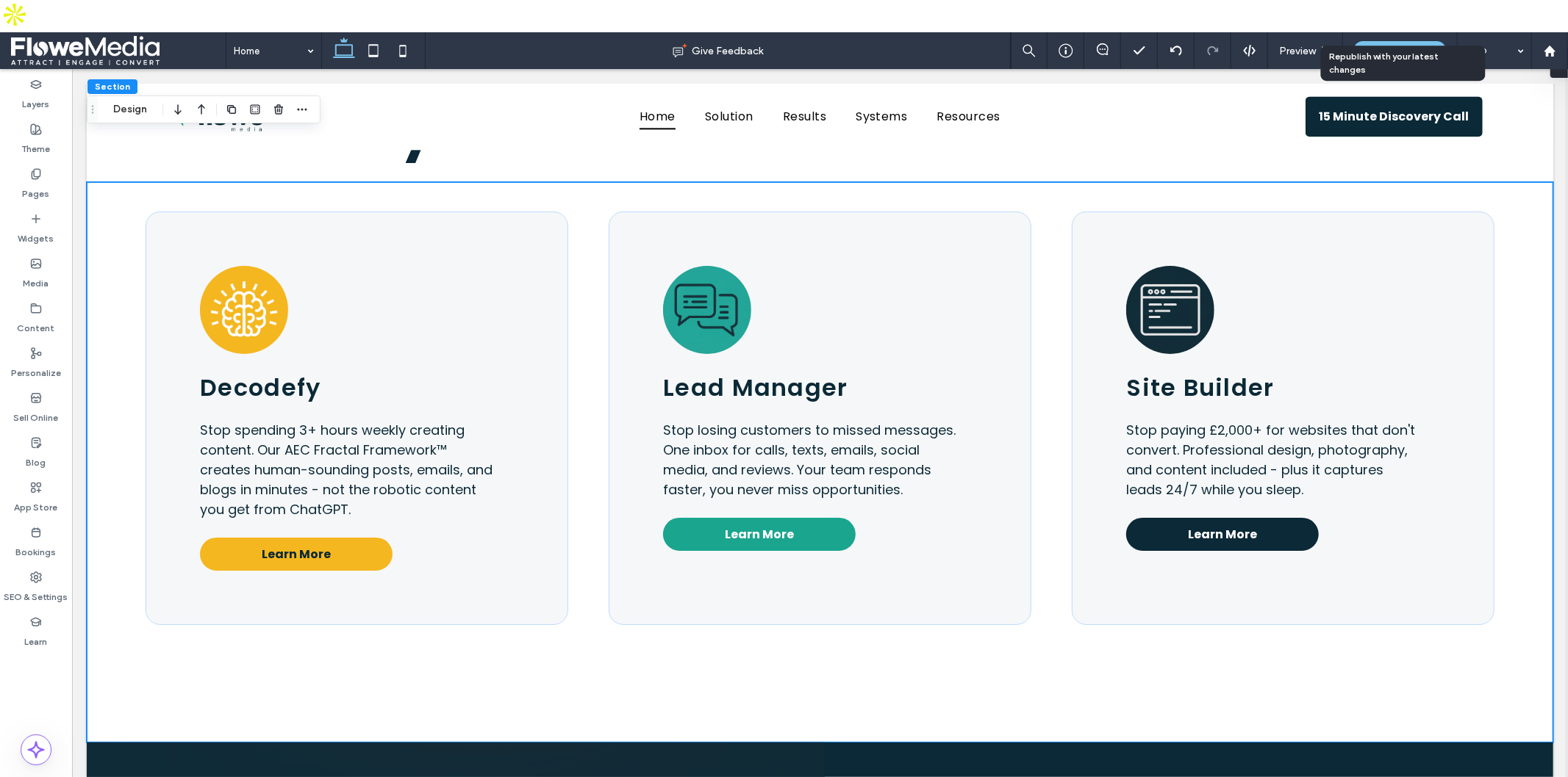
click at [1394, 45] on span "Republish" at bounding box center [1399, 50] width 47 height 12
